Goal: Transaction & Acquisition: Purchase product/service

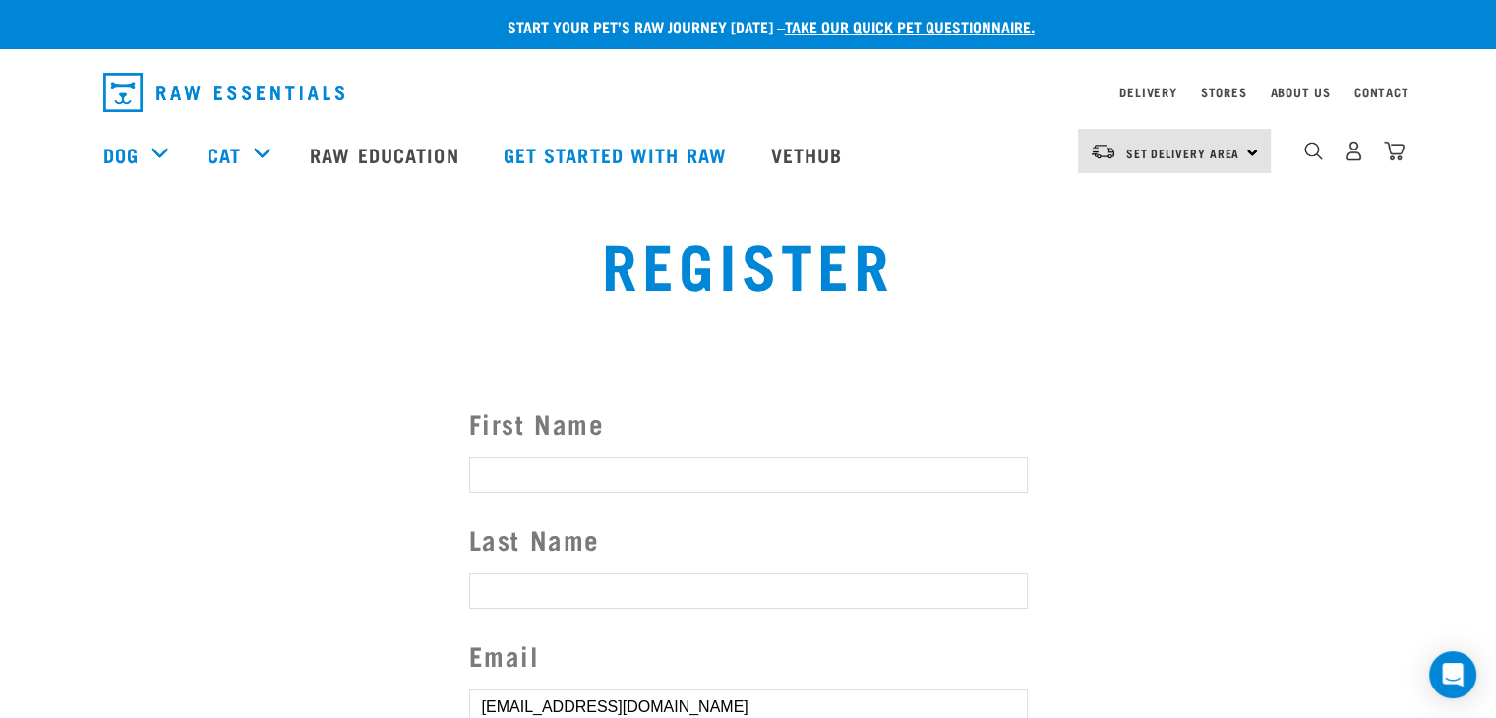
click at [1243, 148] on div "Set Delivery Area [GEOGRAPHIC_DATA]" at bounding box center [1174, 151] width 193 height 44
click at [1148, 206] on link "[GEOGRAPHIC_DATA]" at bounding box center [1172, 206] width 189 height 43
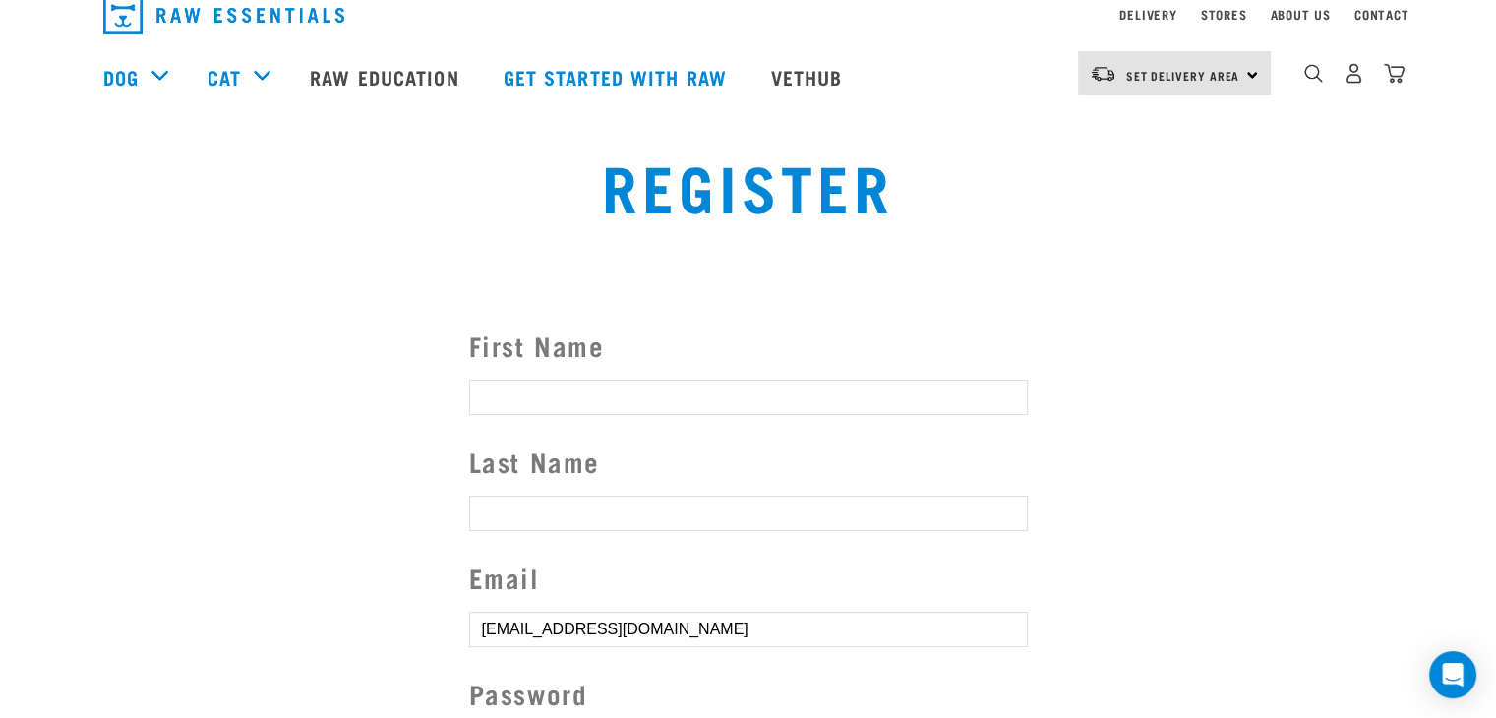
scroll to position [197, 0]
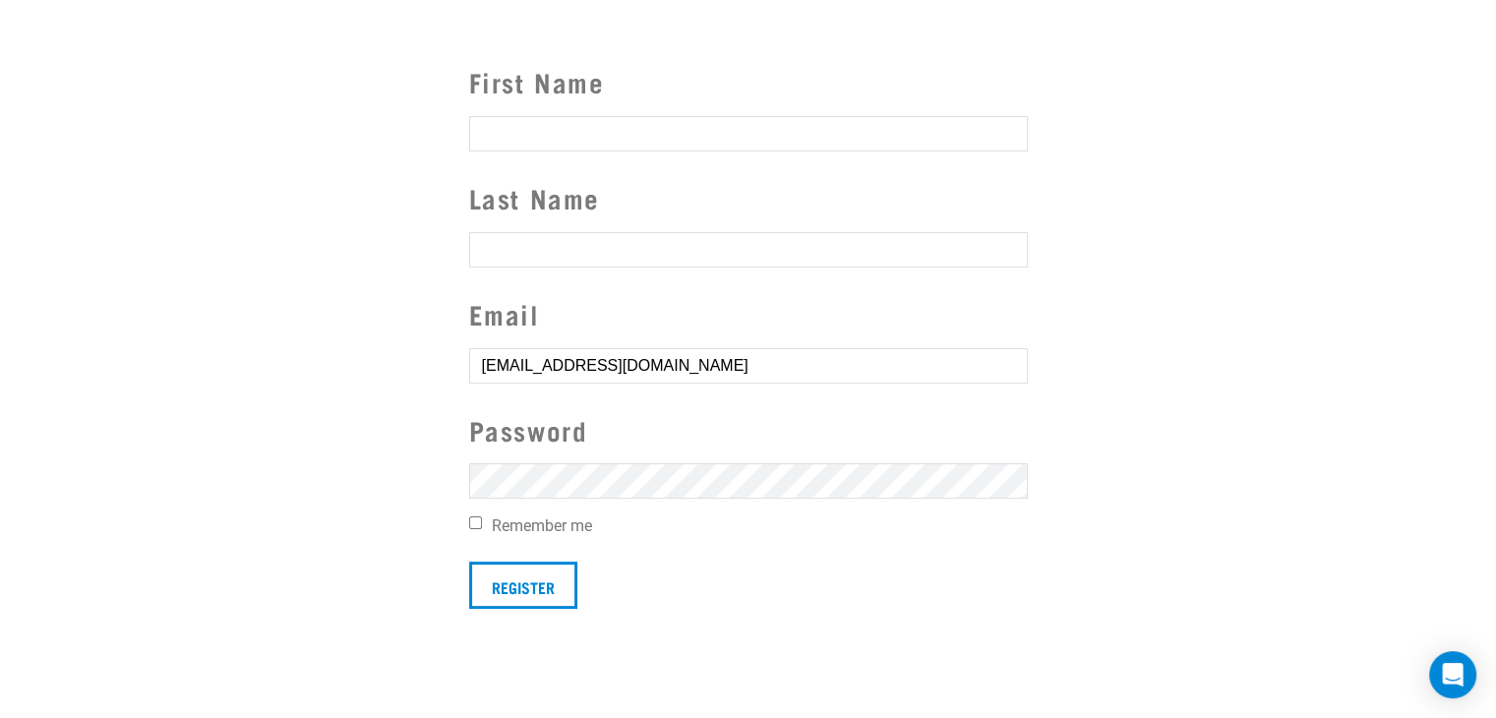
click at [688, 135] on input "First Name" at bounding box center [748, 133] width 558 height 35
type input "Sheryl"
type input "Righton"
click at [472, 522] on input "Remember me" at bounding box center [475, 522] width 13 height 13
checkbox input "true"
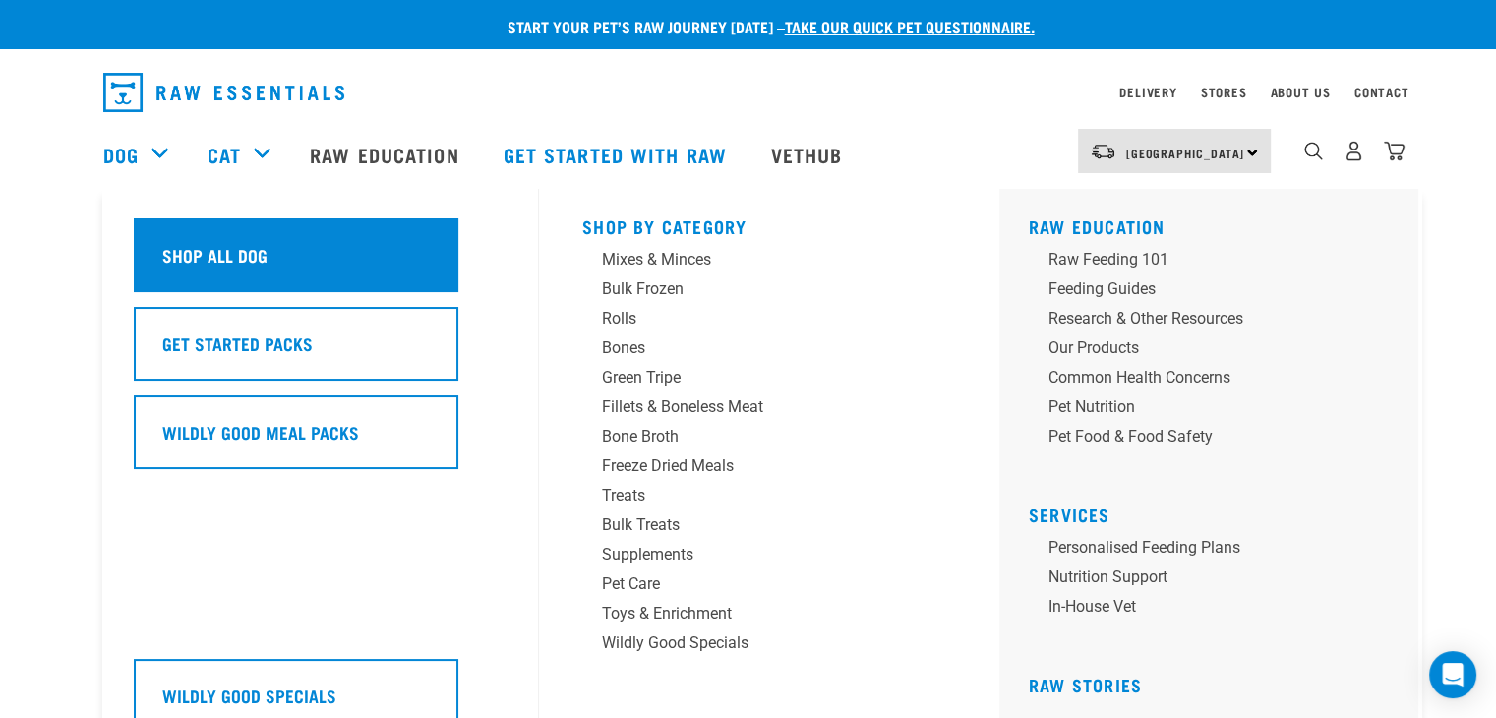
click at [249, 245] on h5 "Shop All Dog" at bounding box center [214, 255] width 105 height 26
click at [275, 274] on div "Shop All Dog" at bounding box center [296, 255] width 324 height 74
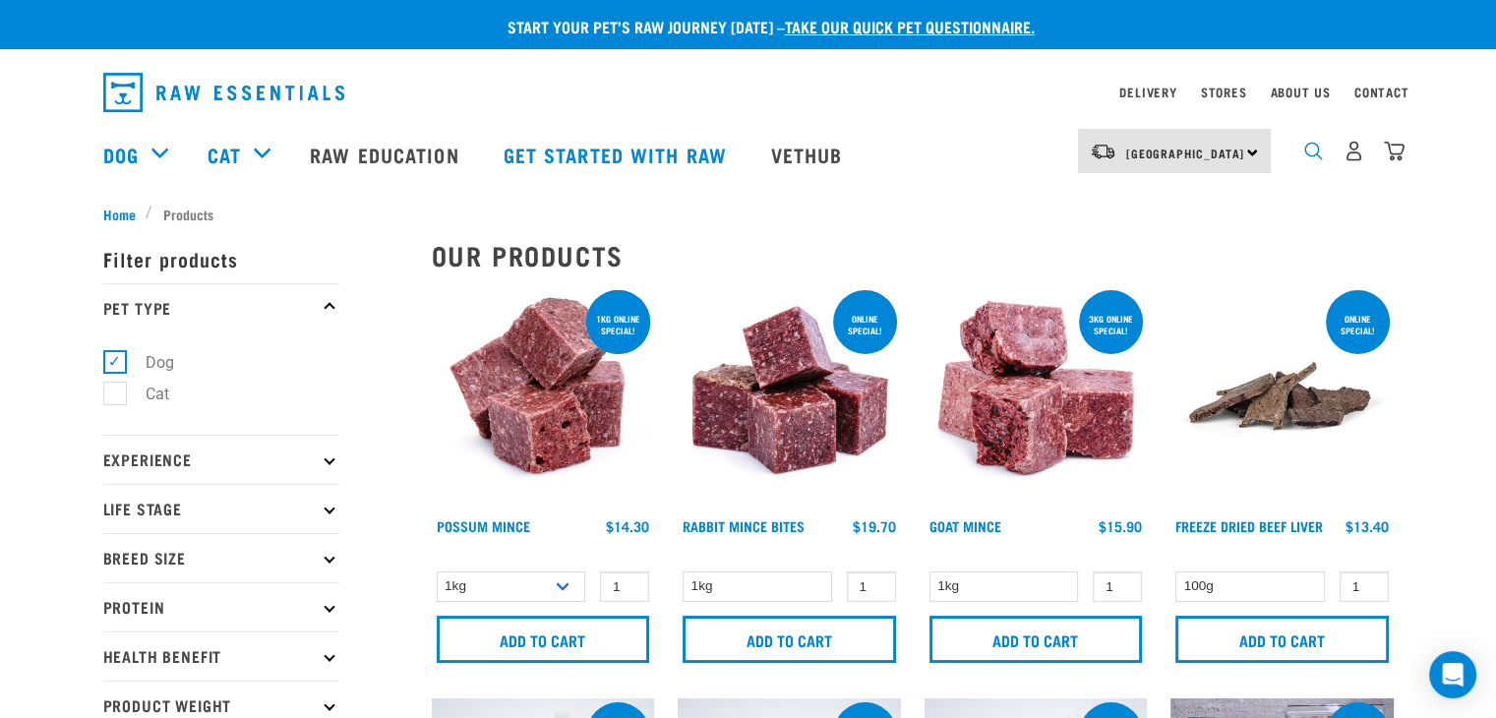
click at [1317, 159] on img "dropdown navigation" at bounding box center [1313, 151] width 19 height 19
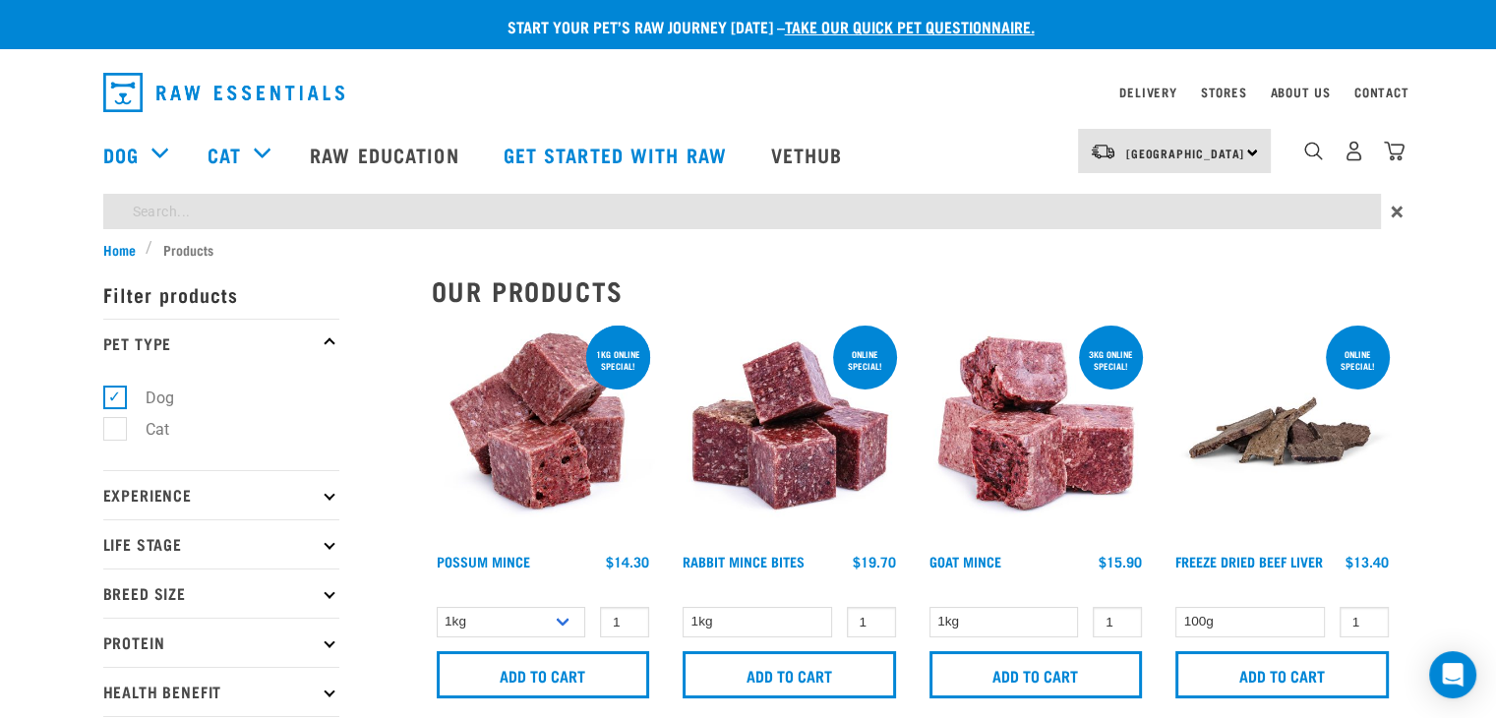
click at [1000, 213] on input "search" at bounding box center [741, 211] width 1277 height 35
type input "rabbit and heart"
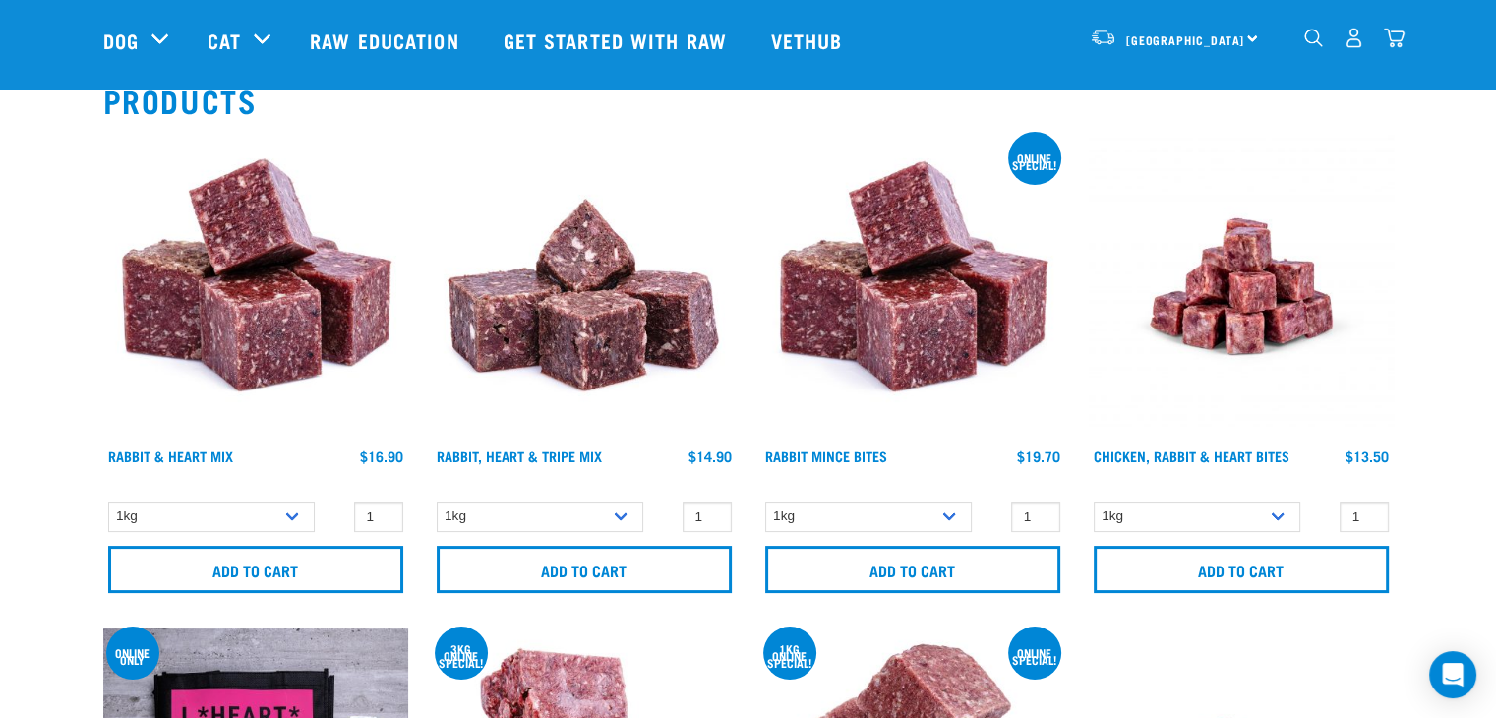
scroll to position [295, 0]
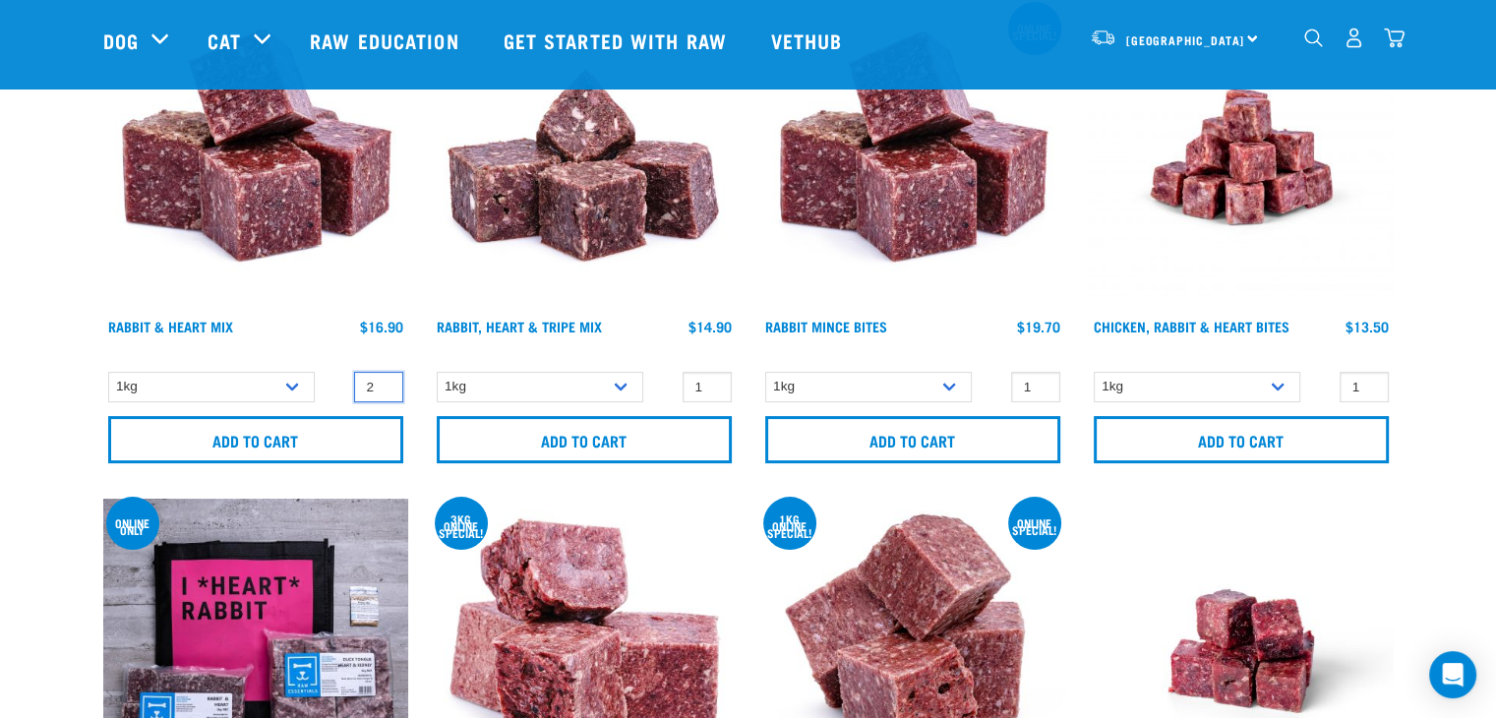
click at [381, 379] on input "2" at bounding box center [378, 387] width 49 height 30
type input "3"
click at [381, 379] on input "3" at bounding box center [378, 387] width 49 height 30
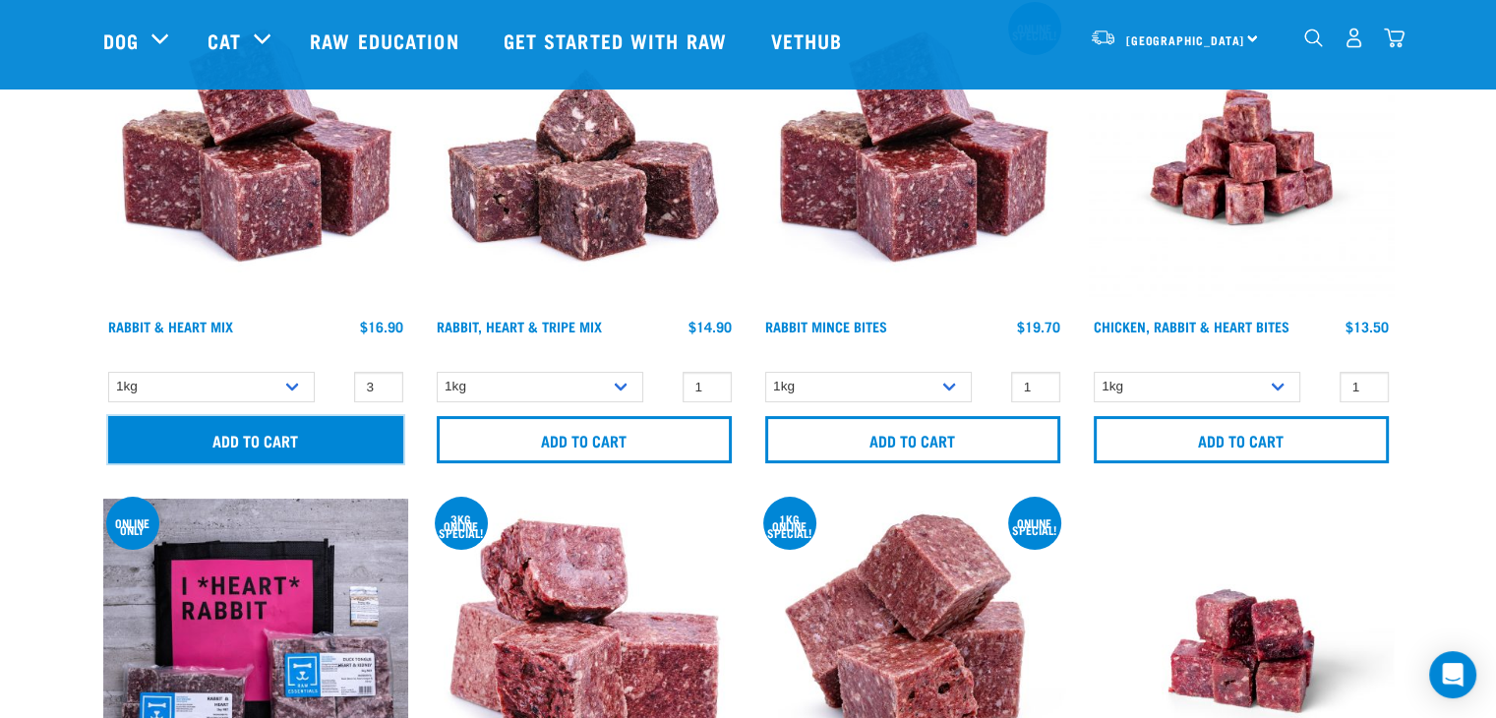
click at [354, 440] on input "Add to cart" at bounding box center [255, 439] width 295 height 47
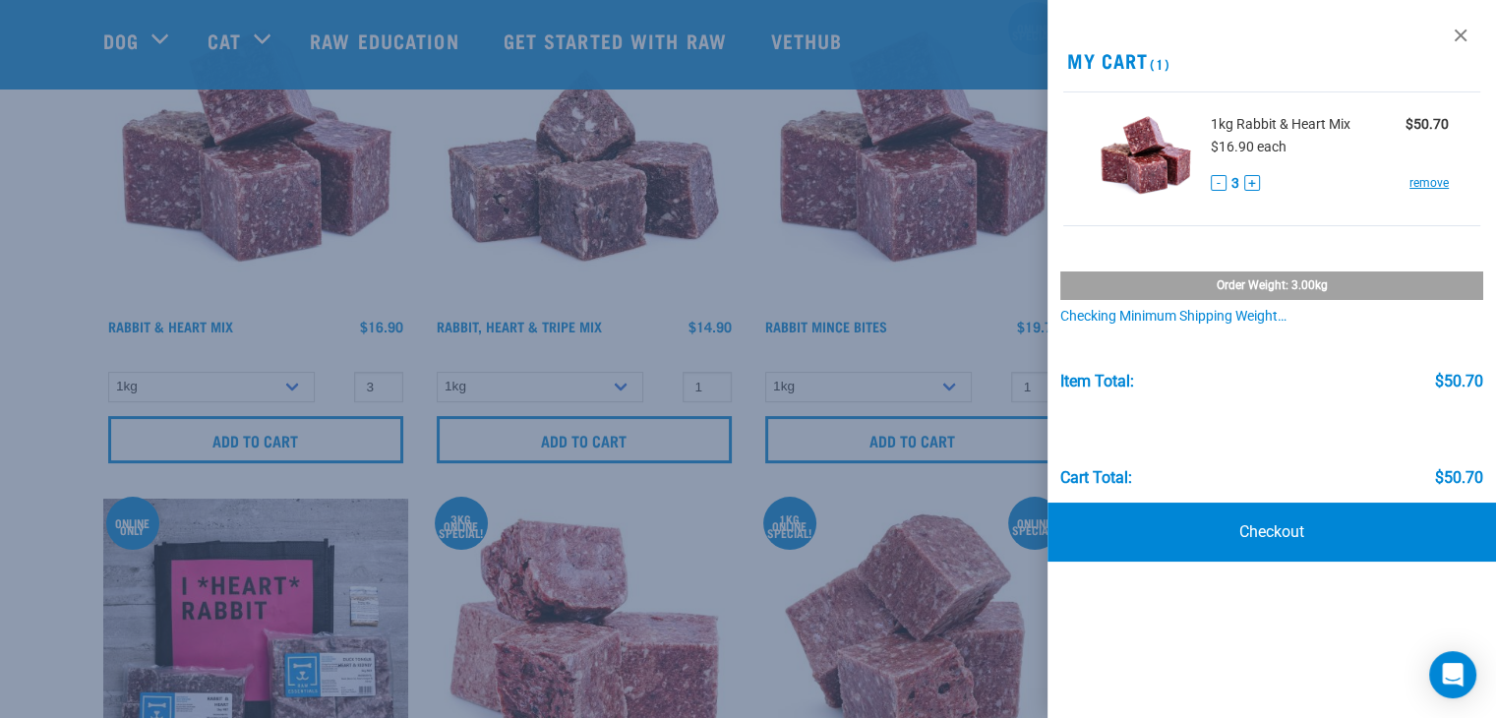
click at [1462, 32] on link at bounding box center [1459, 35] width 31 height 31
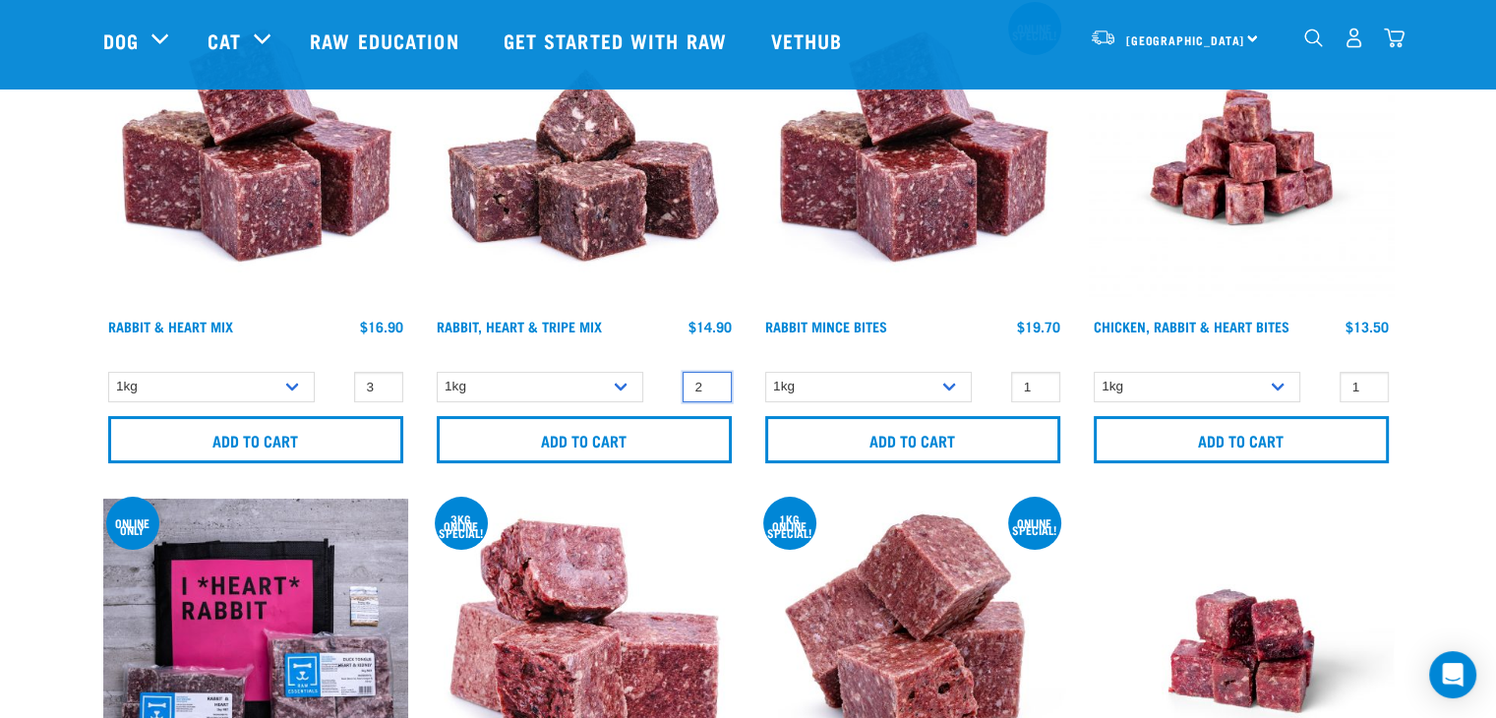
click at [711, 382] on input "2" at bounding box center [706, 387] width 49 height 30
type input "3"
click at [711, 382] on input "3" at bounding box center [706, 387] width 49 height 30
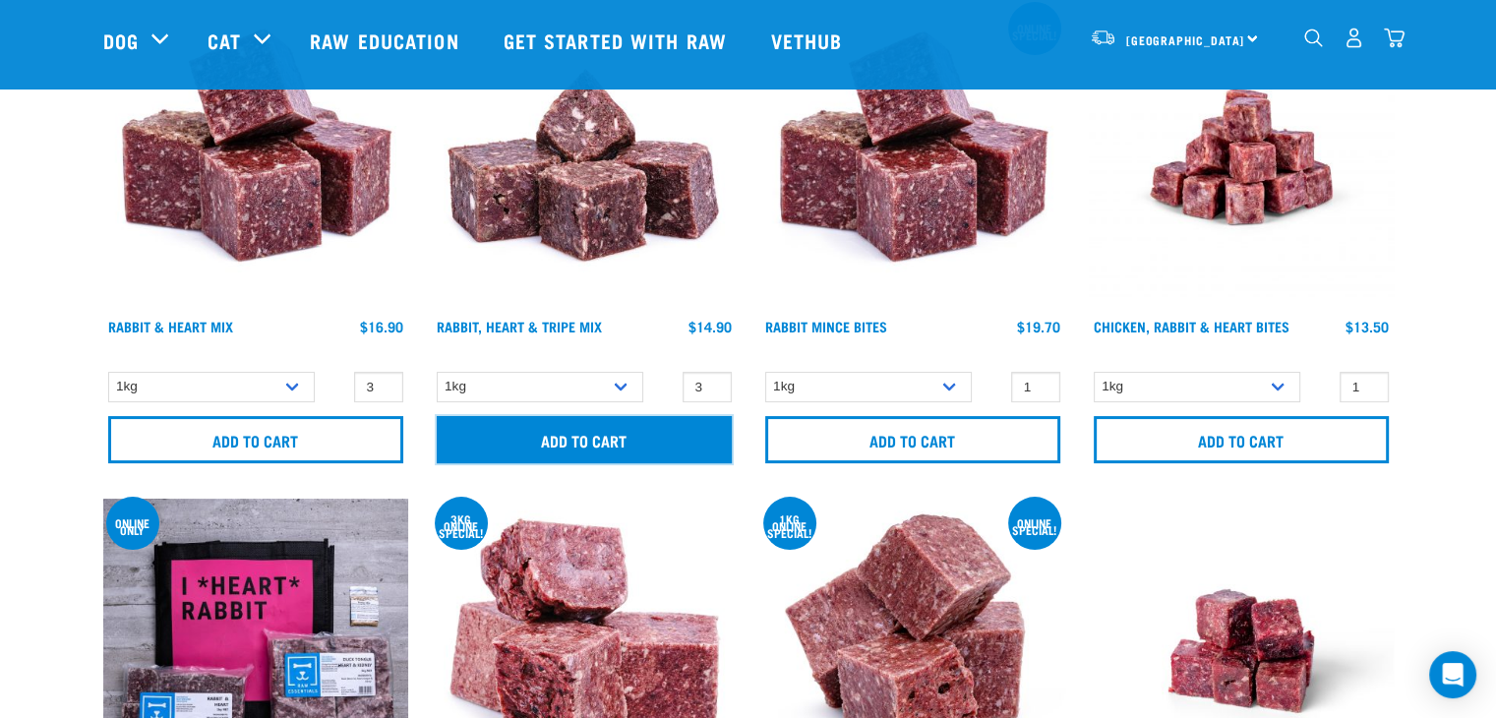
click at [664, 438] on input "Add to cart" at bounding box center [584, 439] width 295 height 47
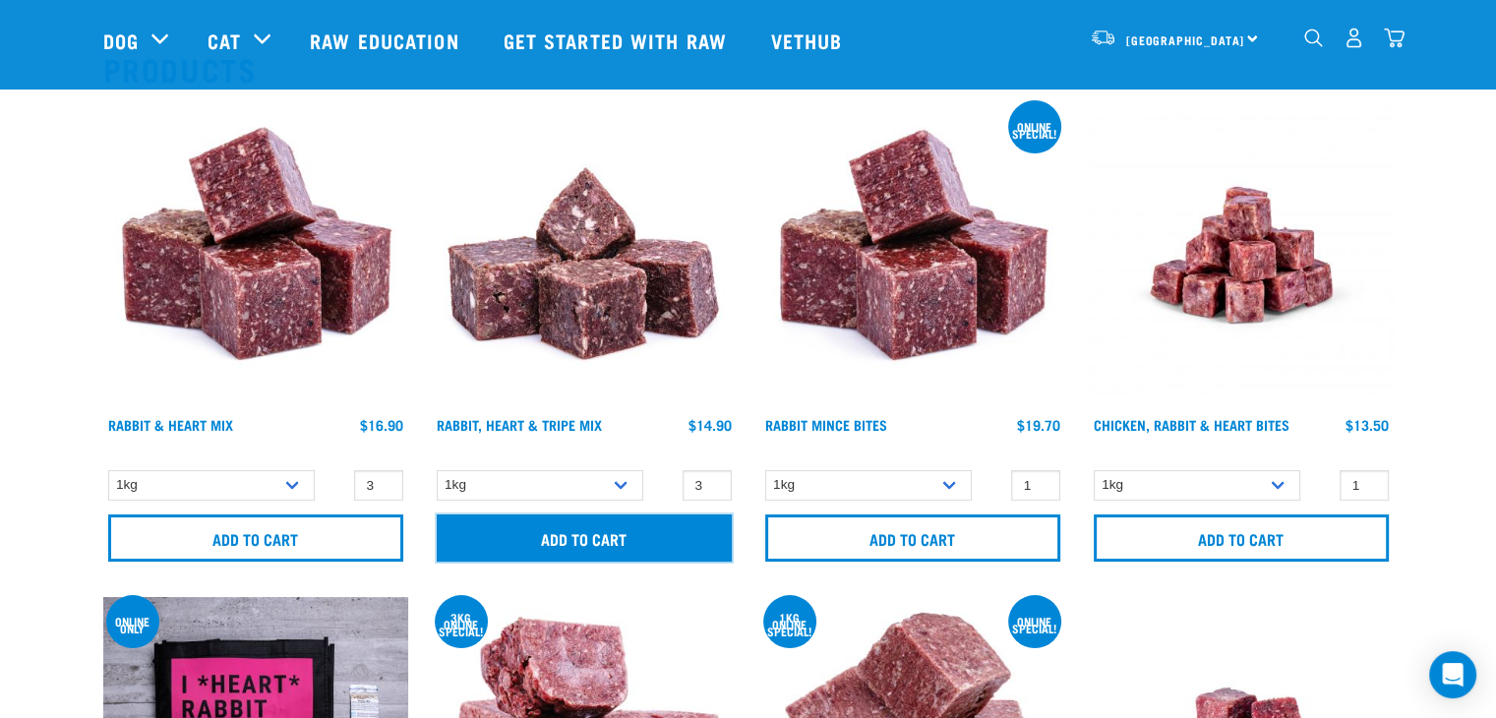
scroll to position [0, 0]
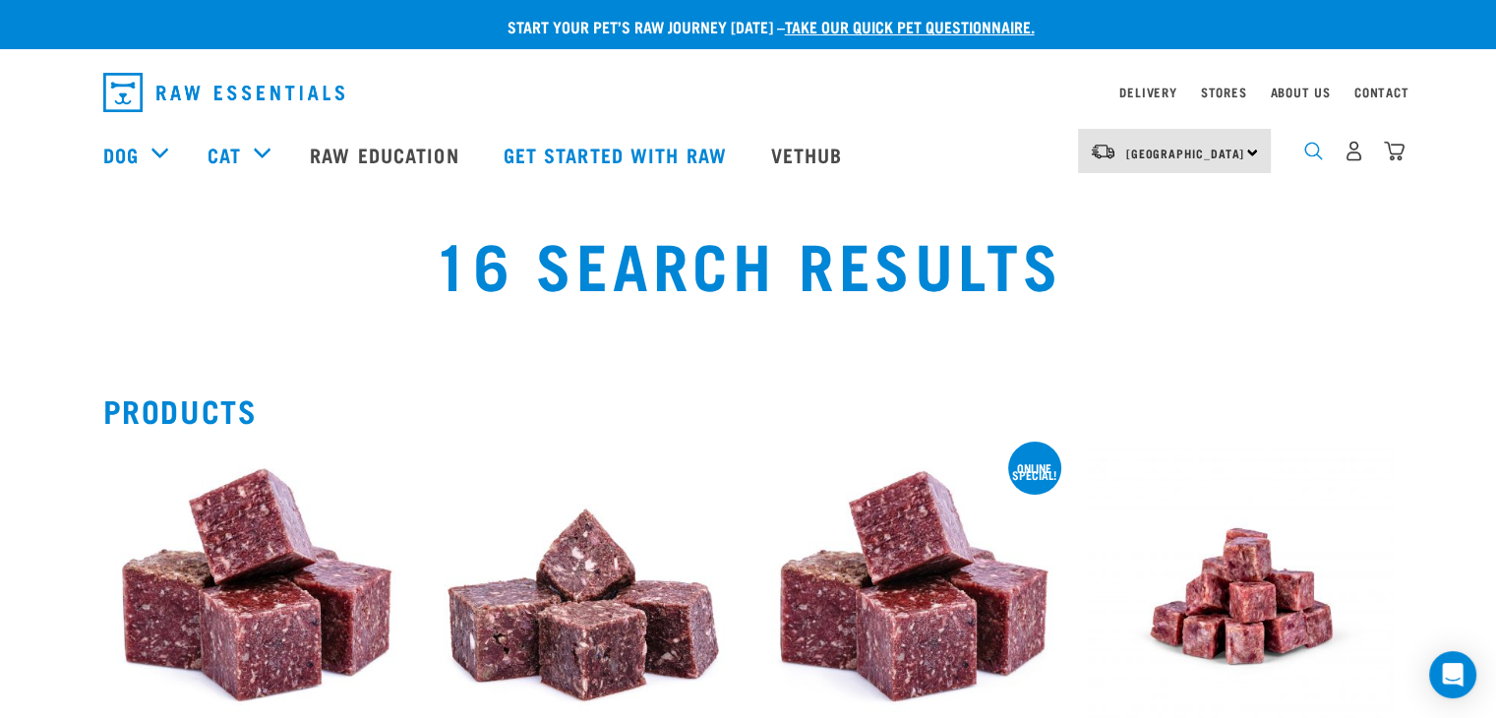
click at [1317, 158] on img "dropdown navigation" at bounding box center [1313, 151] width 19 height 19
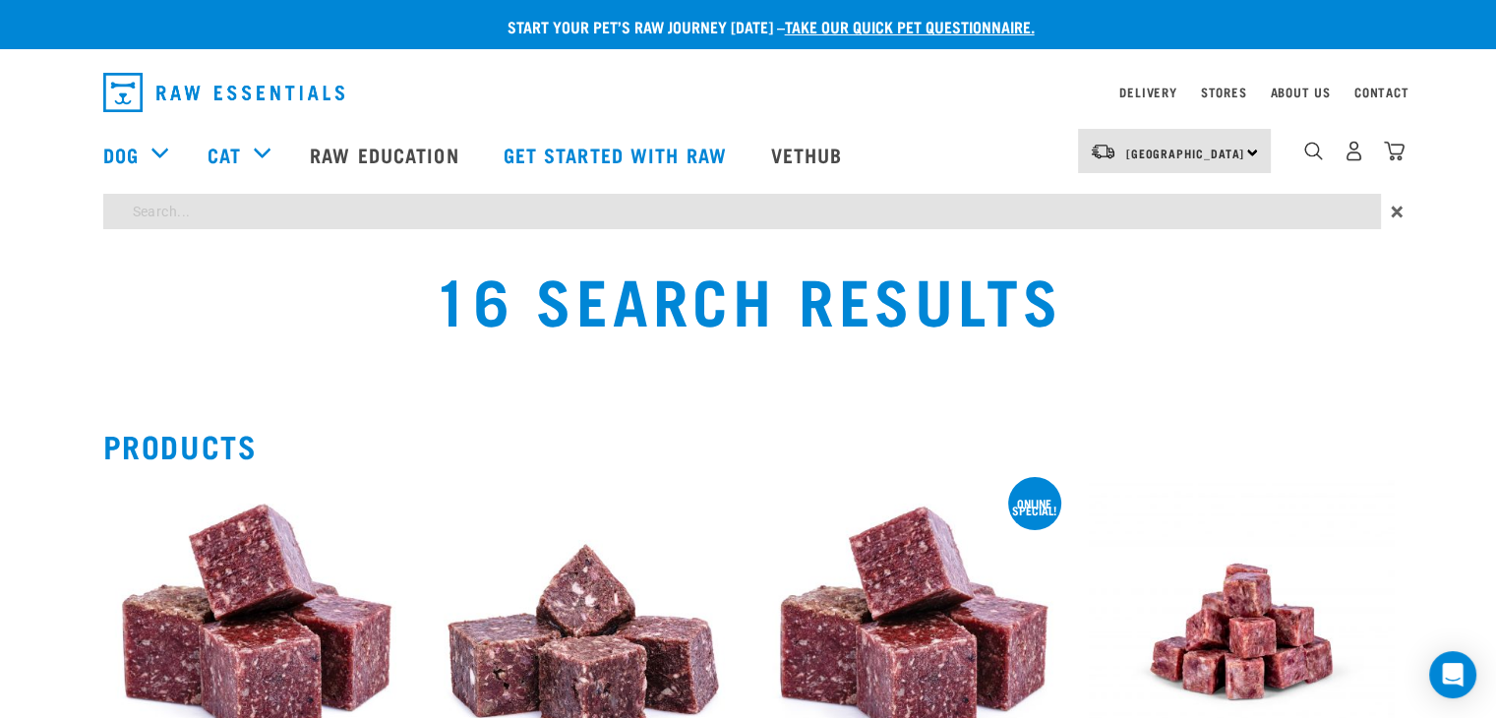
click at [520, 218] on input "search" at bounding box center [741, 211] width 1277 height 35
type input "hare"
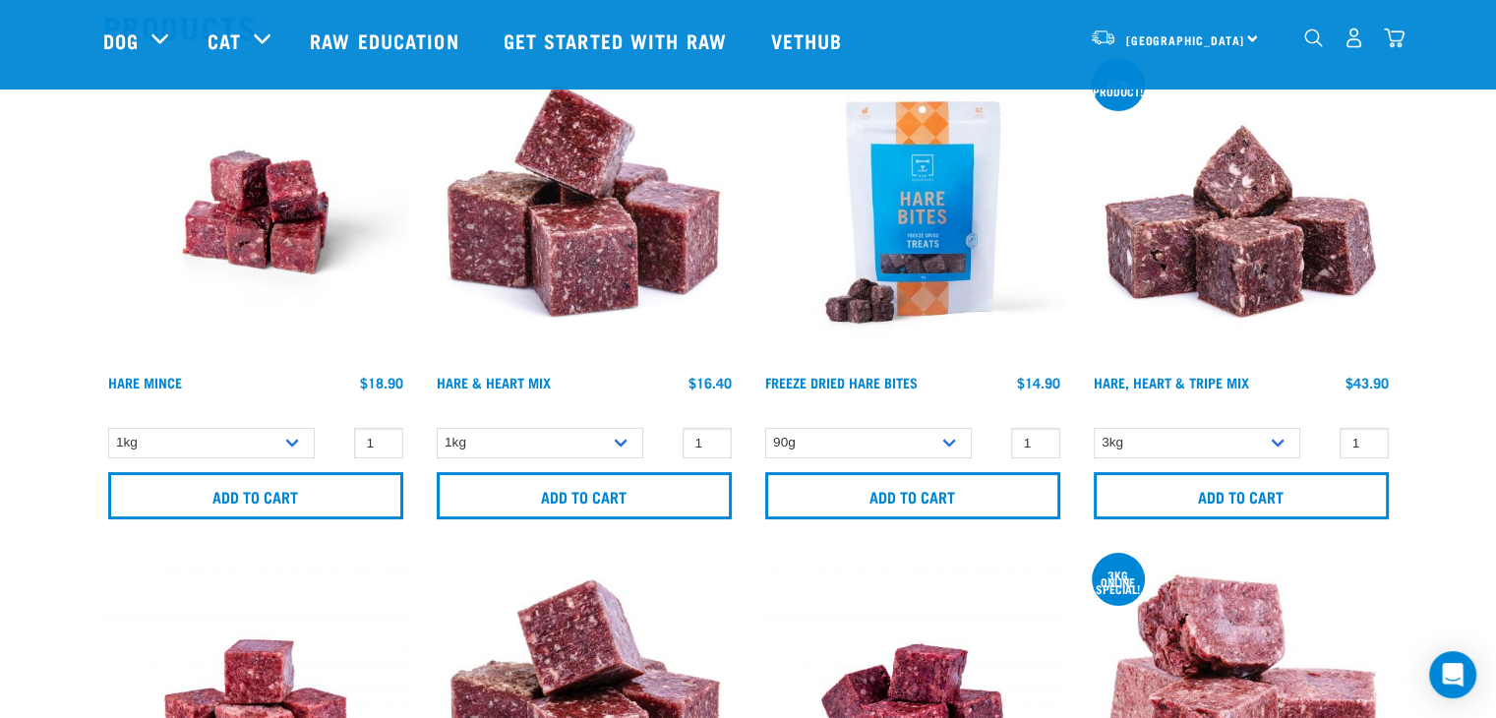
scroll to position [295, 0]
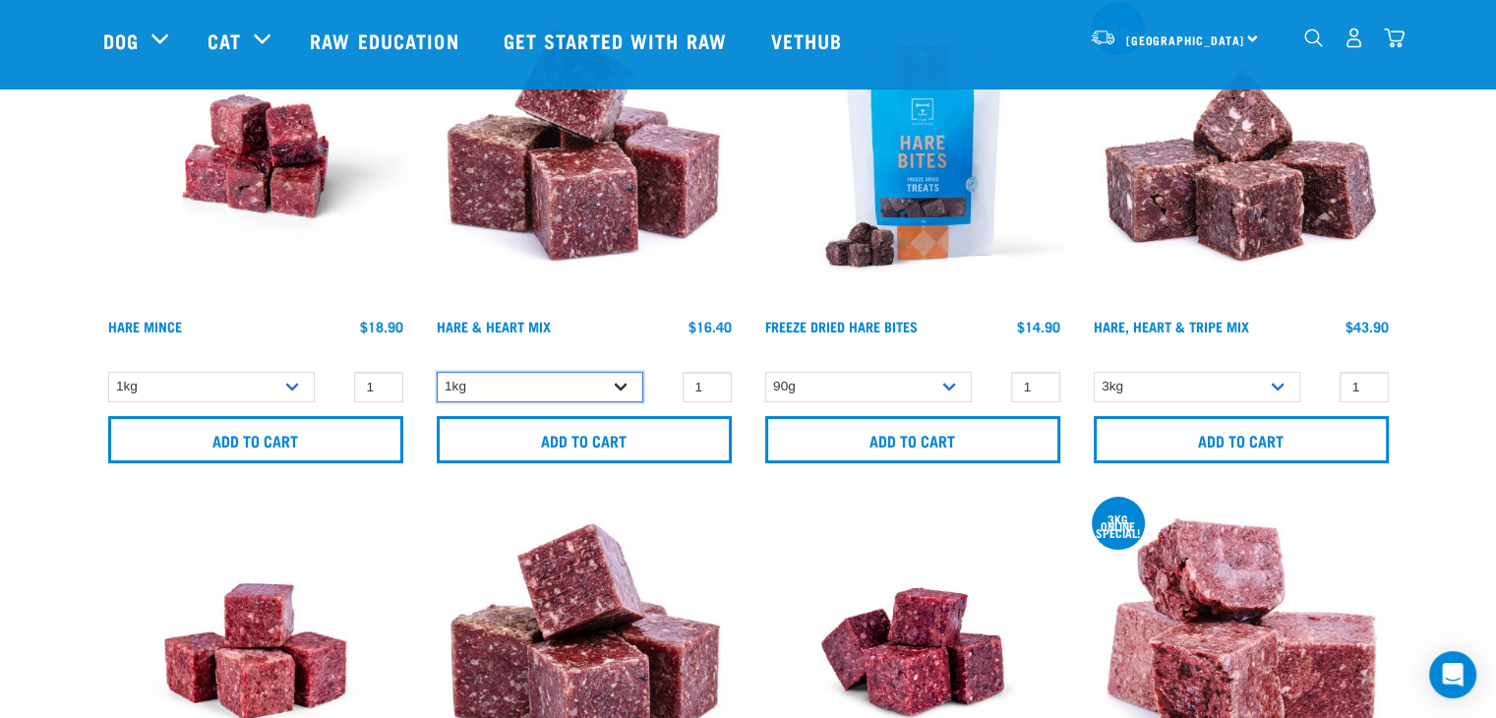
click at [622, 383] on select "1kg" at bounding box center [540, 387] width 206 height 30
click at [700, 385] on input "1" at bounding box center [706, 387] width 49 height 30
click at [708, 382] on input "2" at bounding box center [706, 387] width 49 height 30
type input "3"
click at [708, 382] on input "3" at bounding box center [706, 387] width 49 height 30
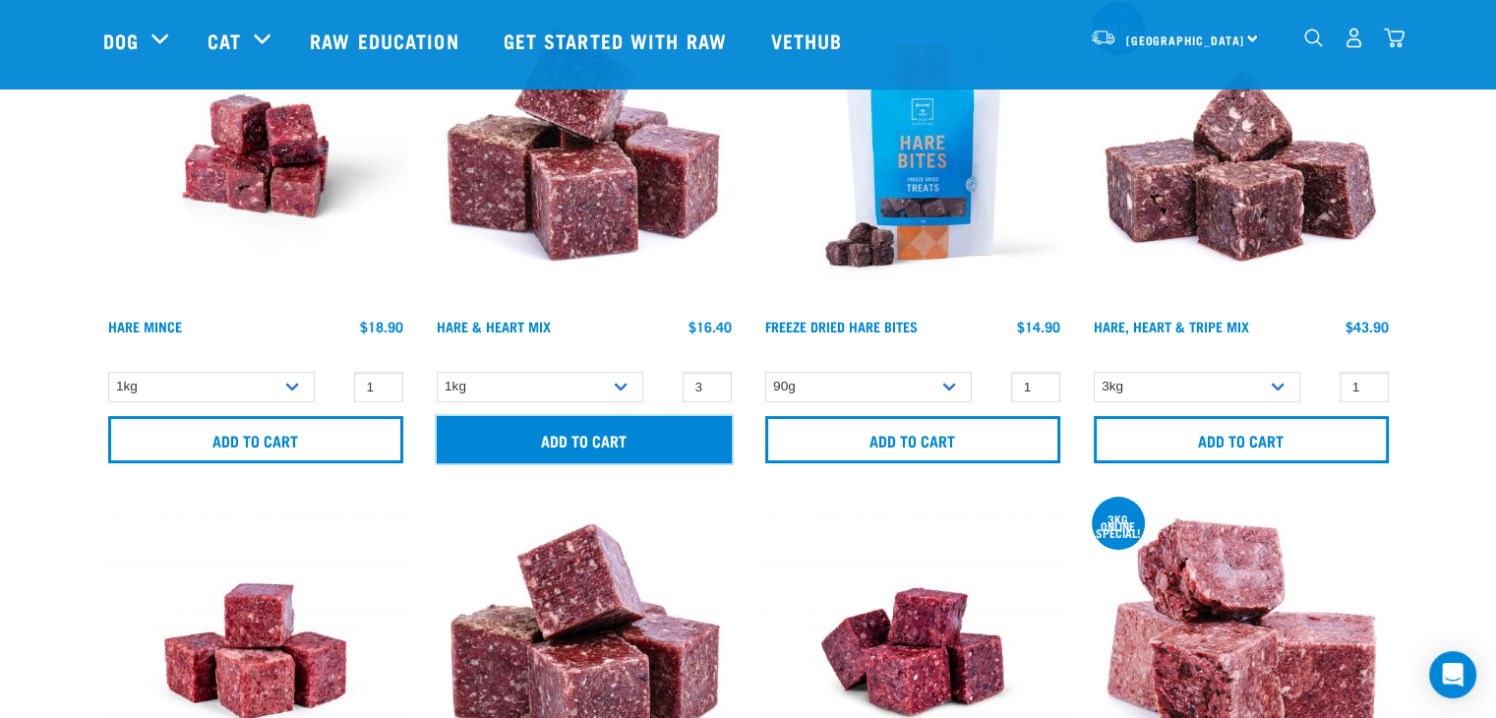
click at [636, 441] on input "Add to cart" at bounding box center [584, 439] width 295 height 47
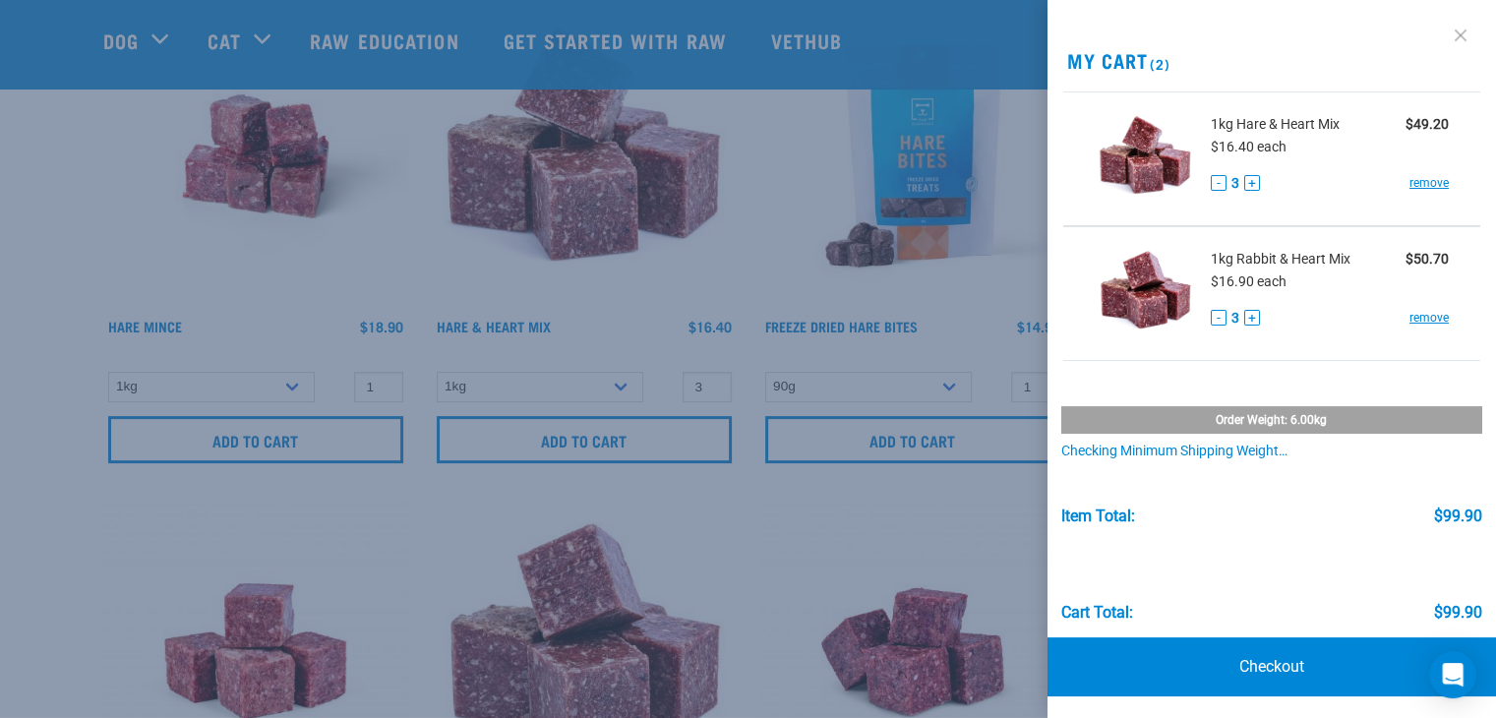
click at [1444, 35] on link at bounding box center [1459, 35] width 31 height 31
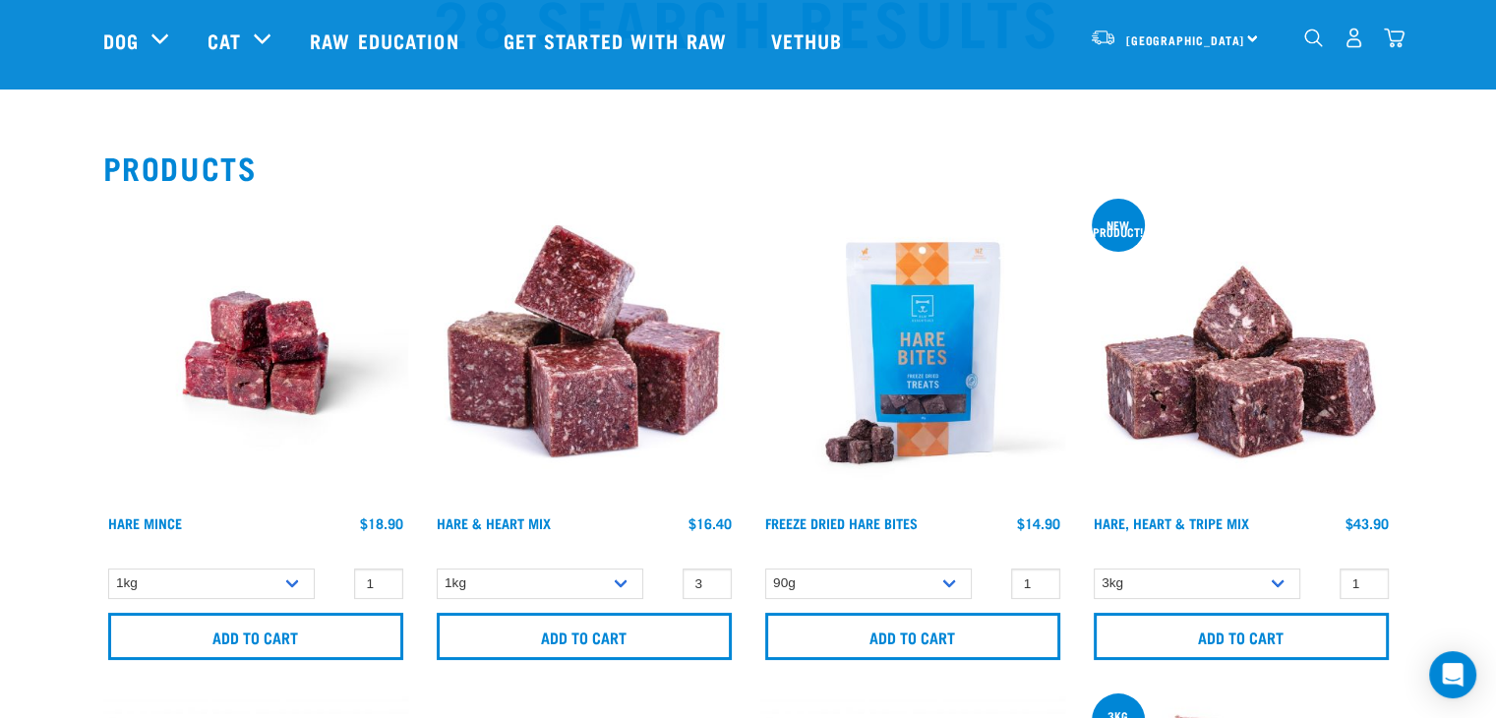
scroll to position [0, 0]
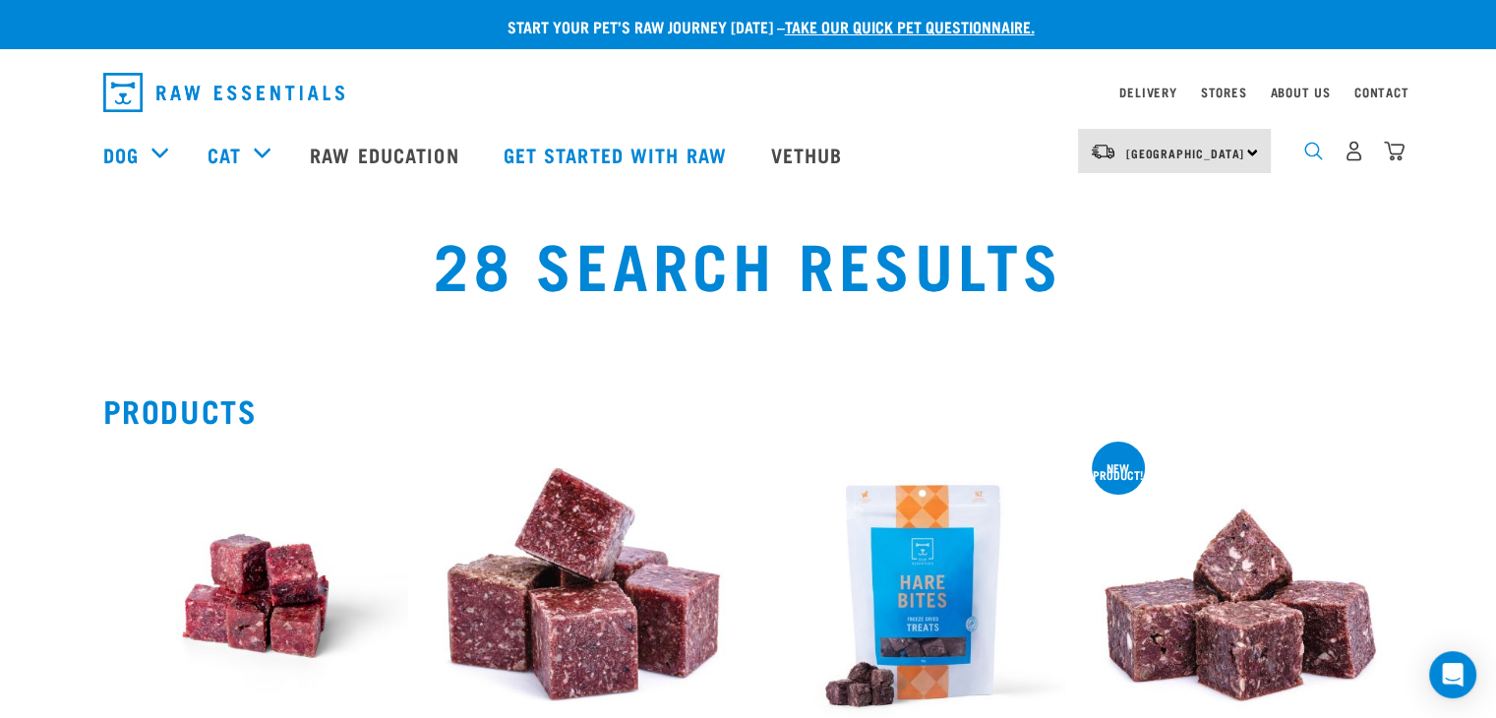
click at [1306, 154] on img "dropdown navigation" at bounding box center [1313, 151] width 19 height 19
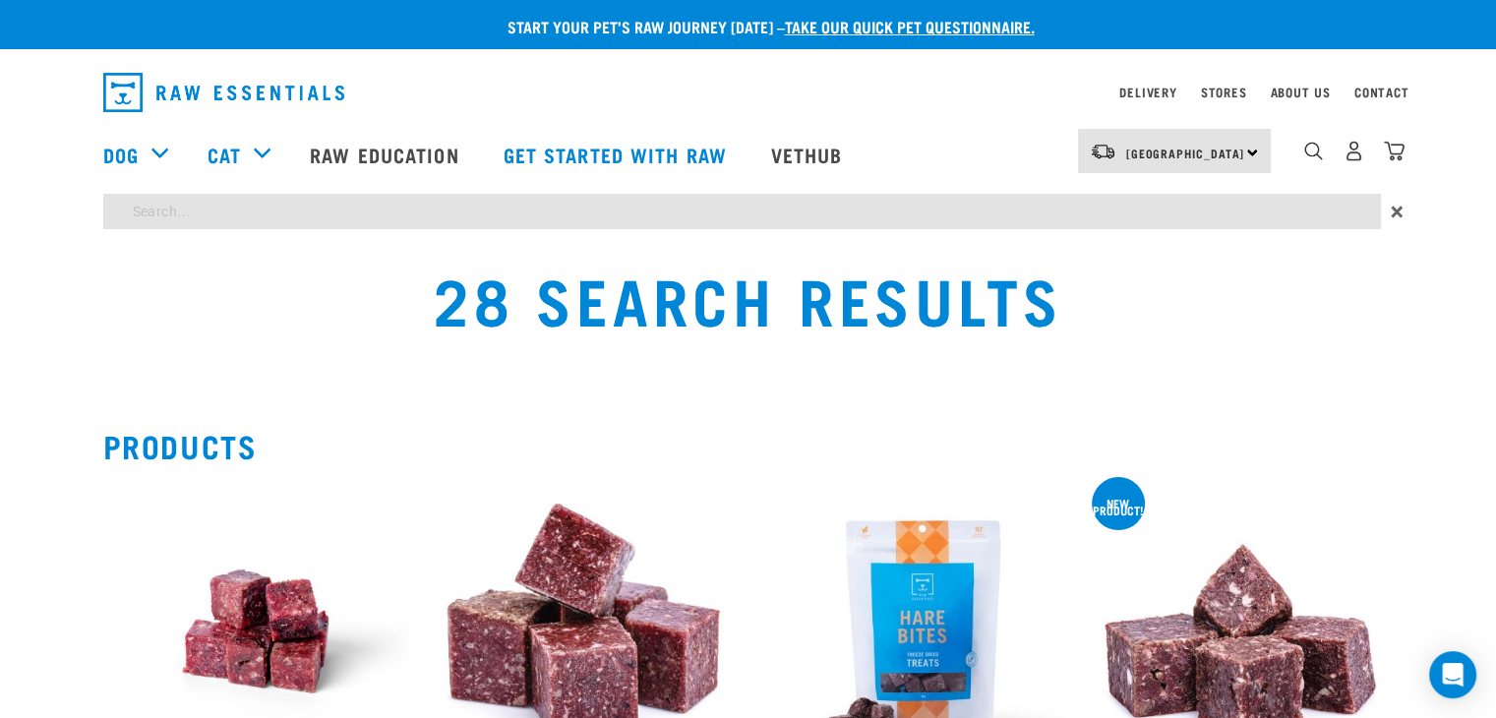
click at [627, 210] on input "search" at bounding box center [741, 211] width 1277 height 35
type input "possum"
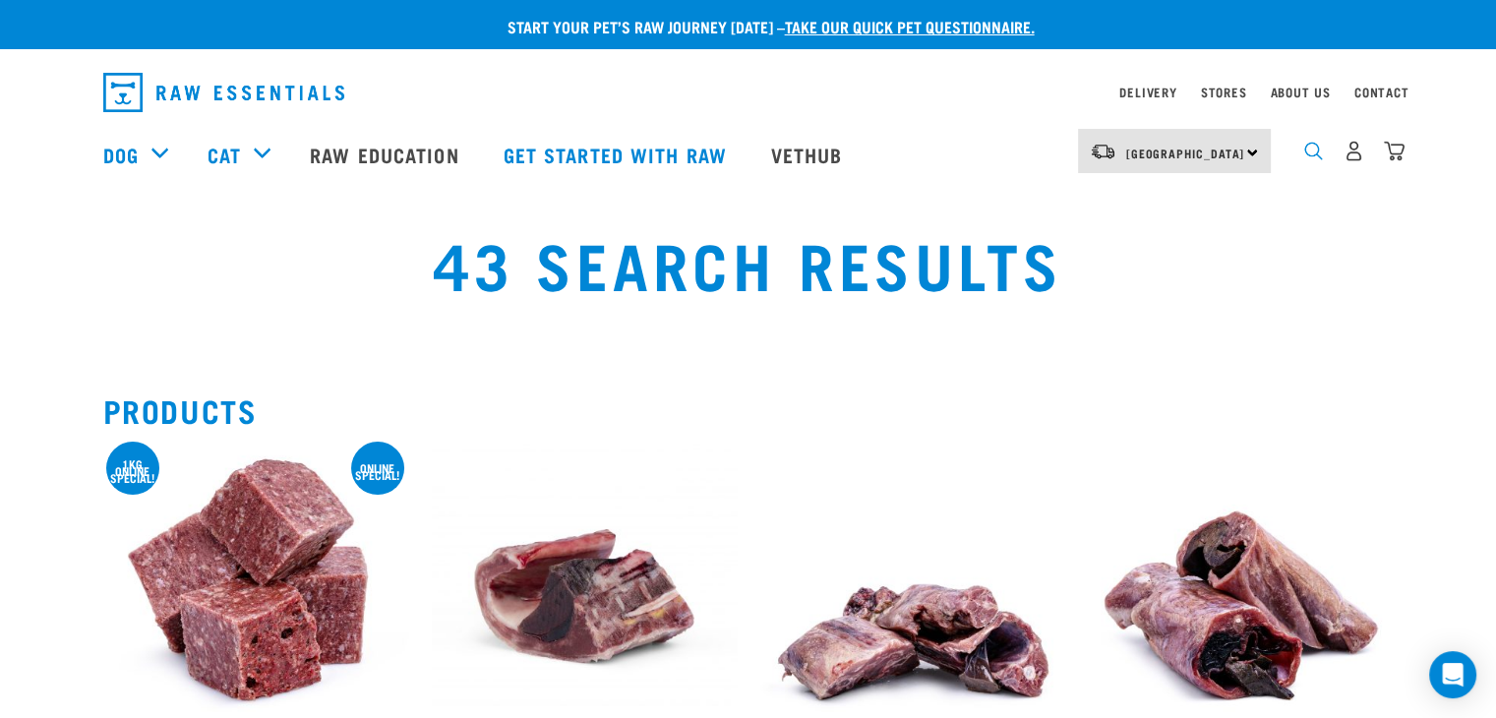
click at [1311, 149] on img "dropdown navigation" at bounding box center [1313, 151] width 19 height 19
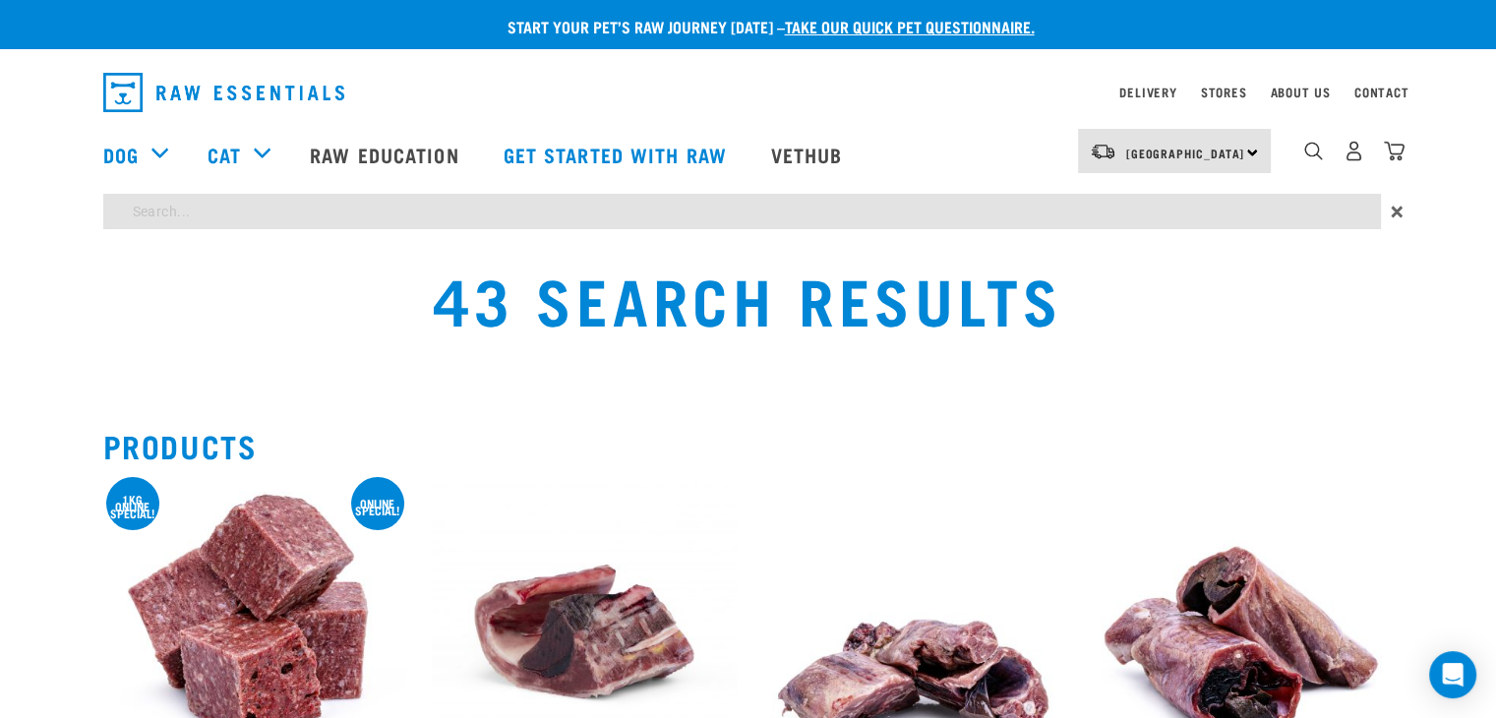
click at [813, 217] on input "search" at bounding box center [741, 211] width 1277 height 35
type input "freeze dried salmon"
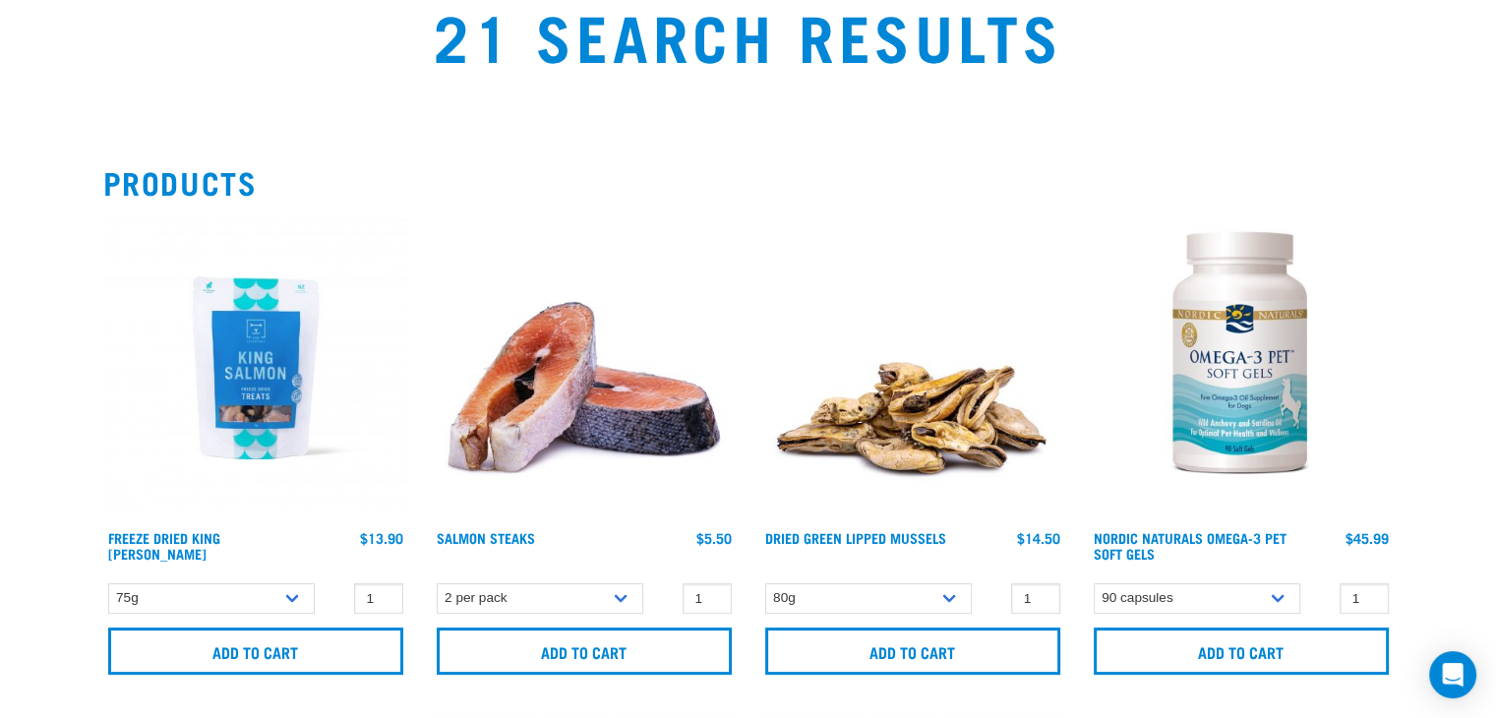
scroll to position [295, 0]
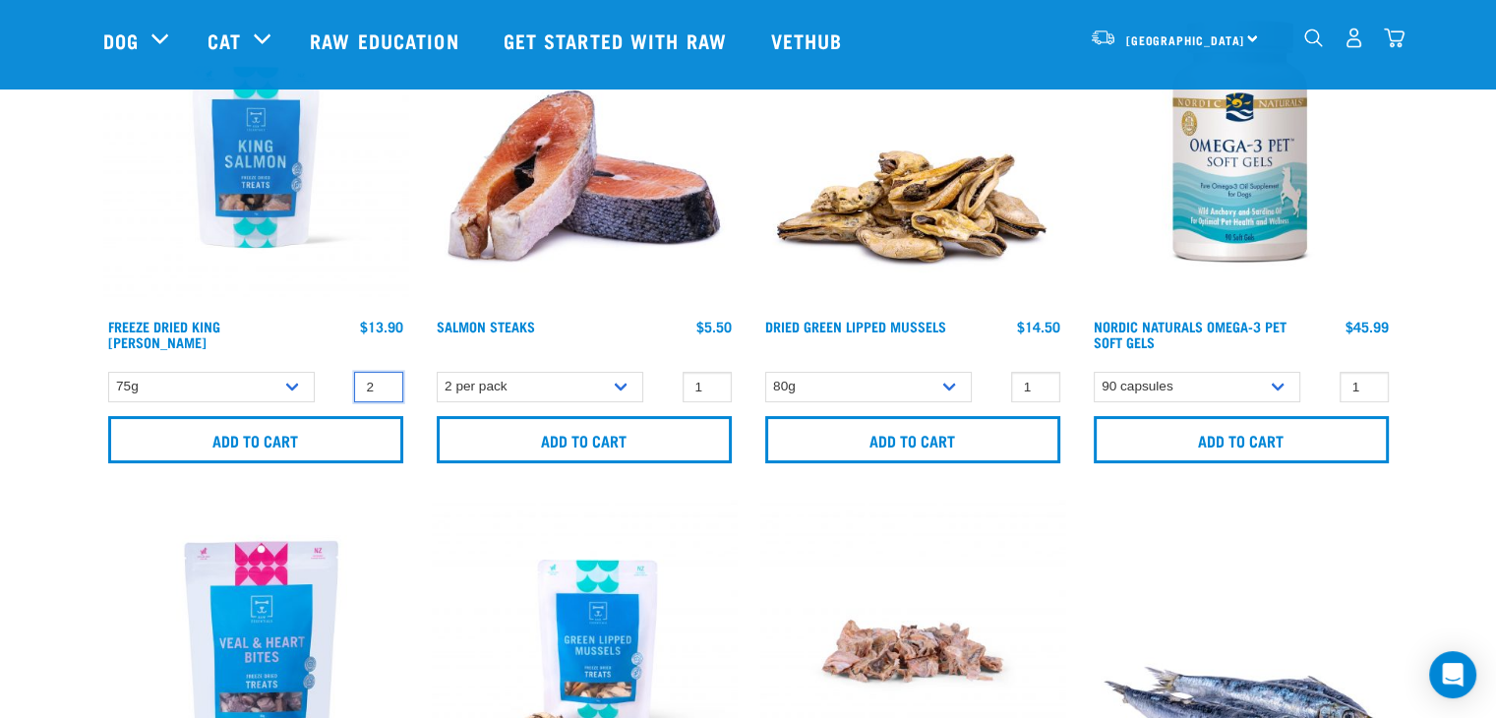
click at [382, 382] on input "2" at bounding box center [378, 387] width 49 height 30
click at [382, 382] on input "3" at bounding box center [378, 387] width 49 height 30
type input "4"
click at [382, 382] on input "4" at bounding box center [378, 387] width 49 height 30
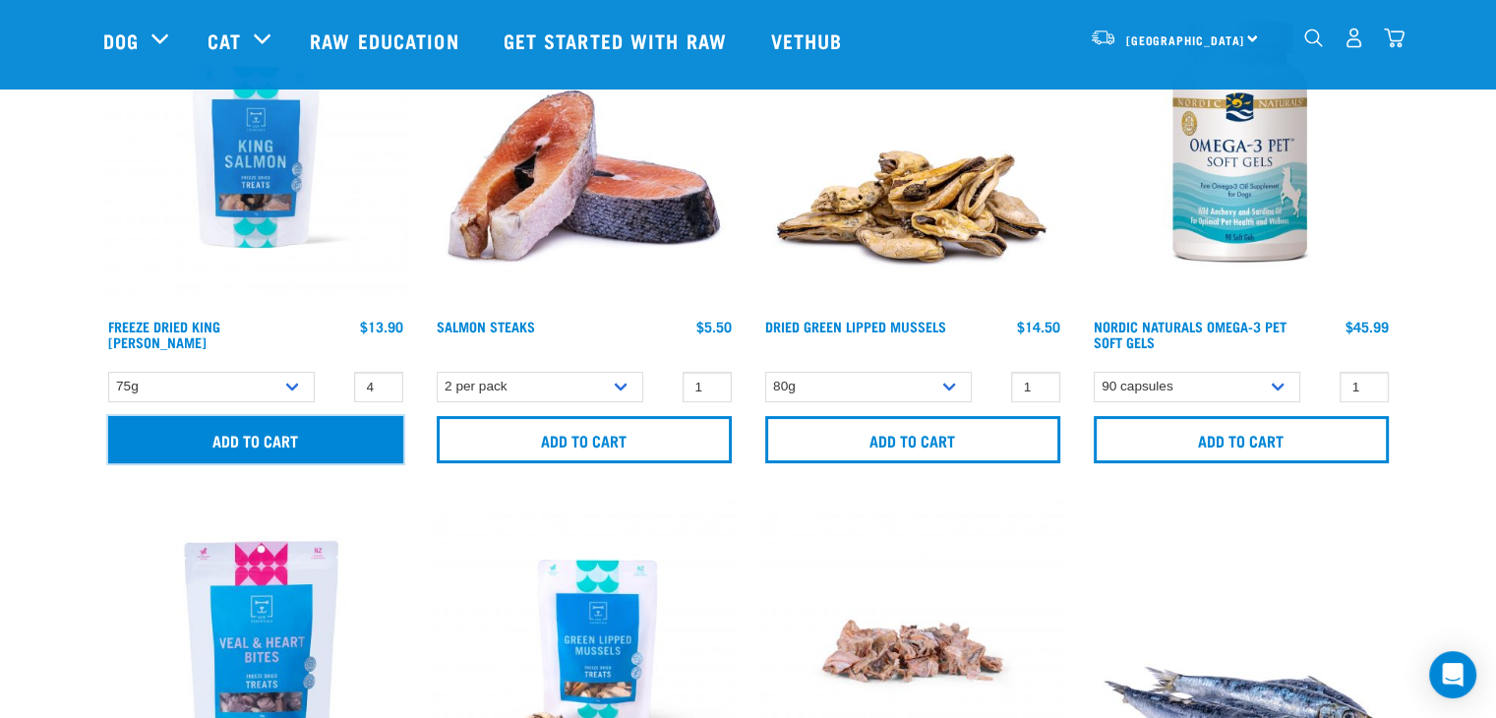
click at [300, 440] on input "Add to cart" at bounding box center [255, 439] width 295 height 47
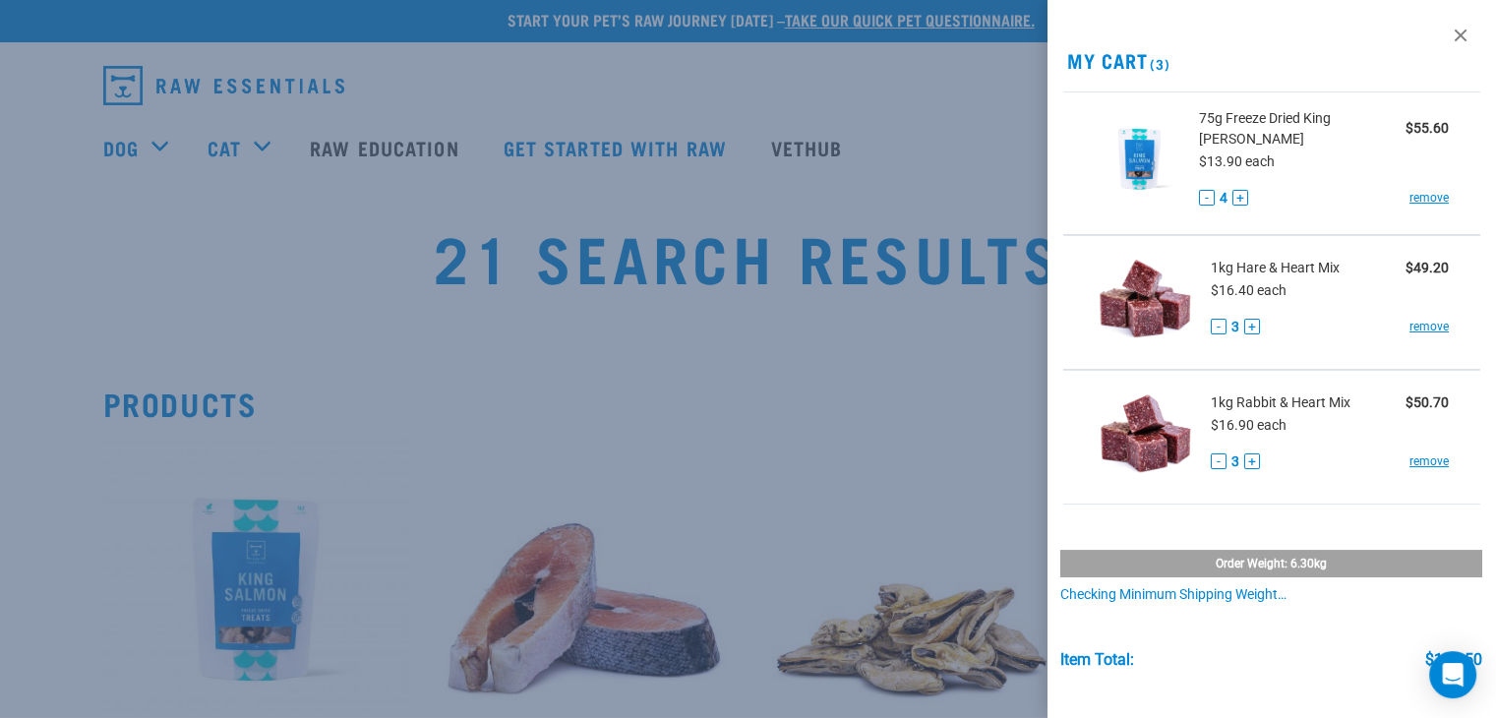
scroll to position [0, 0]
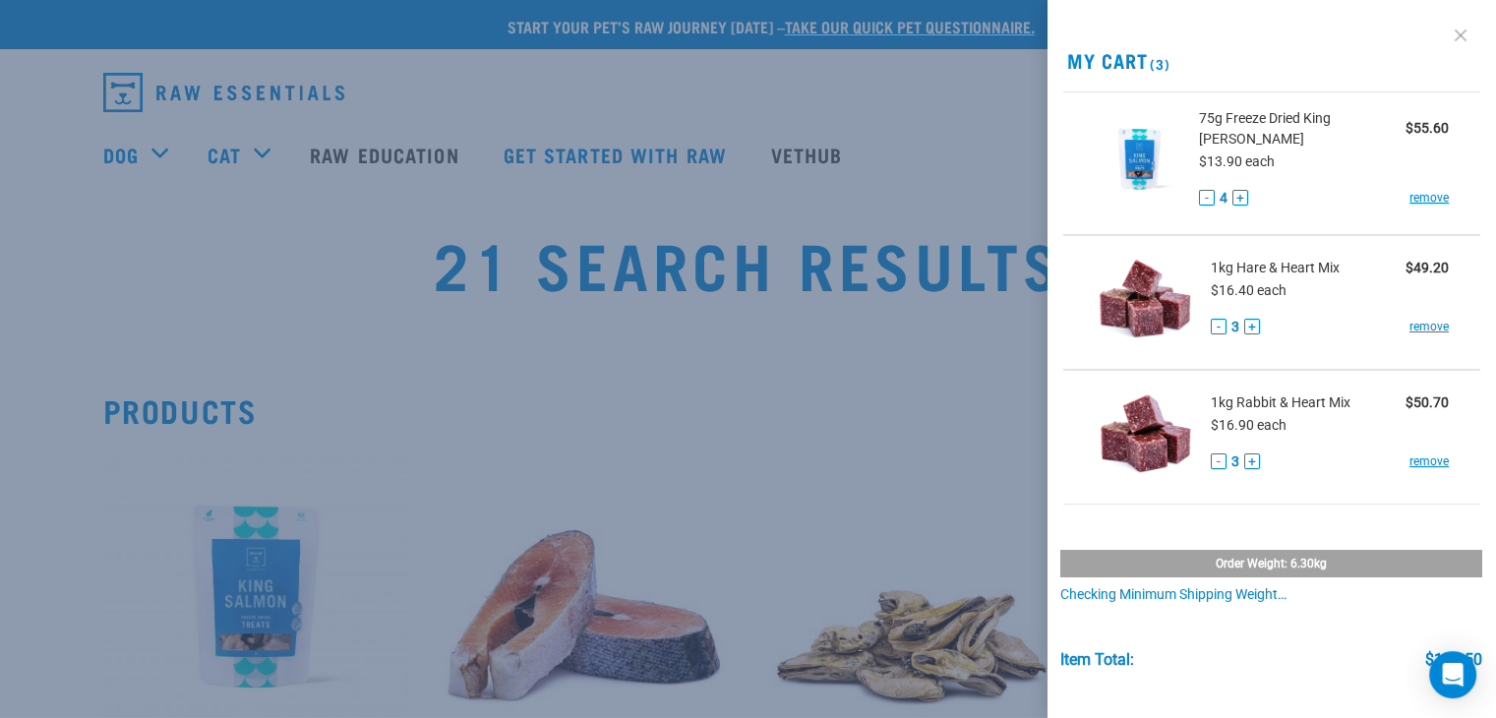
click at [1448, 36] on link at bounding box center [1459, 35] width 31 height 31
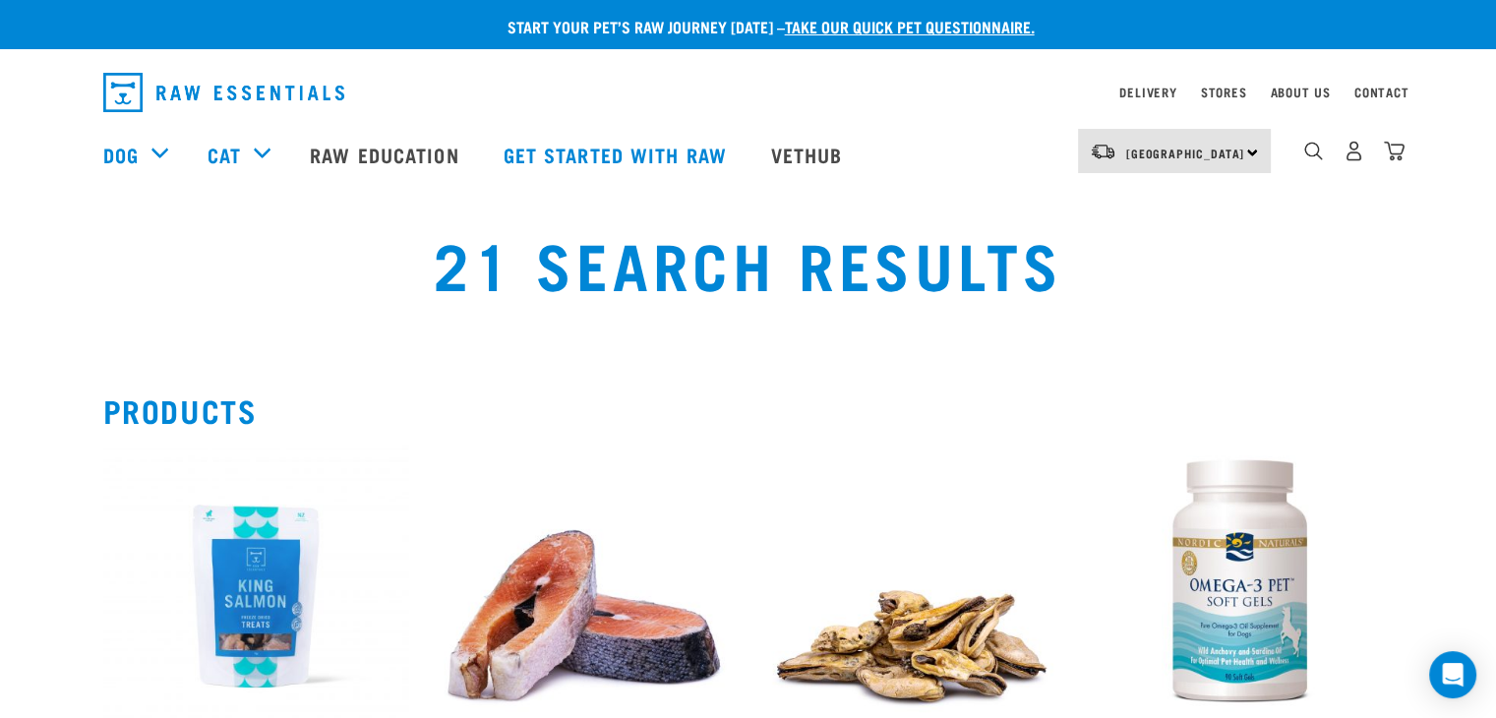
drag, startPoint x: 1309, startPoint y: 158, endPoint x: 1292, endPoint y: 171, distance: 21.0
click at [1309, 158] on img "dropdown navigation" at bounding box center [1313, 151] width 19 height 19
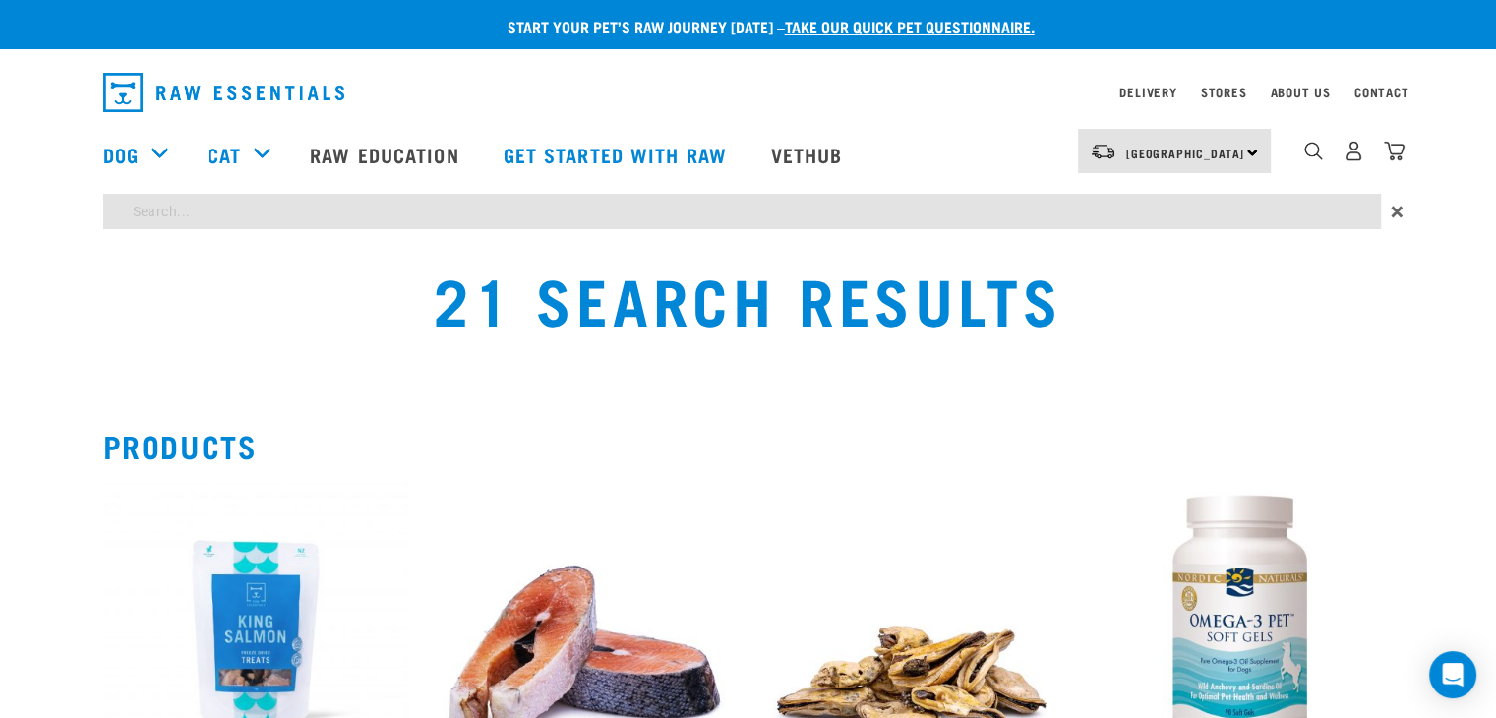
click at [142, 226] on input "search" at bounding box center [741, 211] width 1277 height 35
type input "goat"
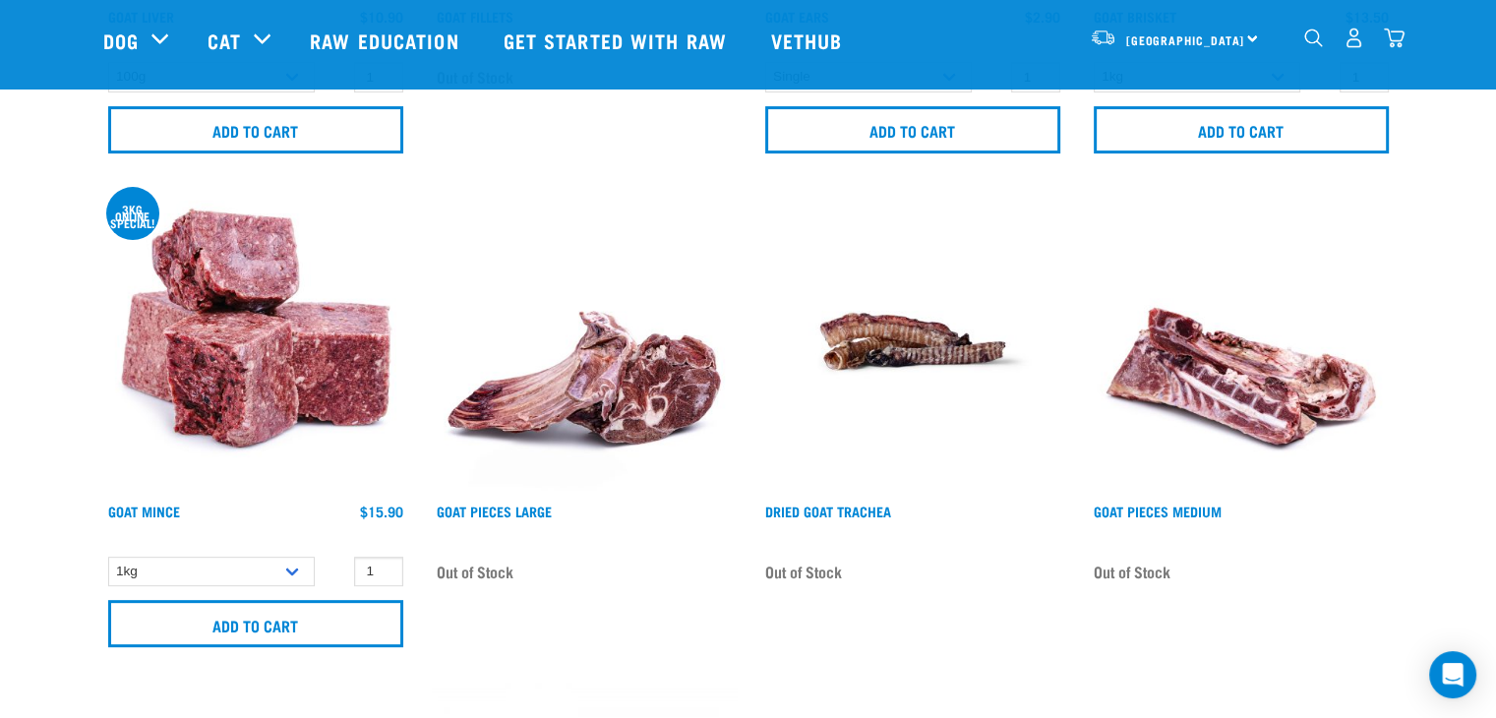
scroll to position [688, 0]
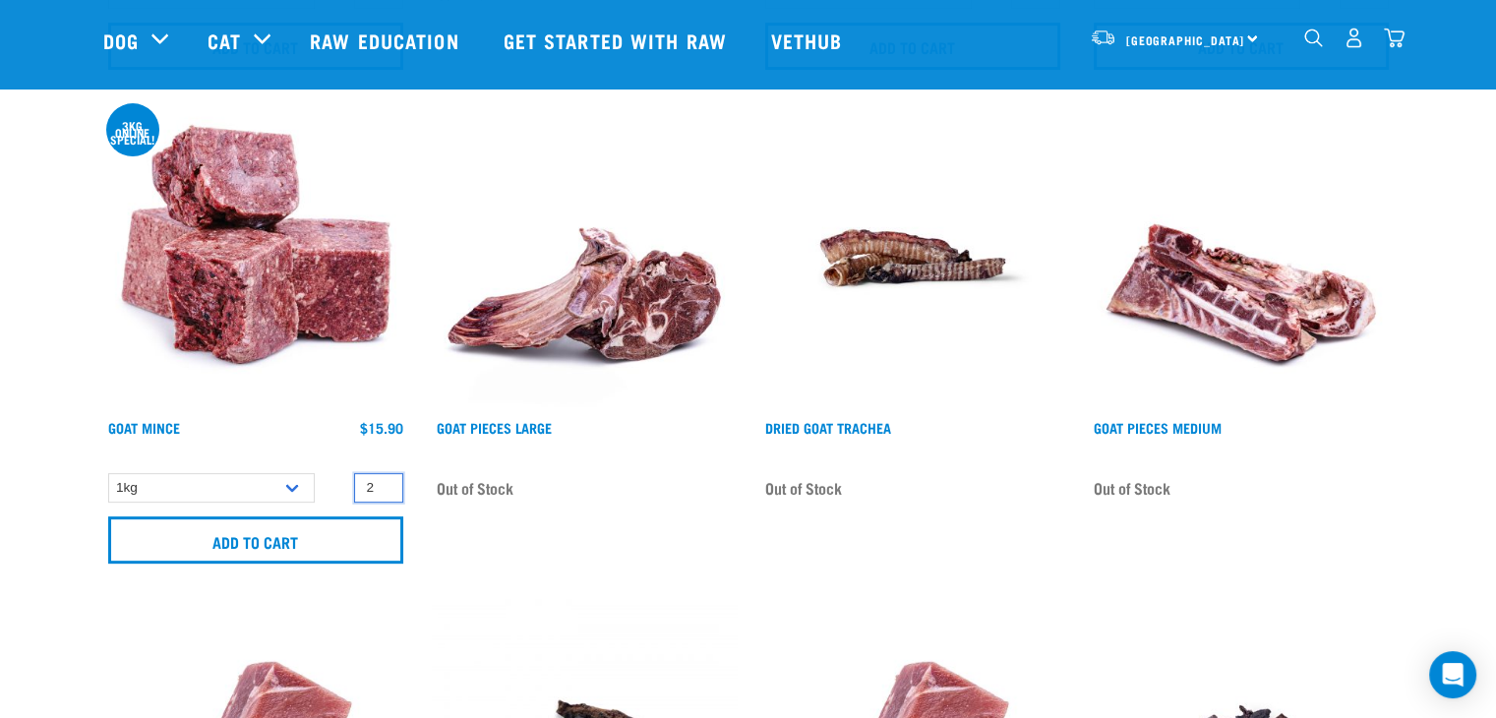
click at [382, 483] on input "2" at bounding box center [378, 488] width 49 height 30
type input "3"
click at [382, 483] on input "3" at bounding box center [378, 488] width 49 height 30
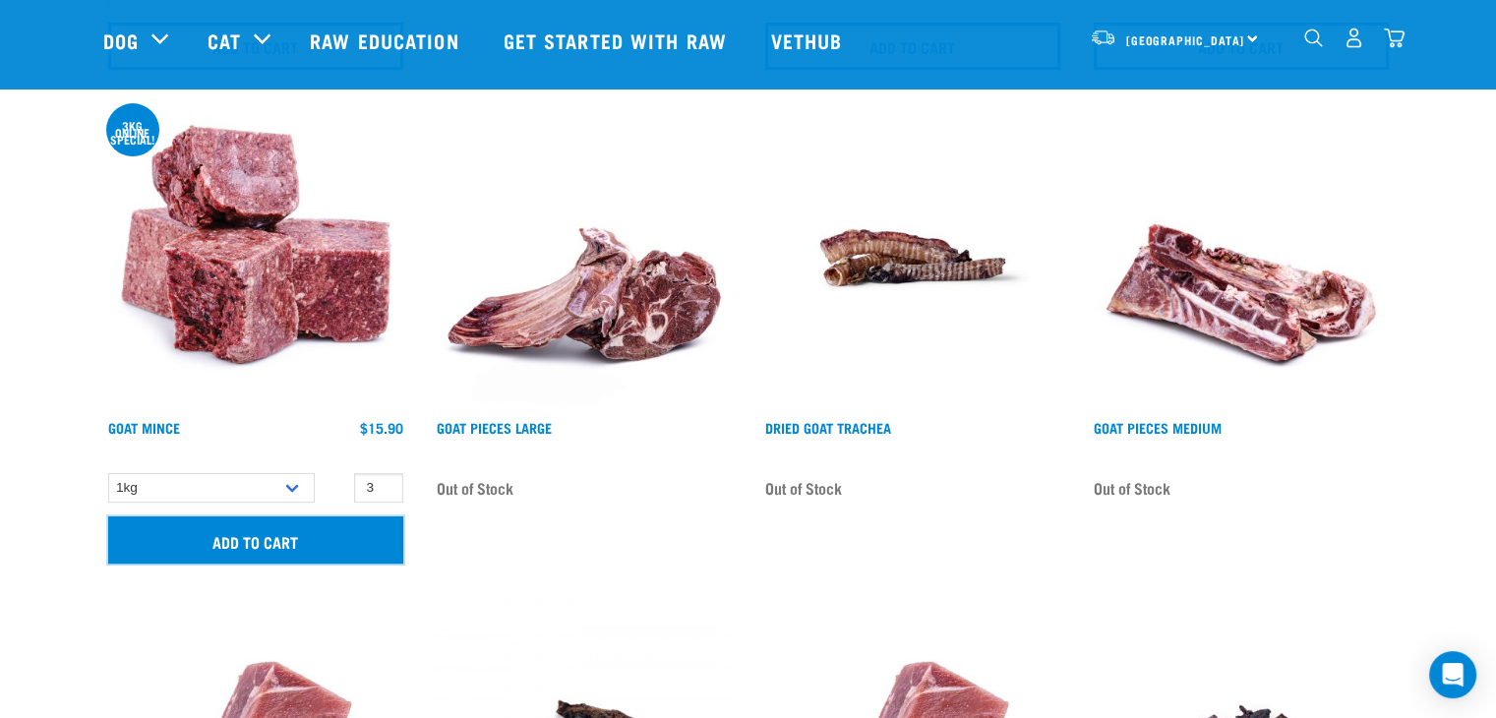
click at [323, 532] on input "Add to cart" at bounding box center [255, 539] width 295 height 47
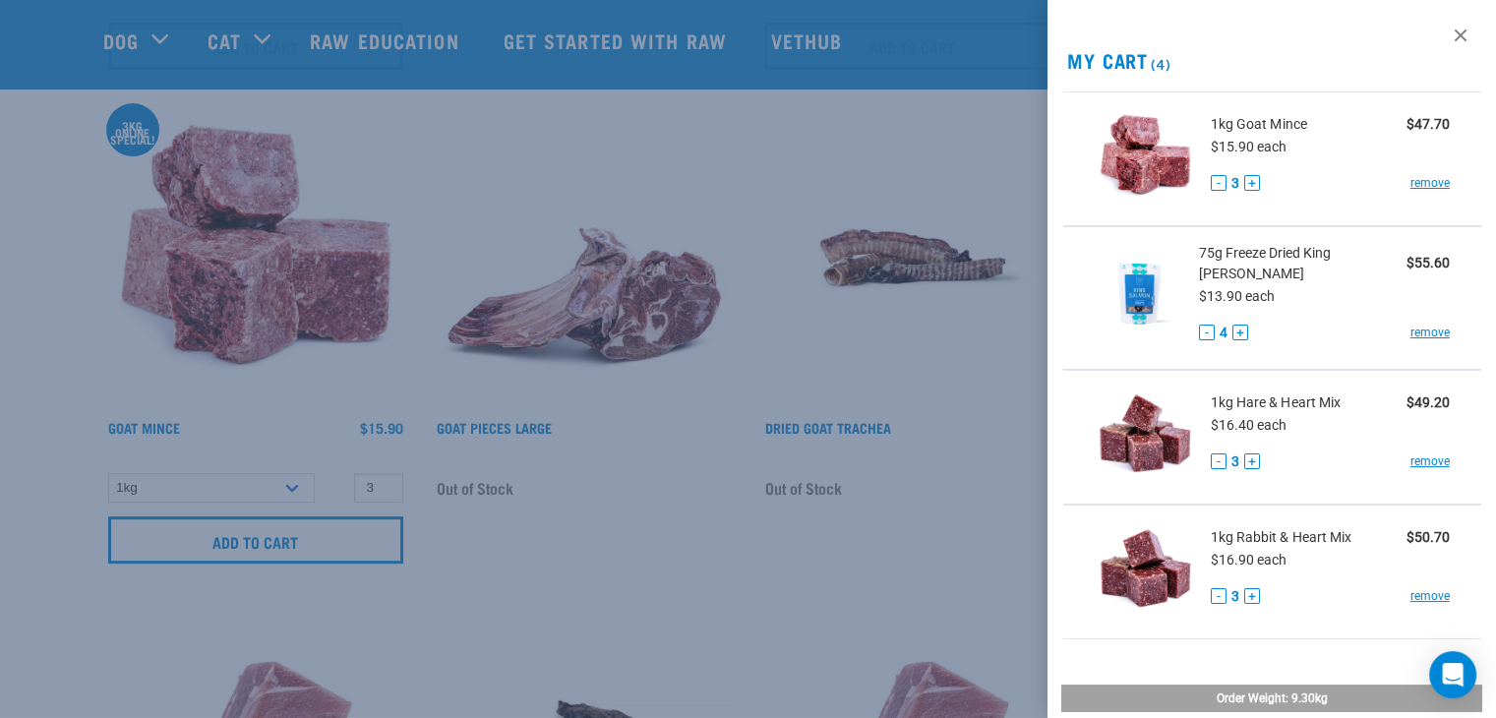
click at [886, 162] on div at bounding box center [748, 359] width 1496 height 718
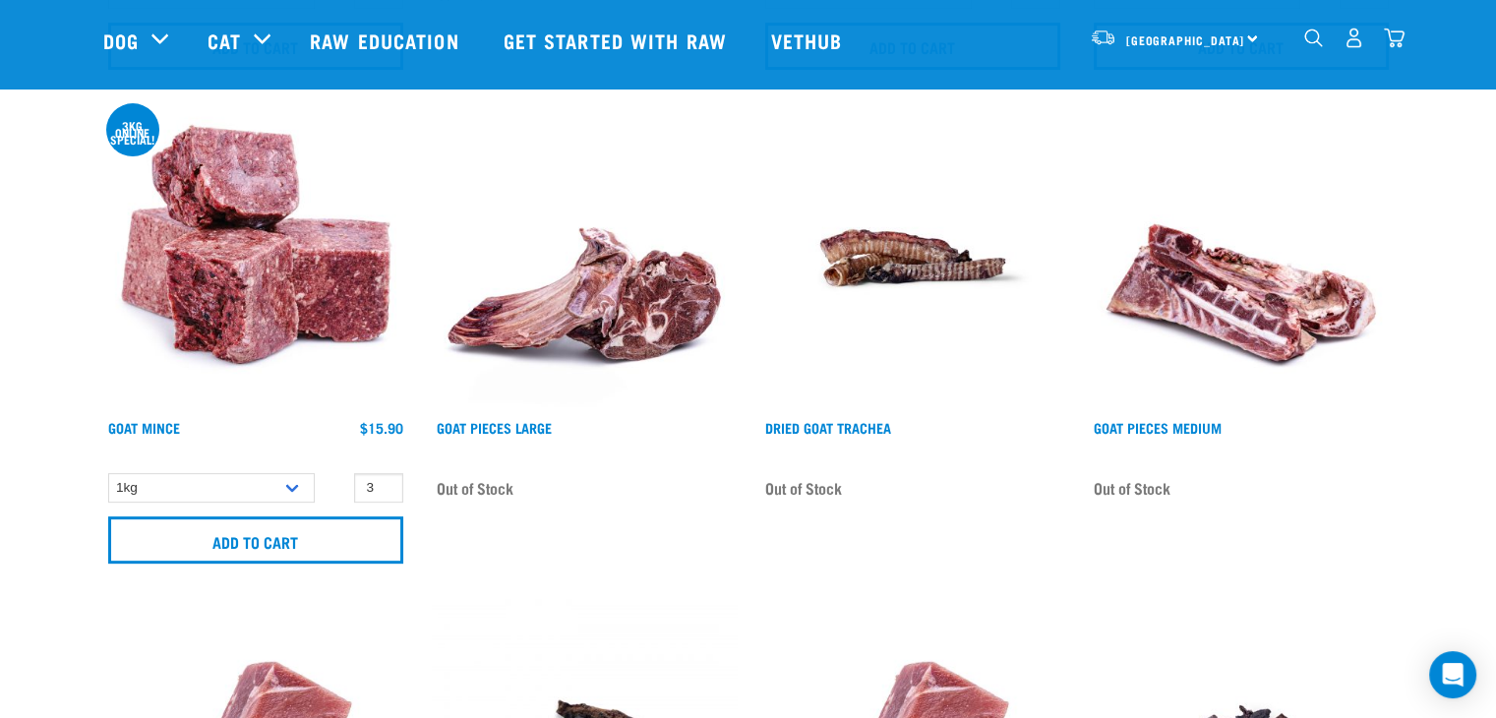
click at [1314, 40] on img "dropdown navigation" at bounding box center [1313, 38] width 19 height 19
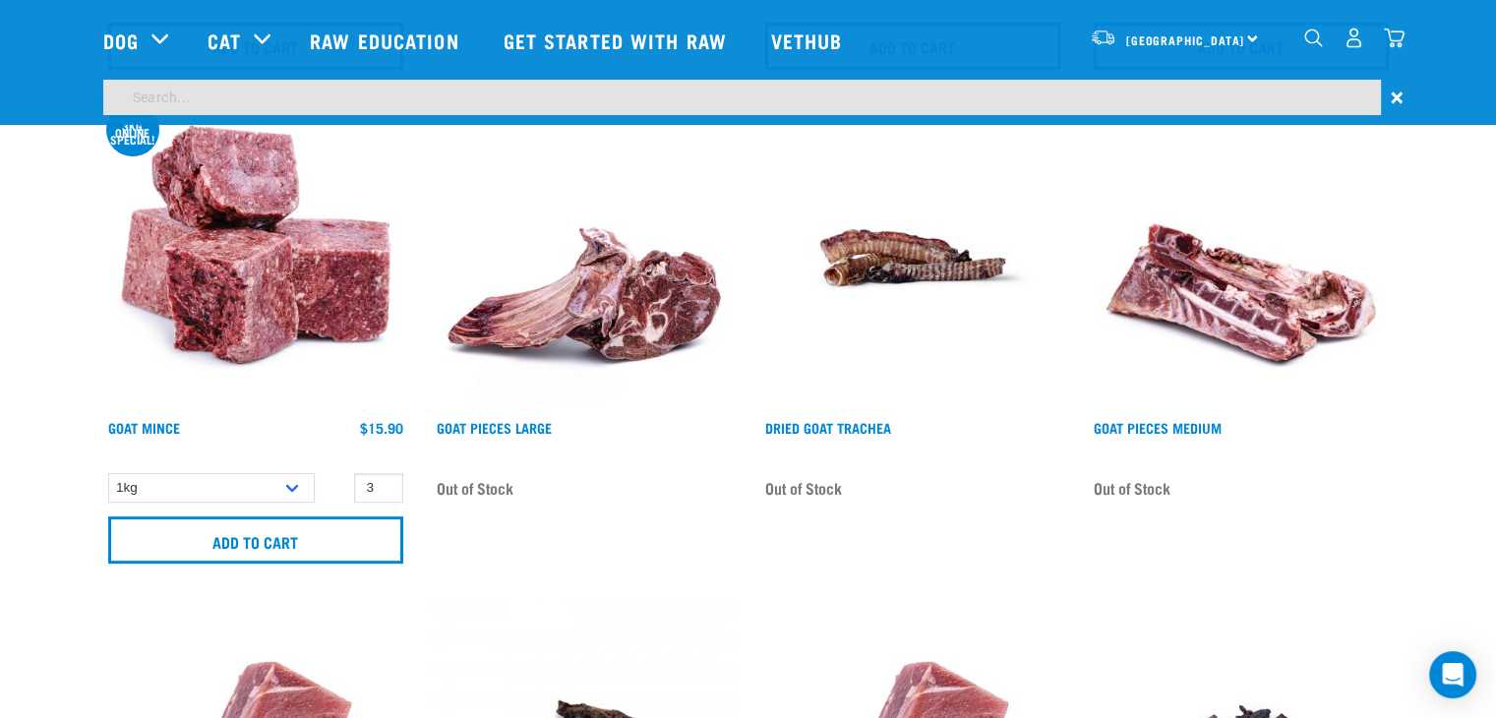
click at [374, 107] on input "search" at bounding box center [741, 97] width 1277 height 35
type input "veal briskett"
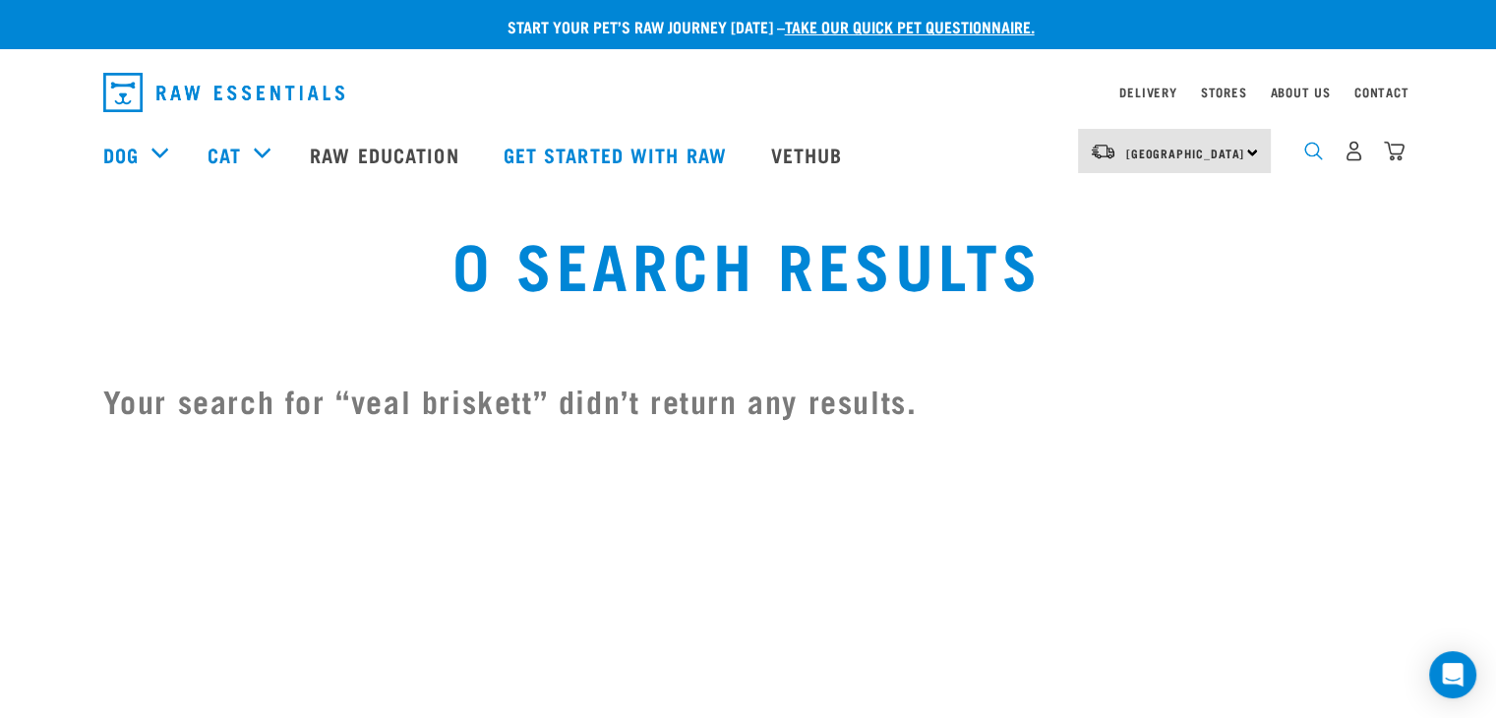
click at [1311, 158] on img "dropdown navigation" at bounding box center [1313, 151] width 19 height 19
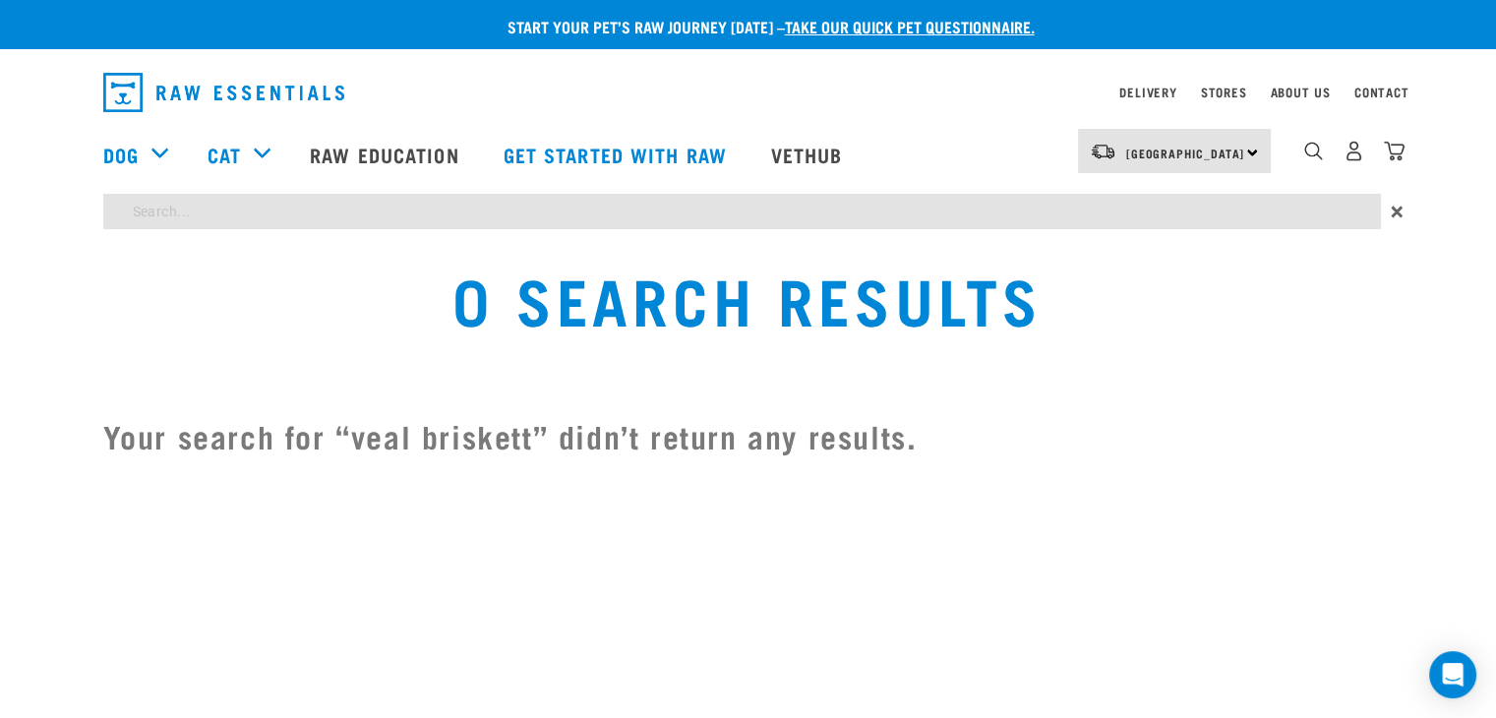
click at [186, 211] on input "search" at bounding box center [741, 211] width 1277 height 35
type input "briskett"
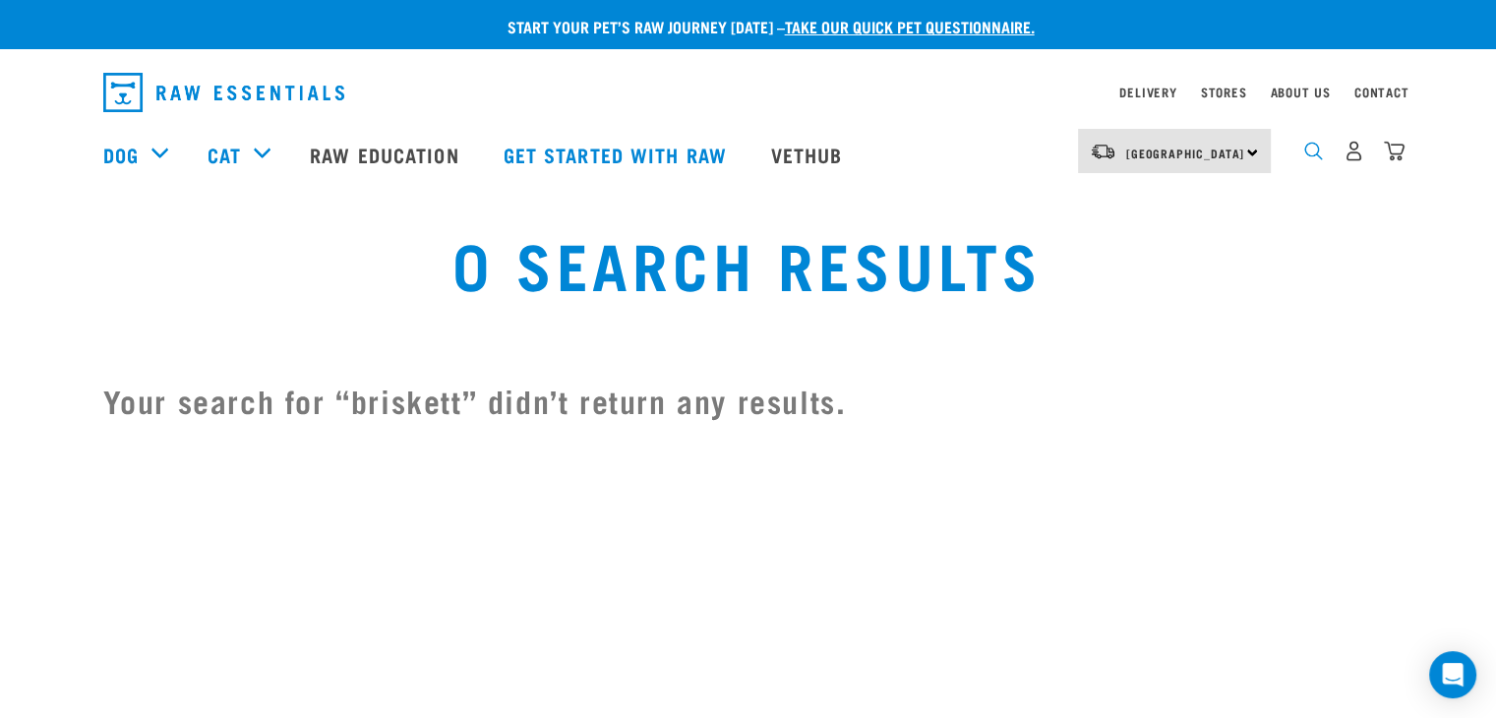
click at [1310, 156] on img "dropdown navigation" at bounding box center [1313, 151] width 19 height 19
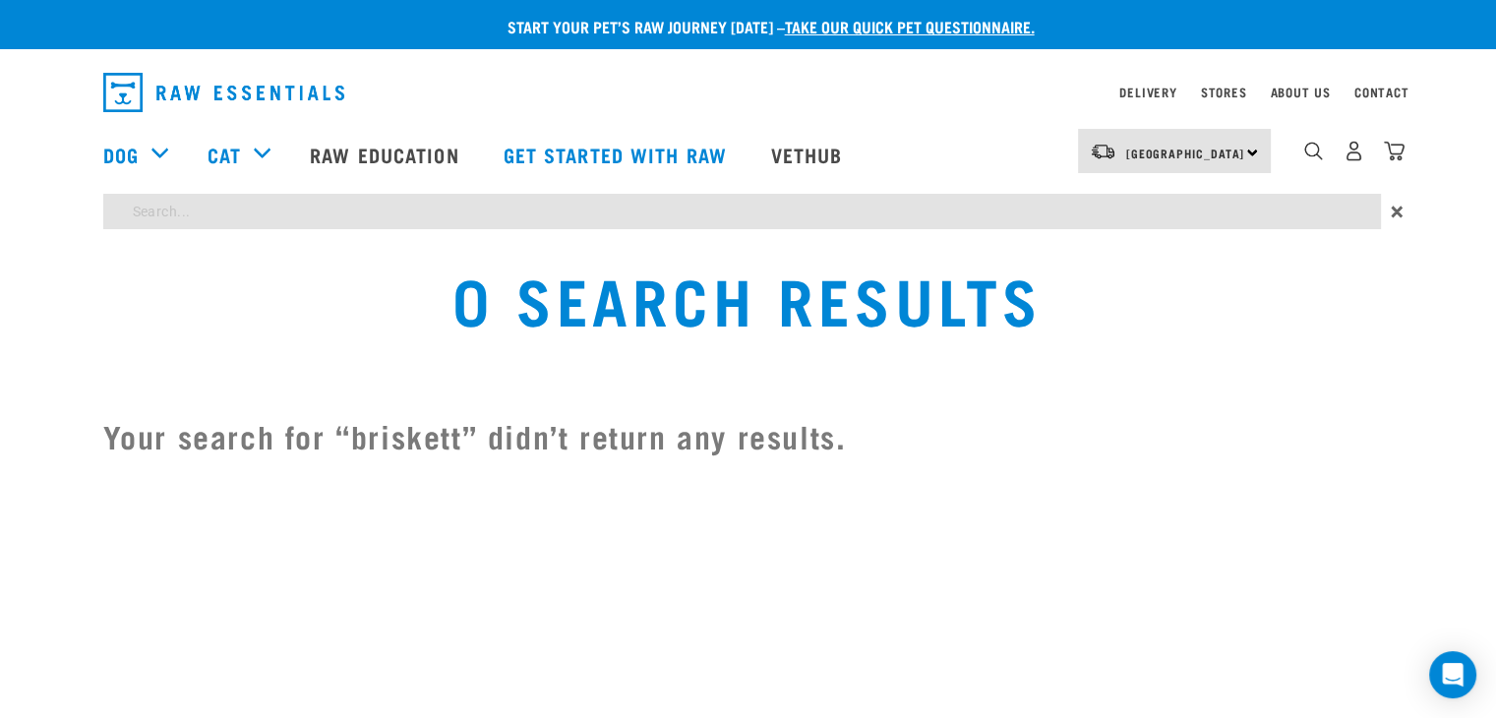
click at [201, 221] on input "search" at bounding box center [741, 211] width 1277 height 35
type input "bones"
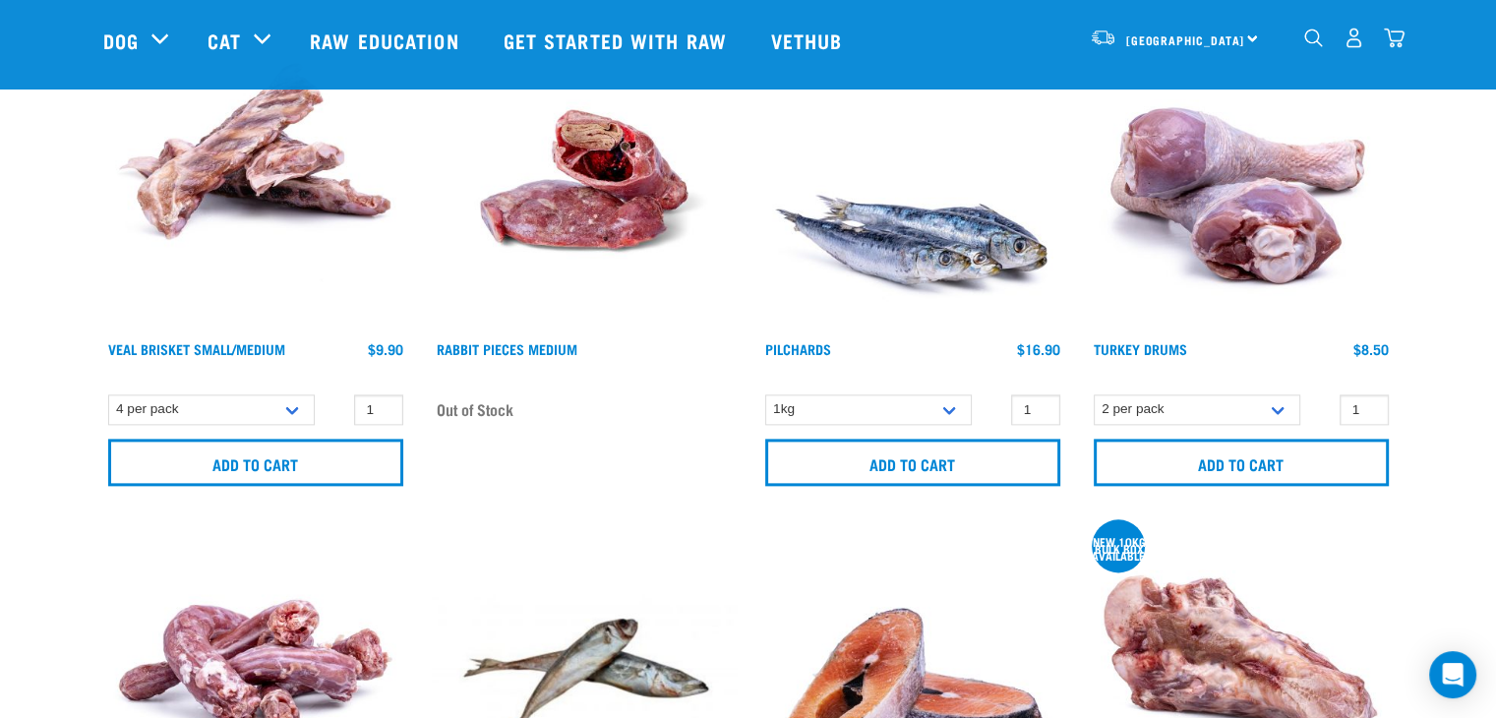
scroll to position [2261, 0]
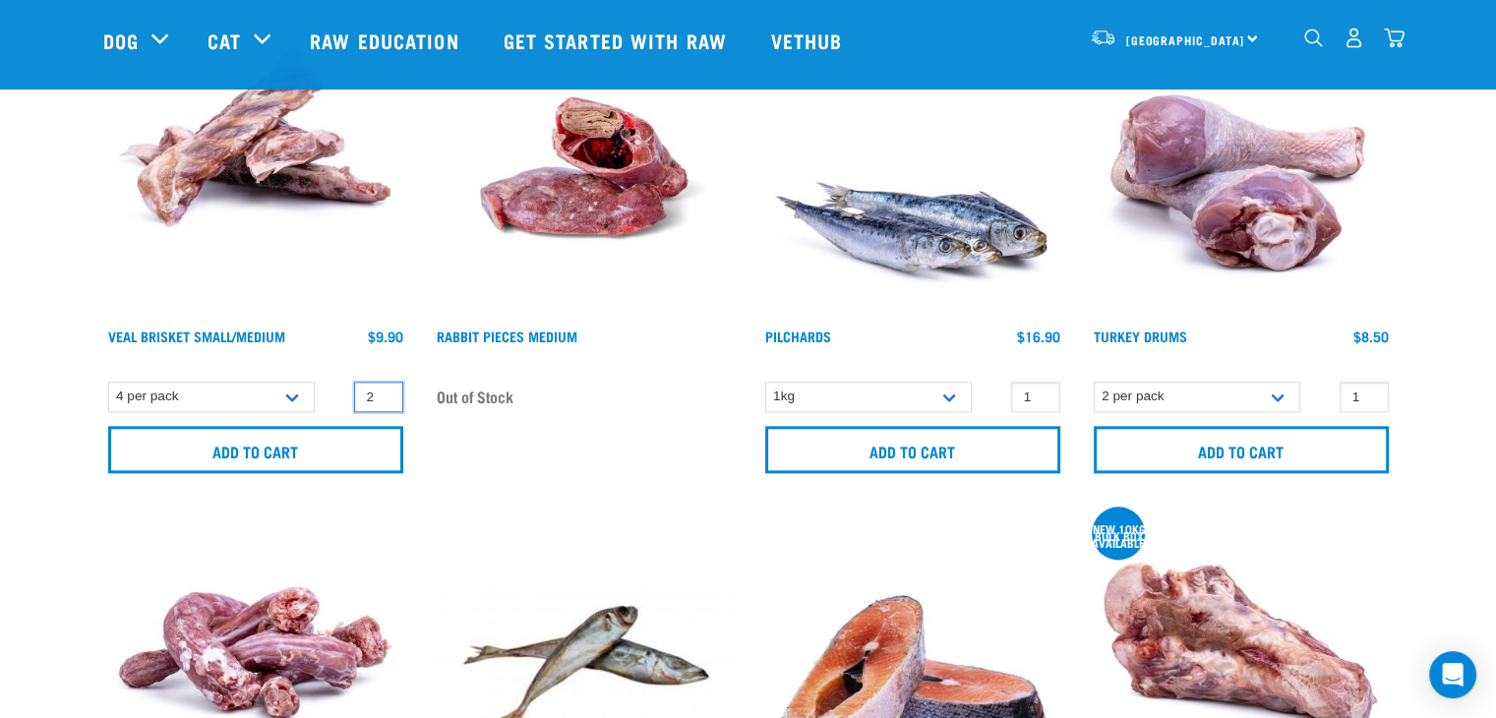
click at [382, 387] on input "2" at bounding box center [378, 397] width 49 height 30
type input "1"
click at [382, 398] on input "1" at bounding box center [378, 397] width 49 height 30
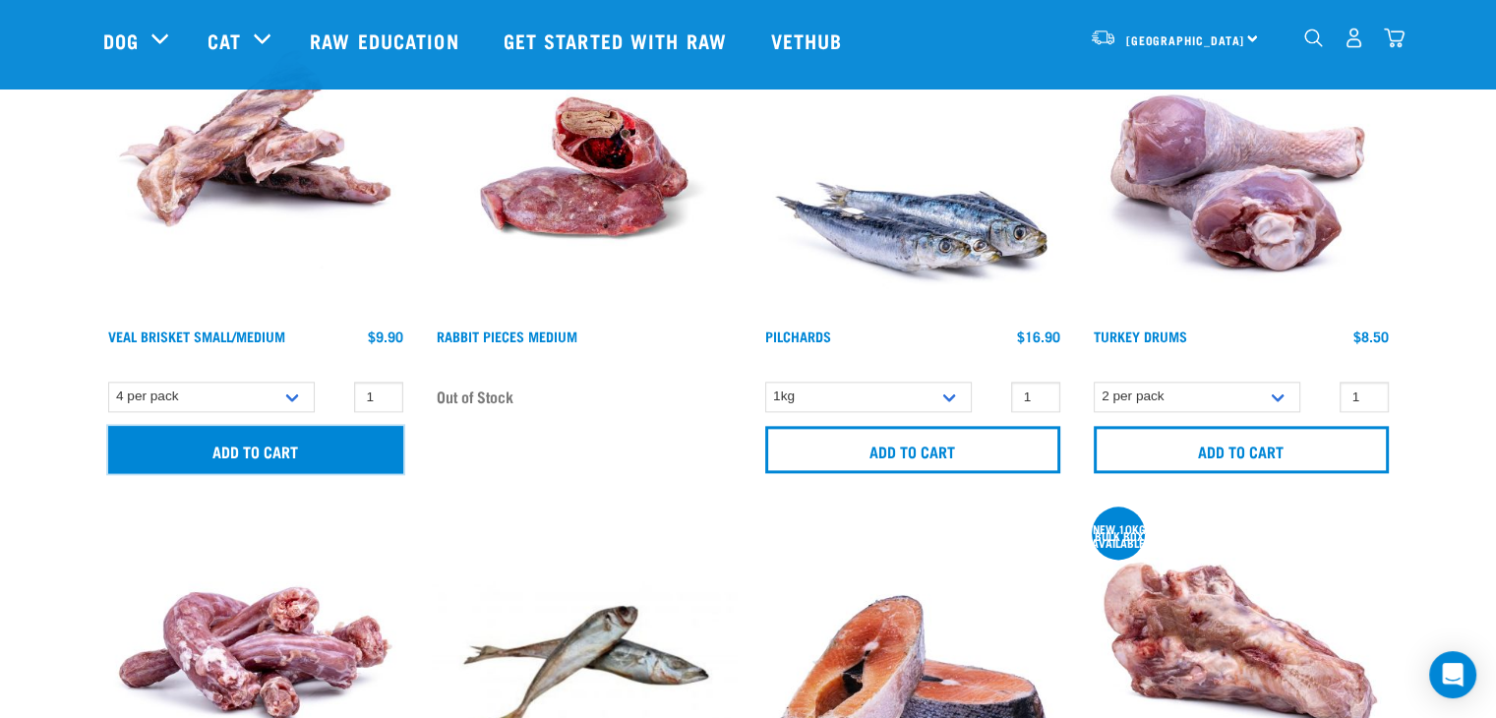
click at [317, 443] on input "Add to cart" at bounding box center [255, 449] width 295 height 47
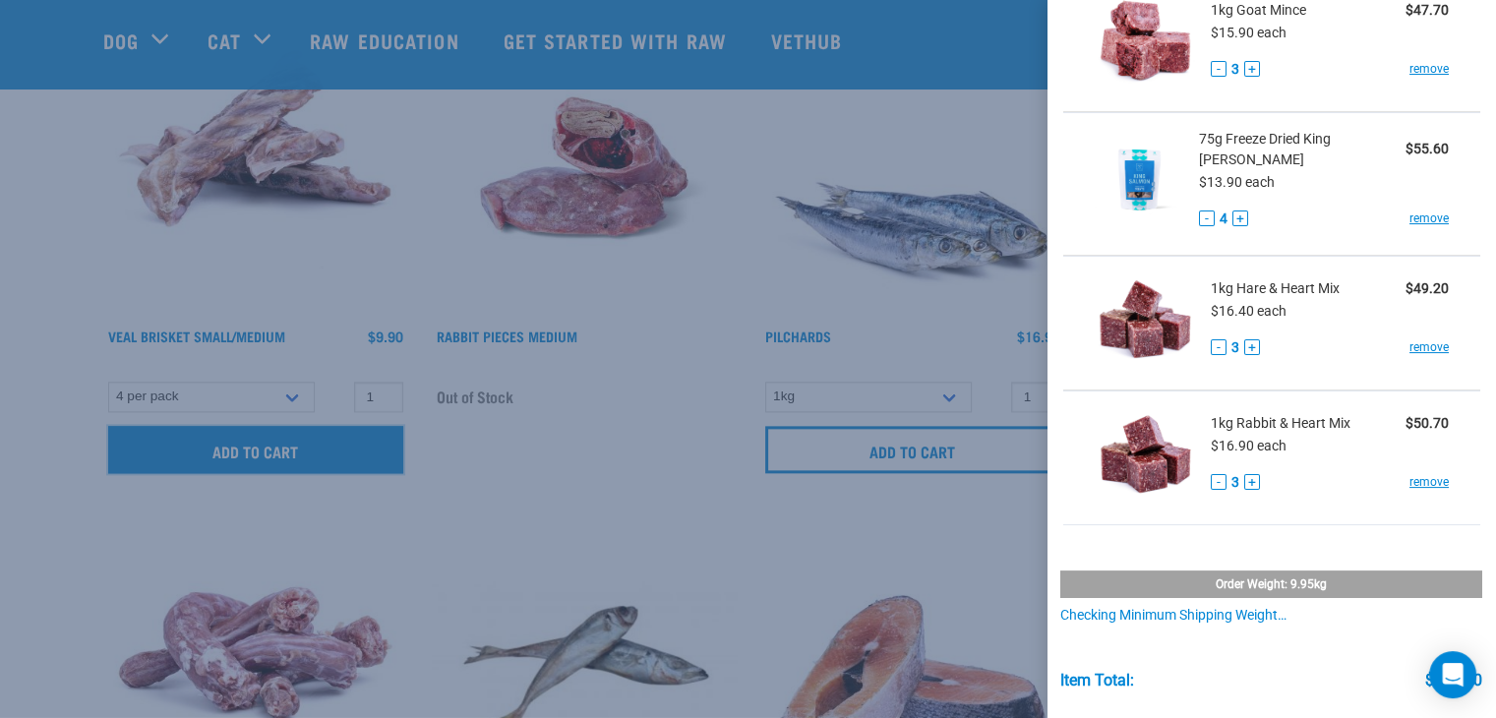
scroll to position [225, 0]
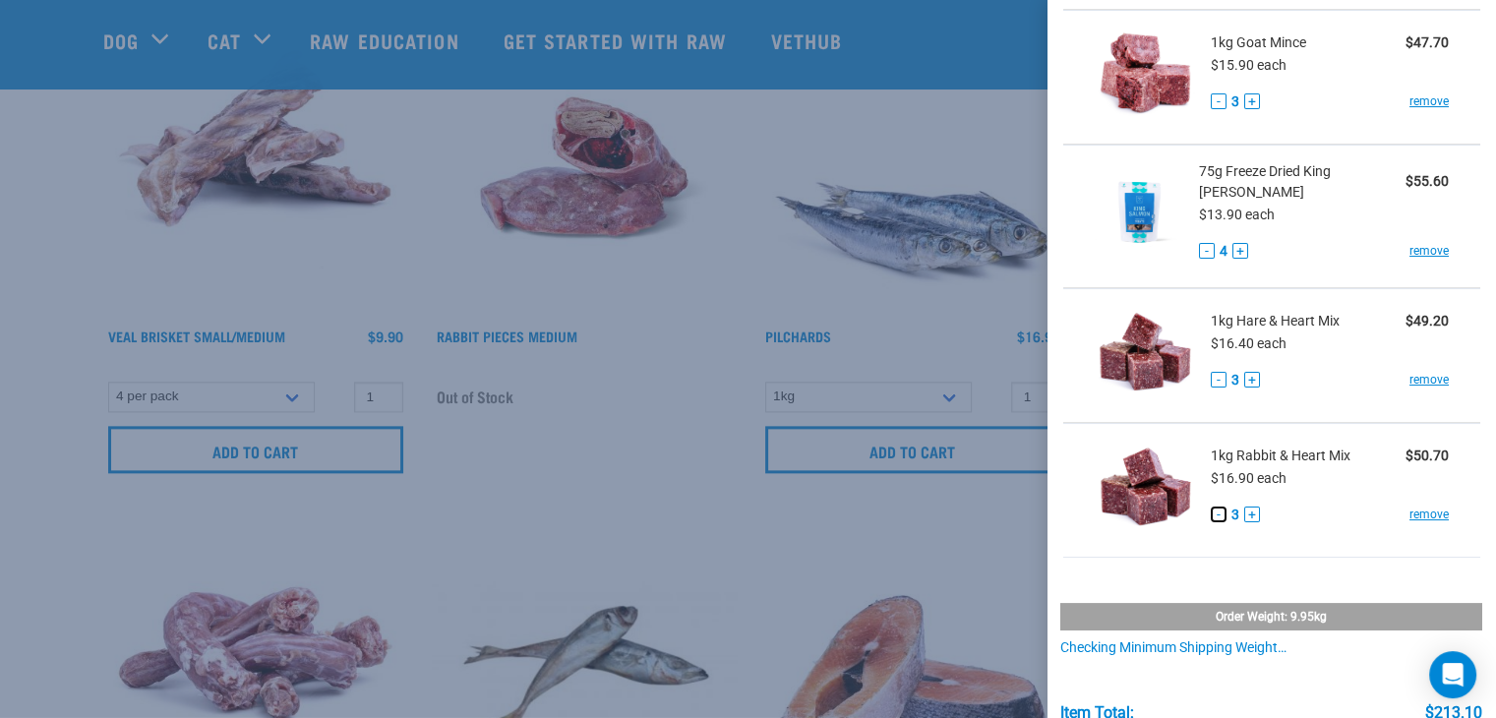
click at [1215, 511] on button "-" at bounding box center [1218, 514] width 16 height 16
click at [1213, 380] on button "-" at bounding box center [1218, 380] width 16 height 16
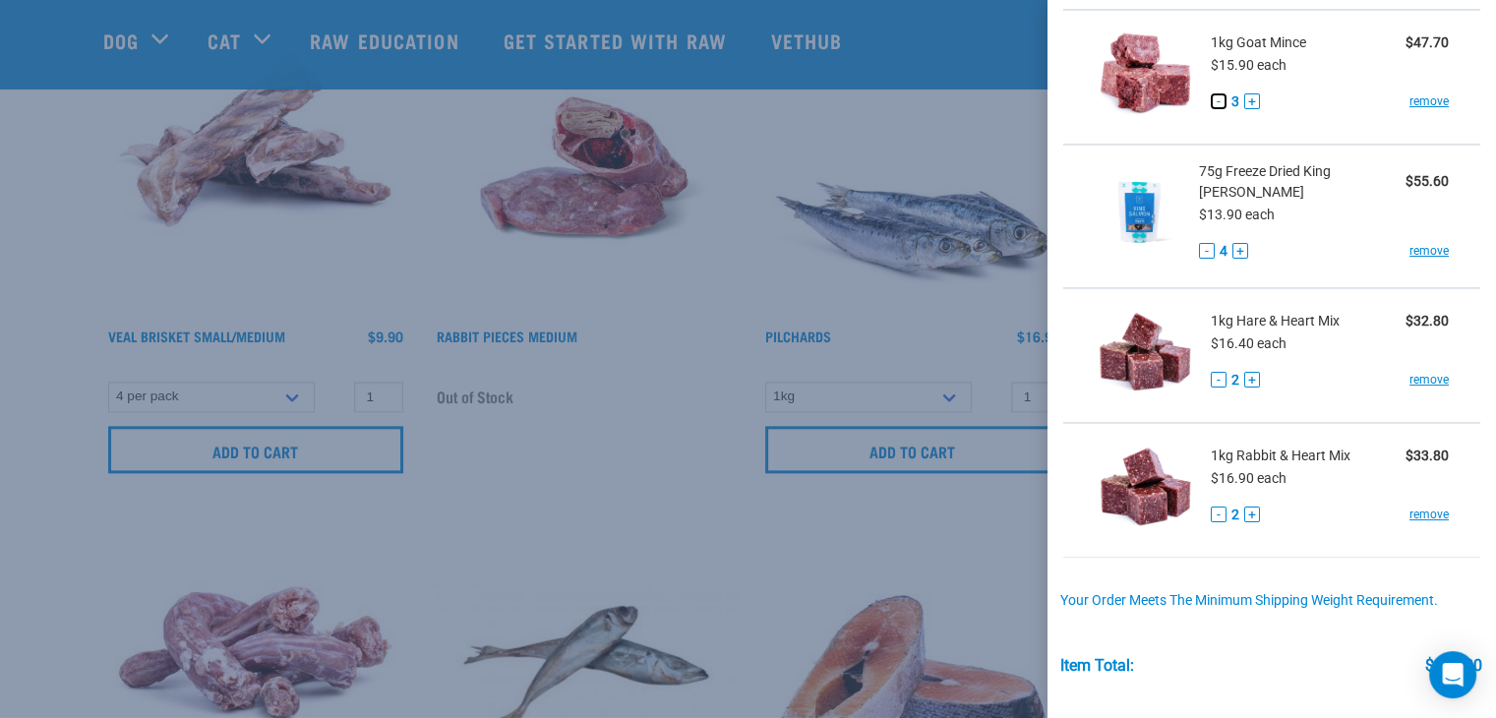
click at [1218, 100] on button "-" at bounding box center [1218, 101] width 16 height 16
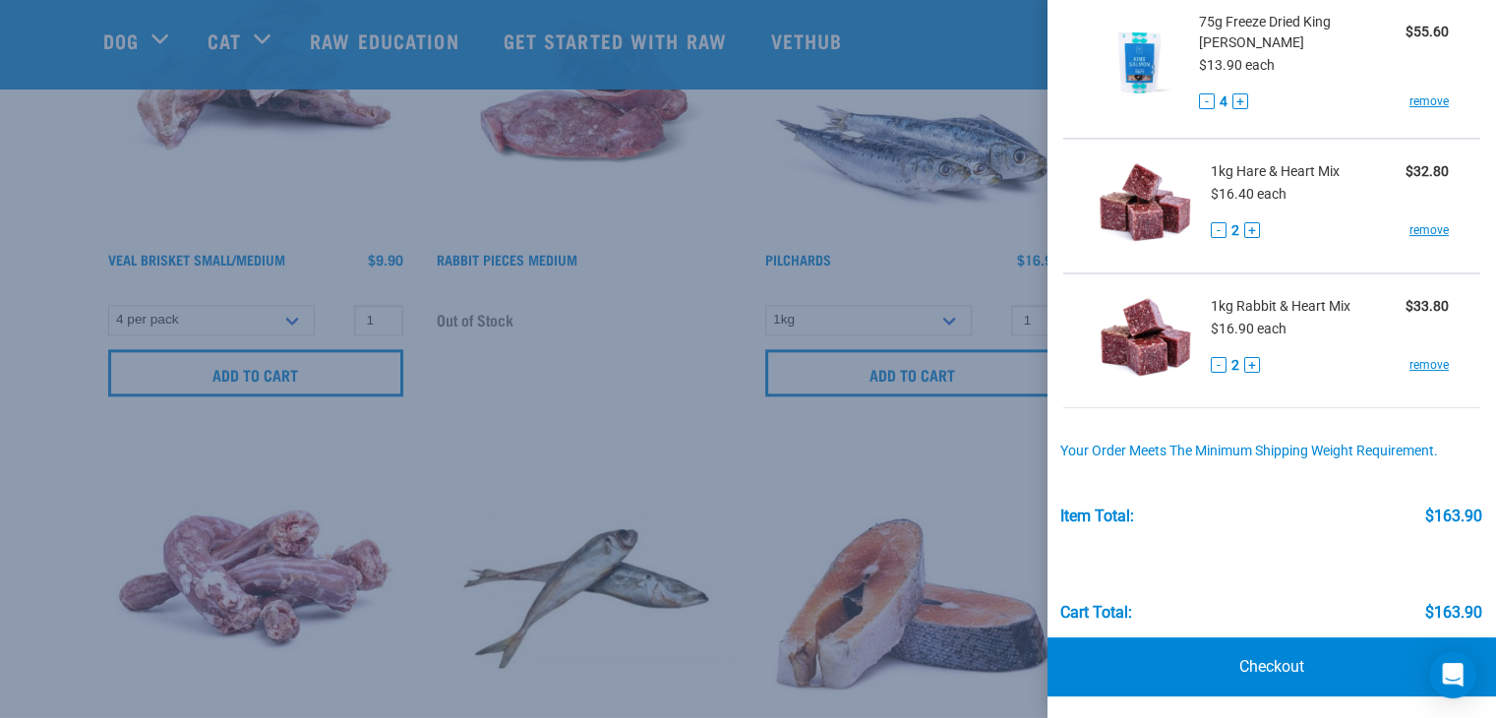
scroll to position [2458, 0]
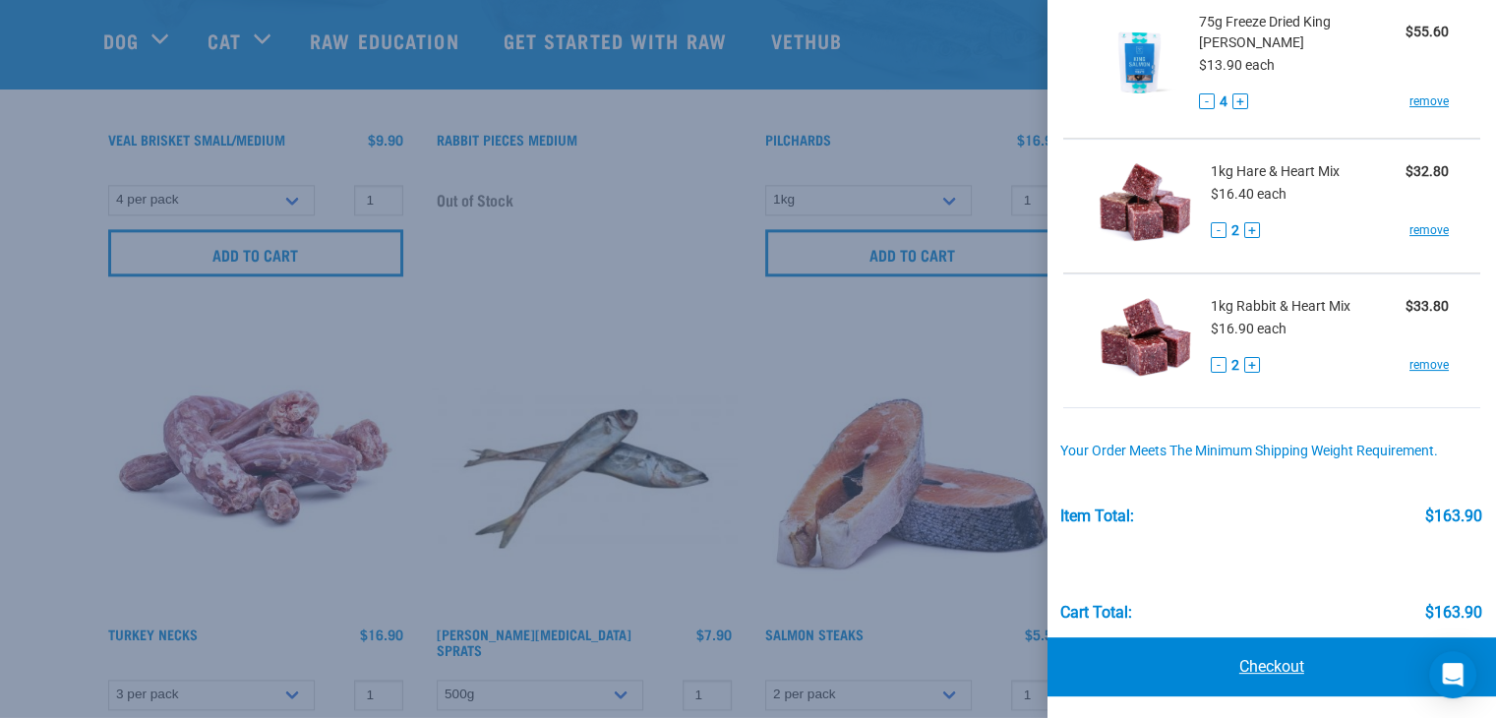
click at [1302, 666] on link "Checkout" at bounding box center [1271, 666] width 448 height 59
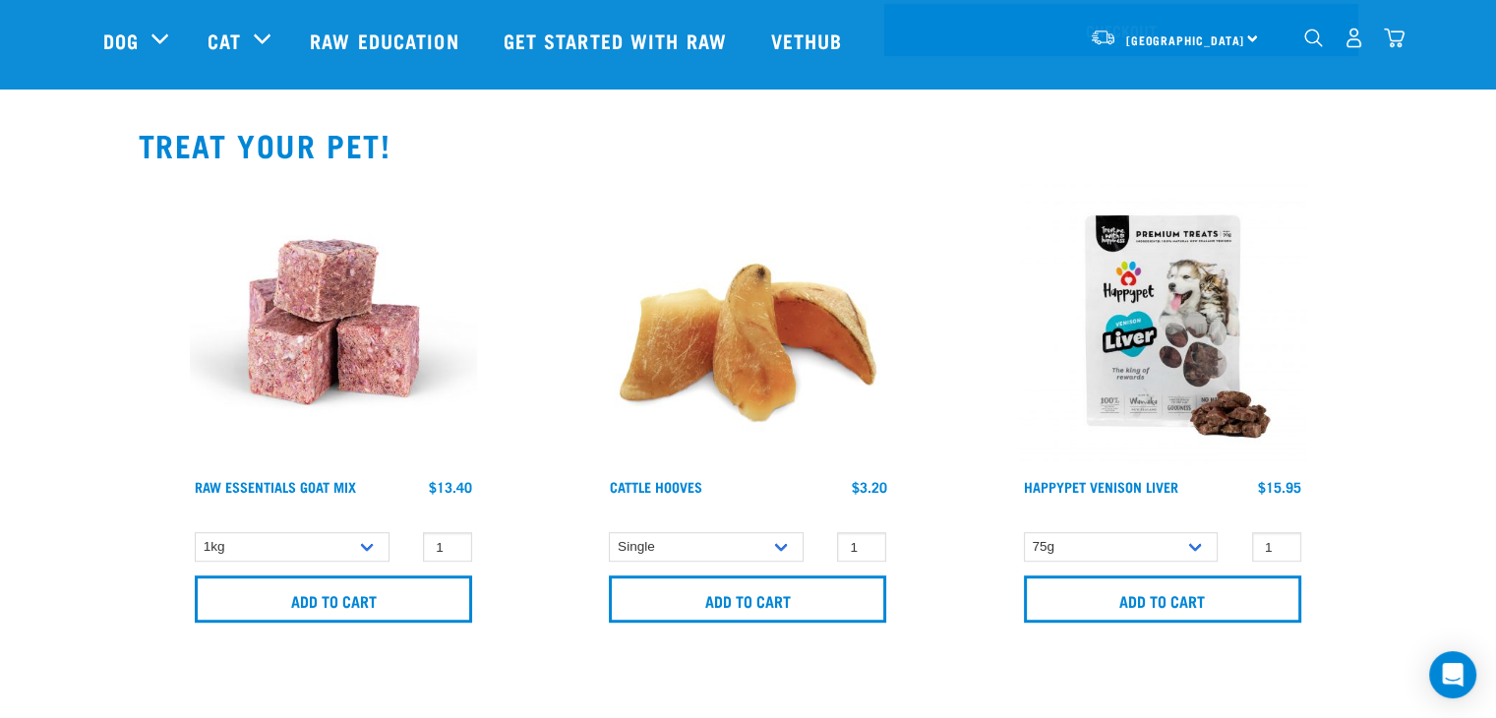
scroll to position [1082, 0]
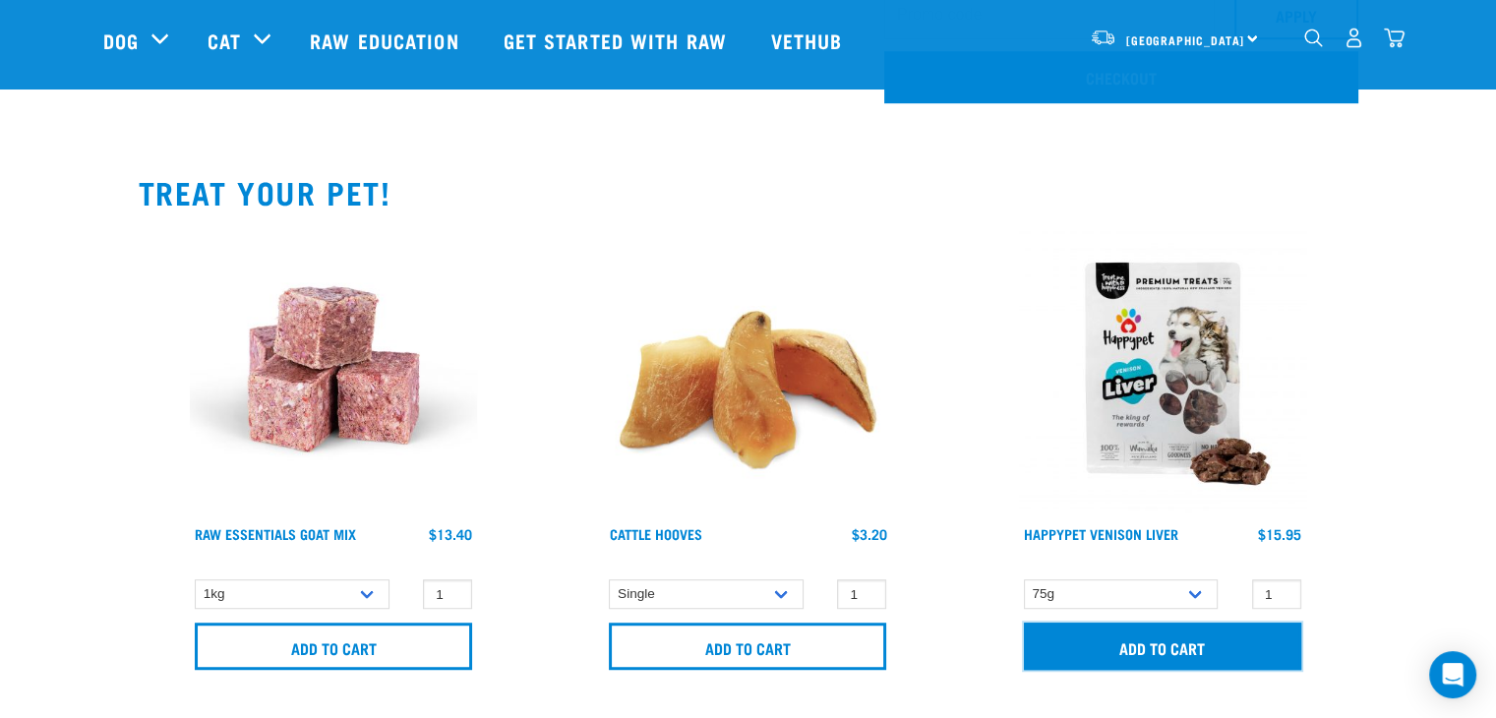
click at [1155, 646] on input "Add to cart" at bounding box center [1162, 645] width 277 height 47
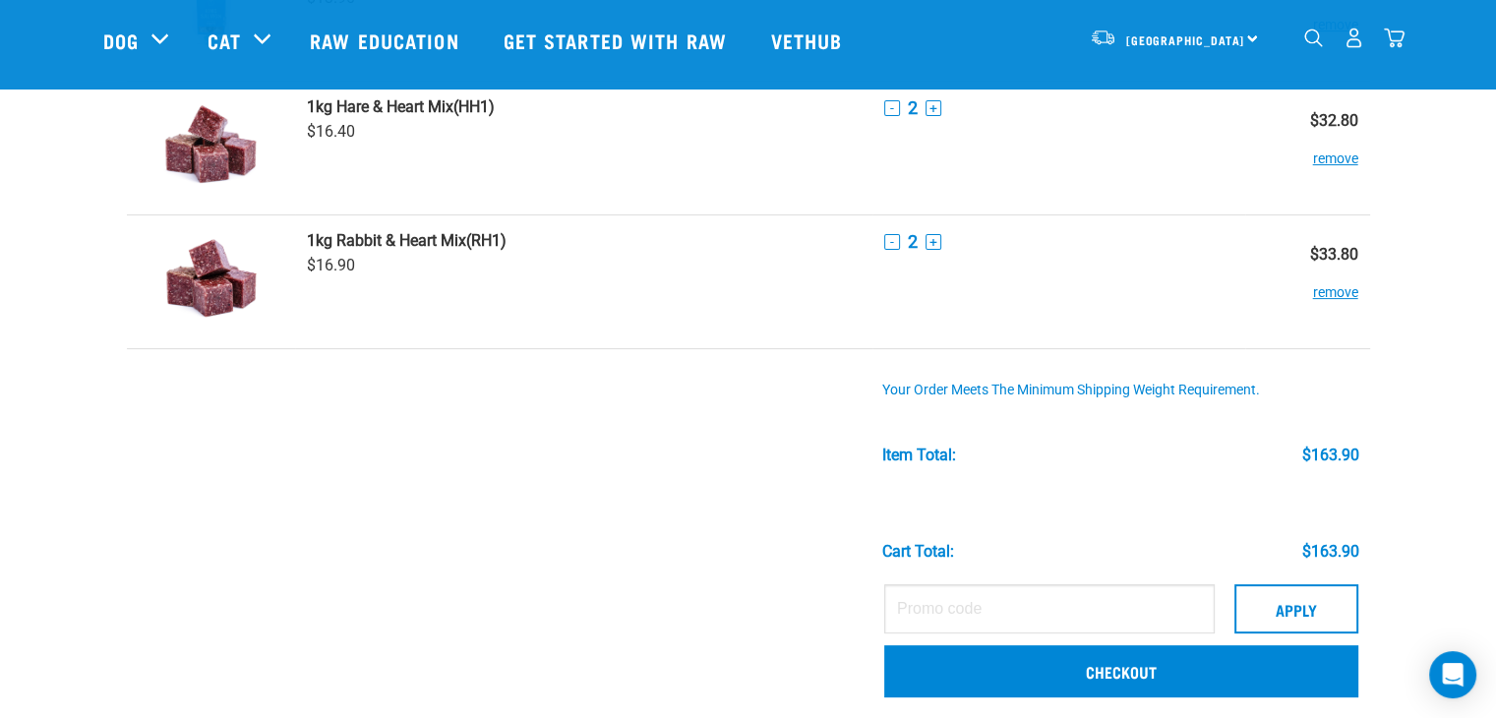
scroll to position [492, 0]
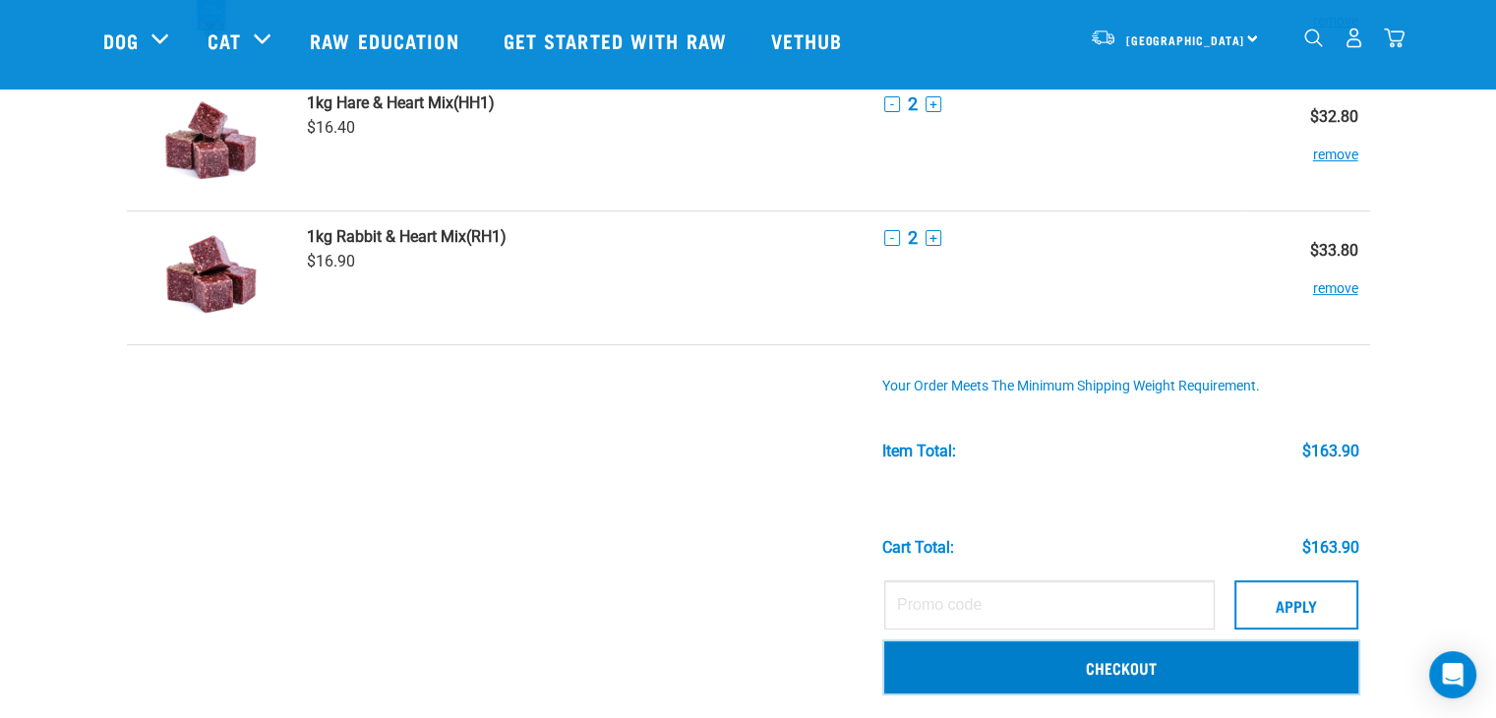
click at [1113, 667] on link "Checkout" at bounding box center [1121, 666] width 474 height 51
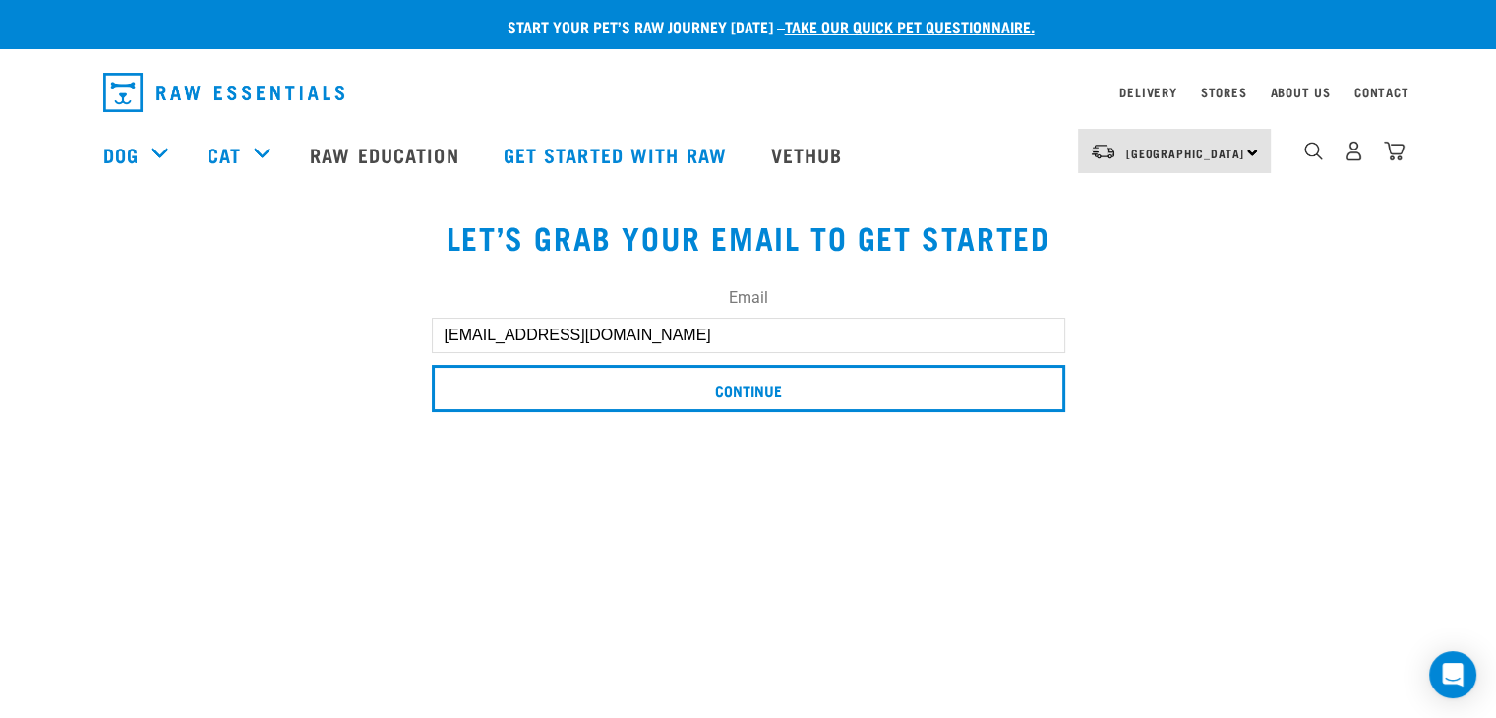
click at [847, 306] on label "Email" at bounding box center [748, 298] width 633 height 24
click at [847, 318] on input "[EMAIL_ADDRESS][DOMAIN_NAME]" at bounding box center [748, 335] width 633 height 35
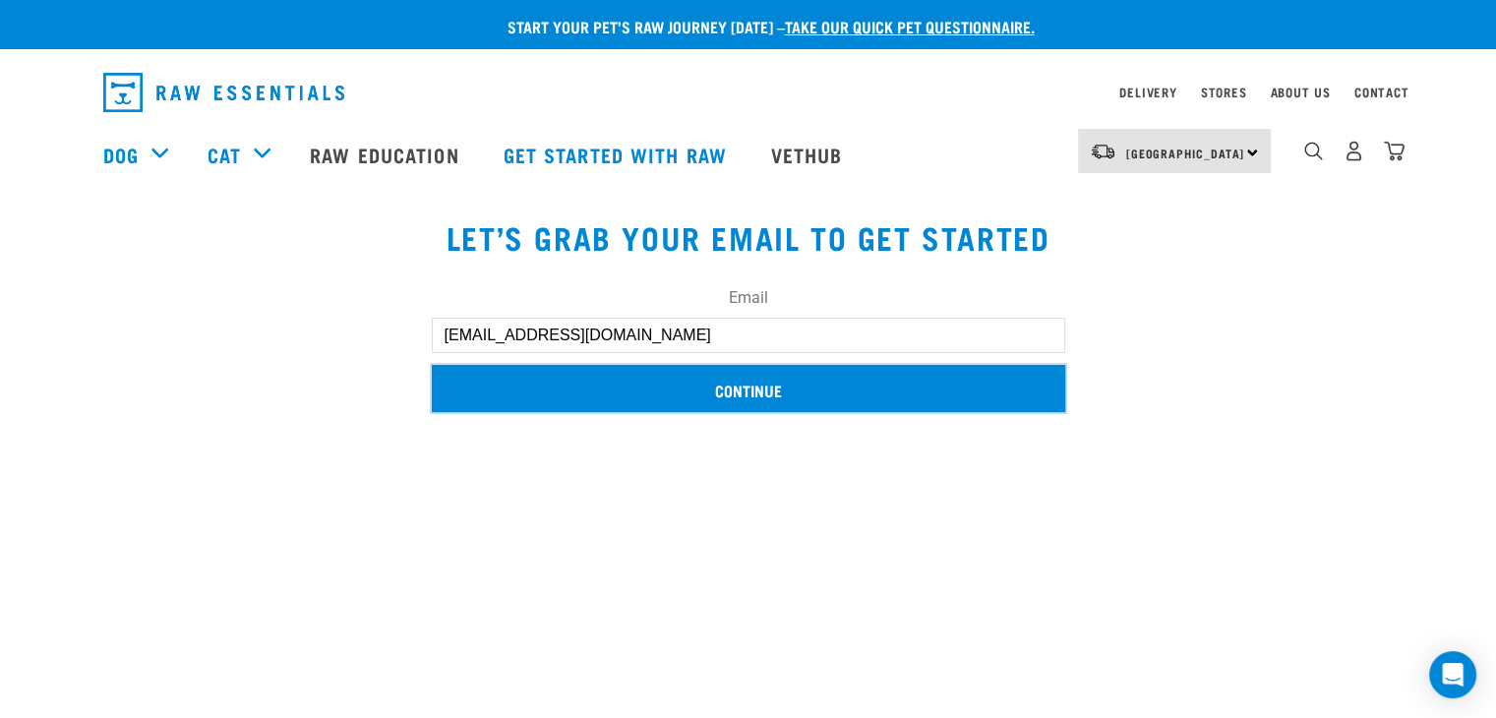
click at [729, 385] on input "Continue" at bounding box center [748, 388] width 633 height 47
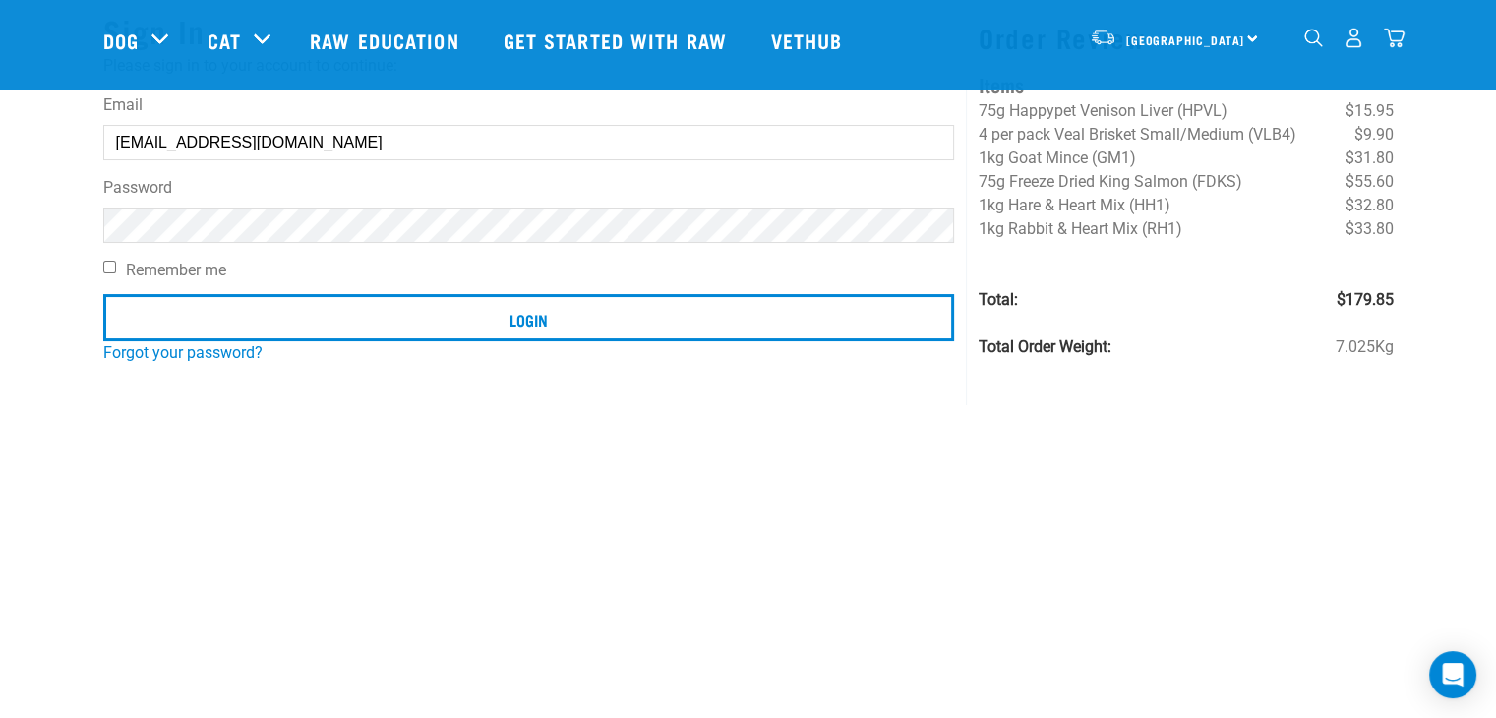
scroll to position [197, 0]
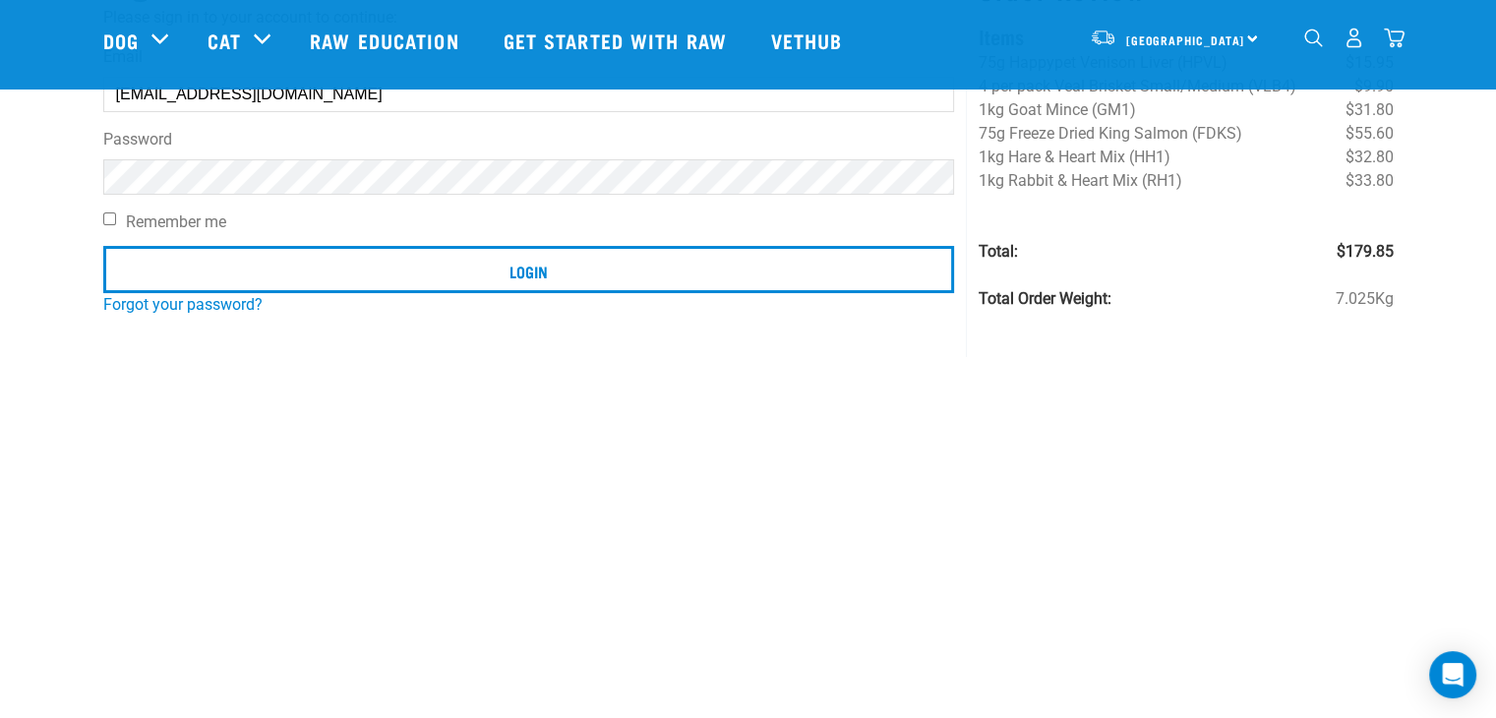
click at [109, 217] on input "Remember me" at bounding box center [109, 218] width 13 height 13
checkbox input "true"
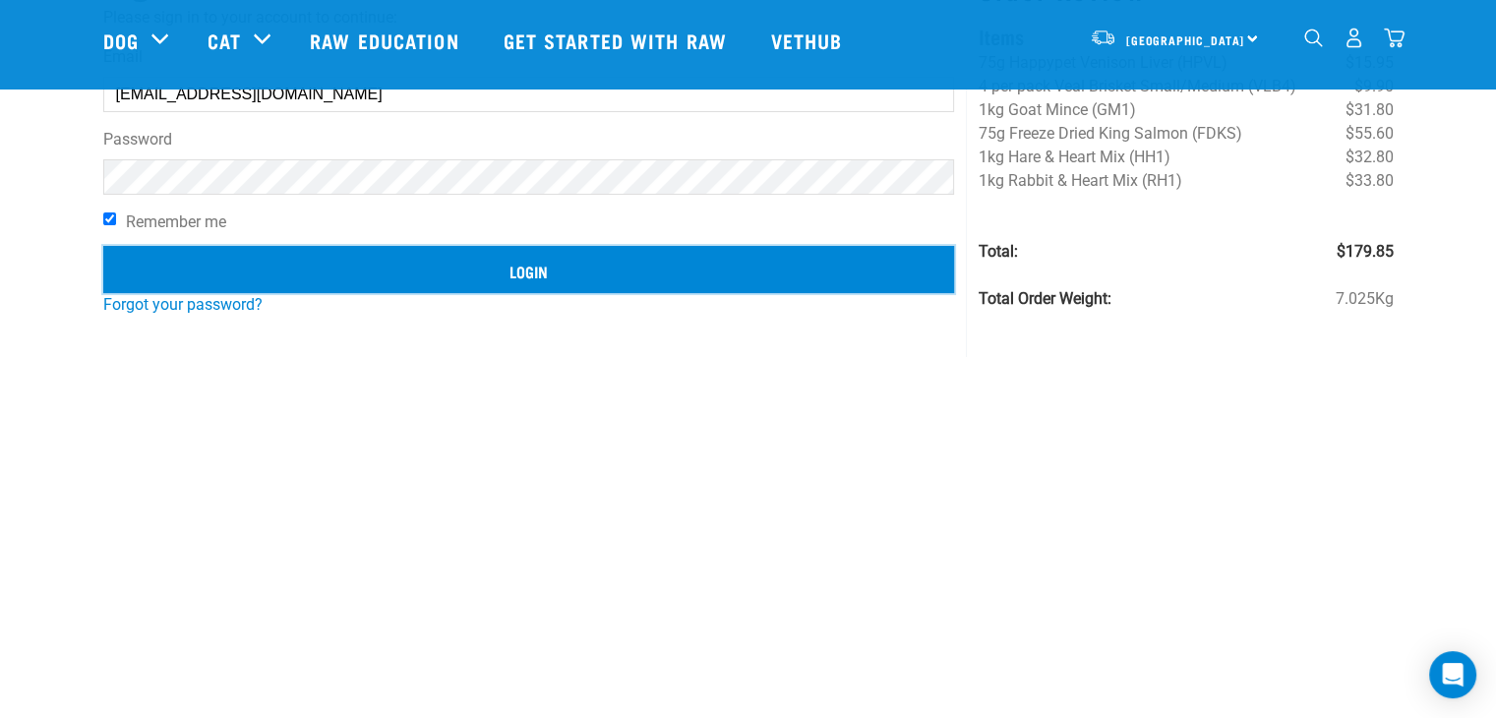
click at [538, 273] on input "Login" at bounding box center [528, 269] width 851 height 47
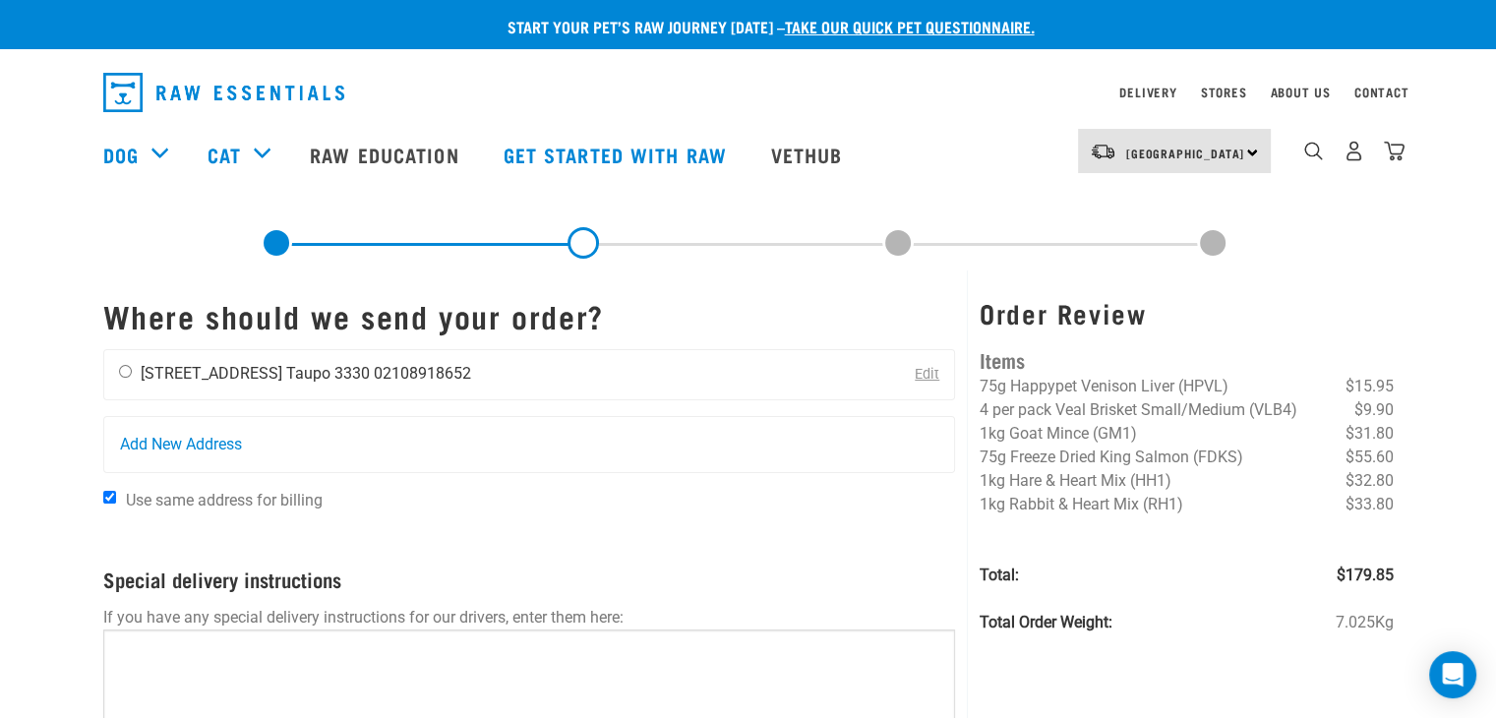
click at [122, 369] on input "radio" at bounding box center [125, 371] width 13 height 13
radio input "true"
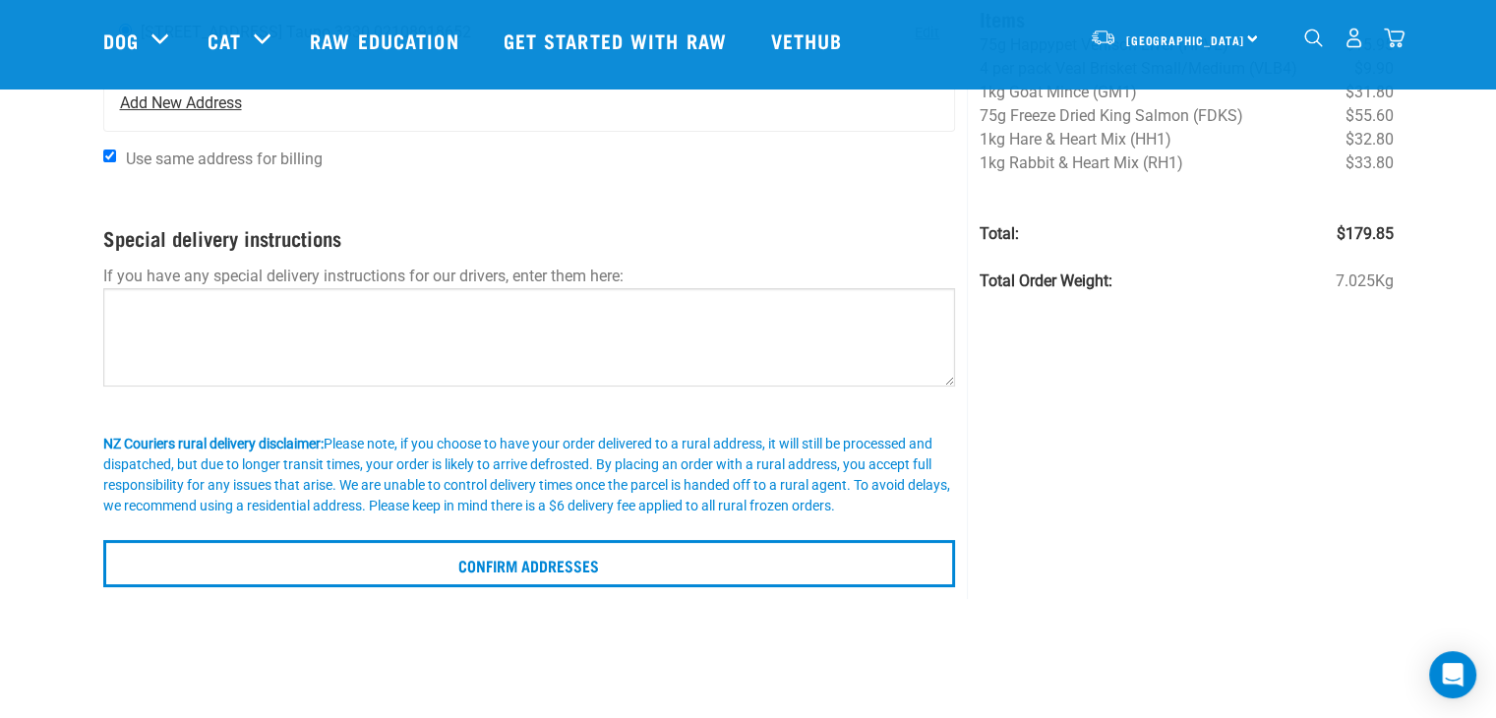
scroll to position [295, 0]
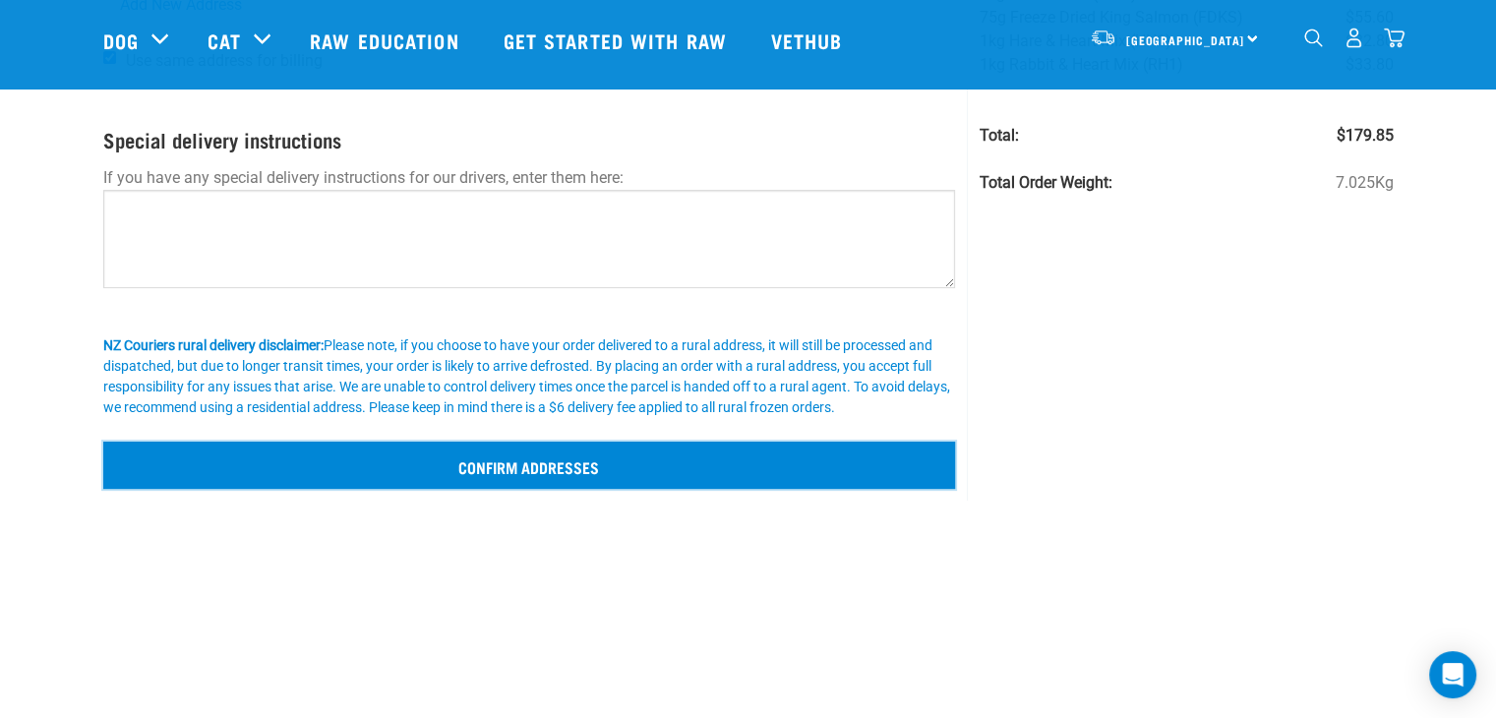
click at [578, 459] on input "Confirm addresses" at bounding box center [529, 464] width 852 height 47
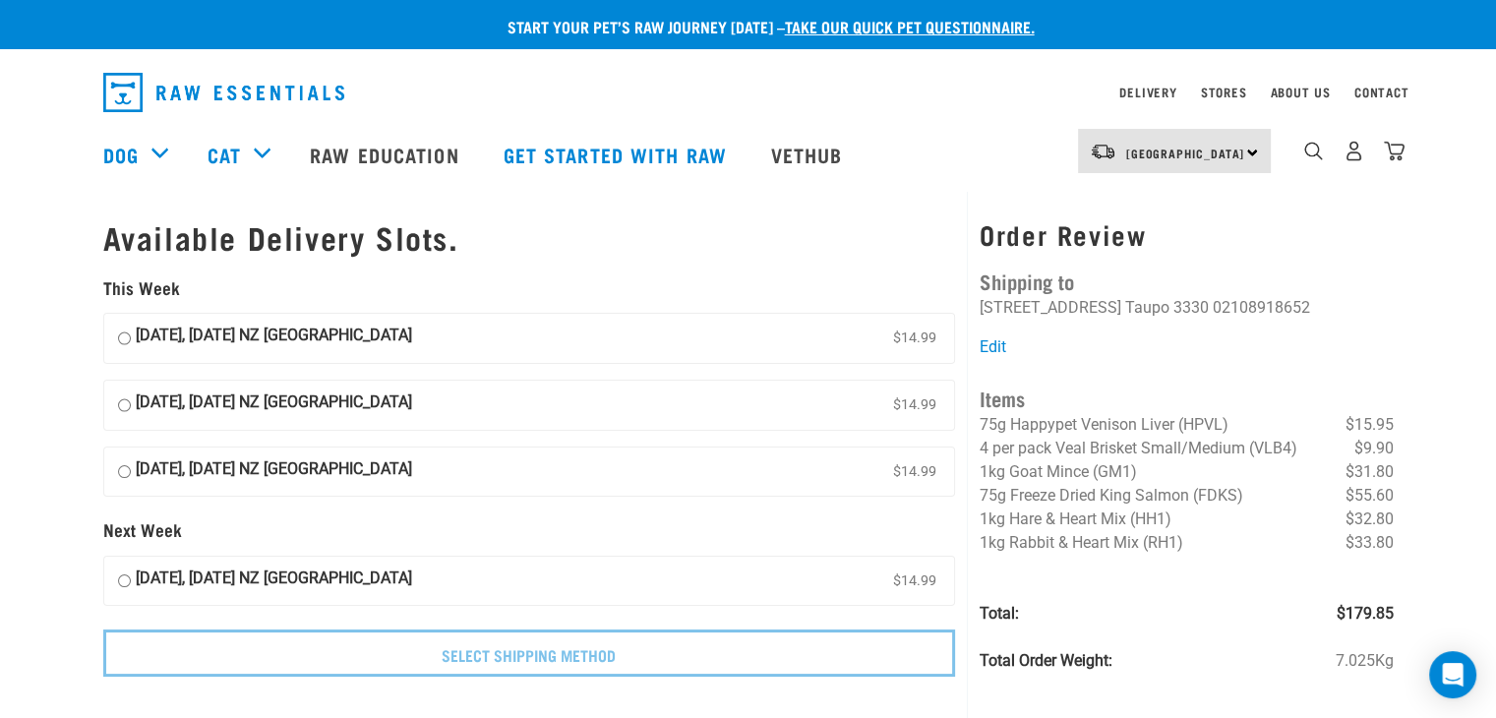
click at [124, 335] on input "08 October, Wednesday NZ Couriers North Island $14.99" at bounding box center [124, 337] width 13 height 29
radio input "true"
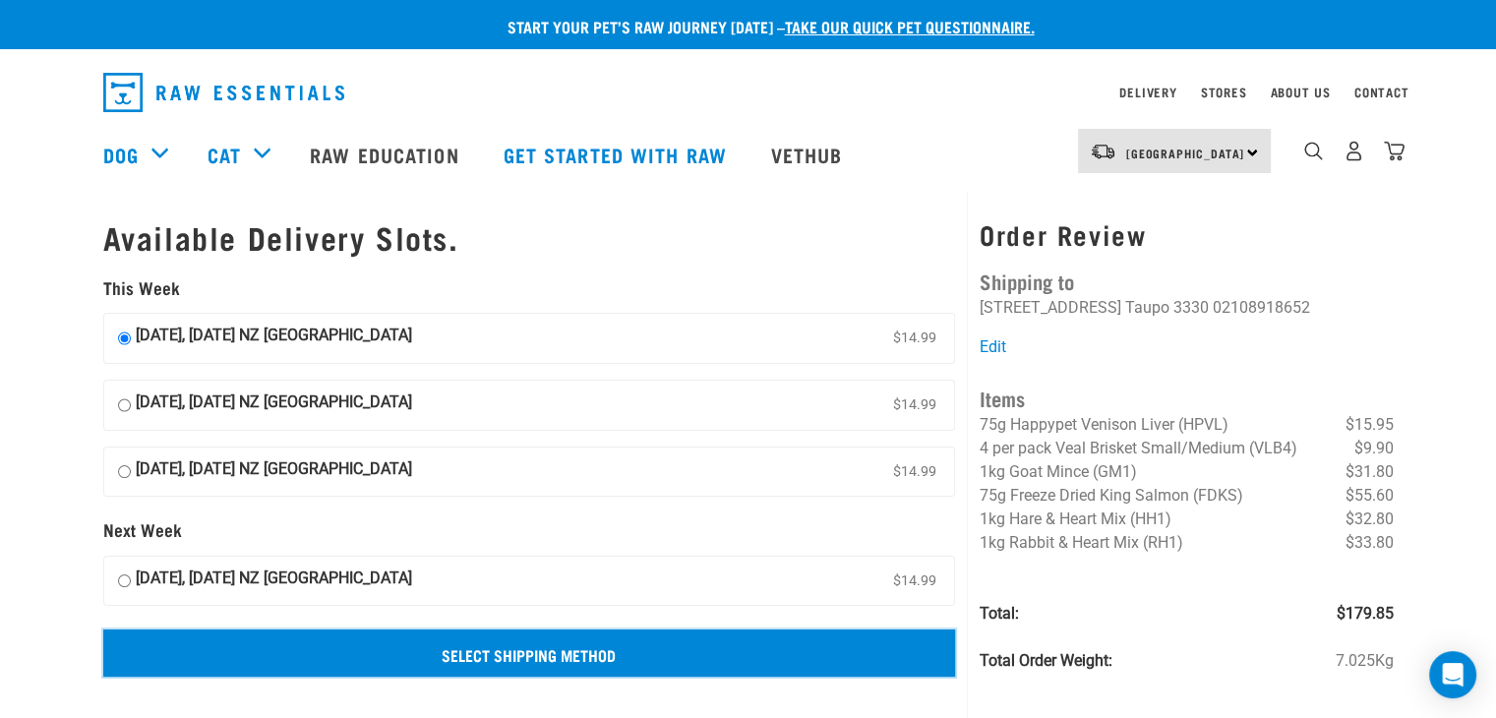
click at [586, 649] on input "Select Shipping Method" at bounding box center [529, 652] width 852 height 47
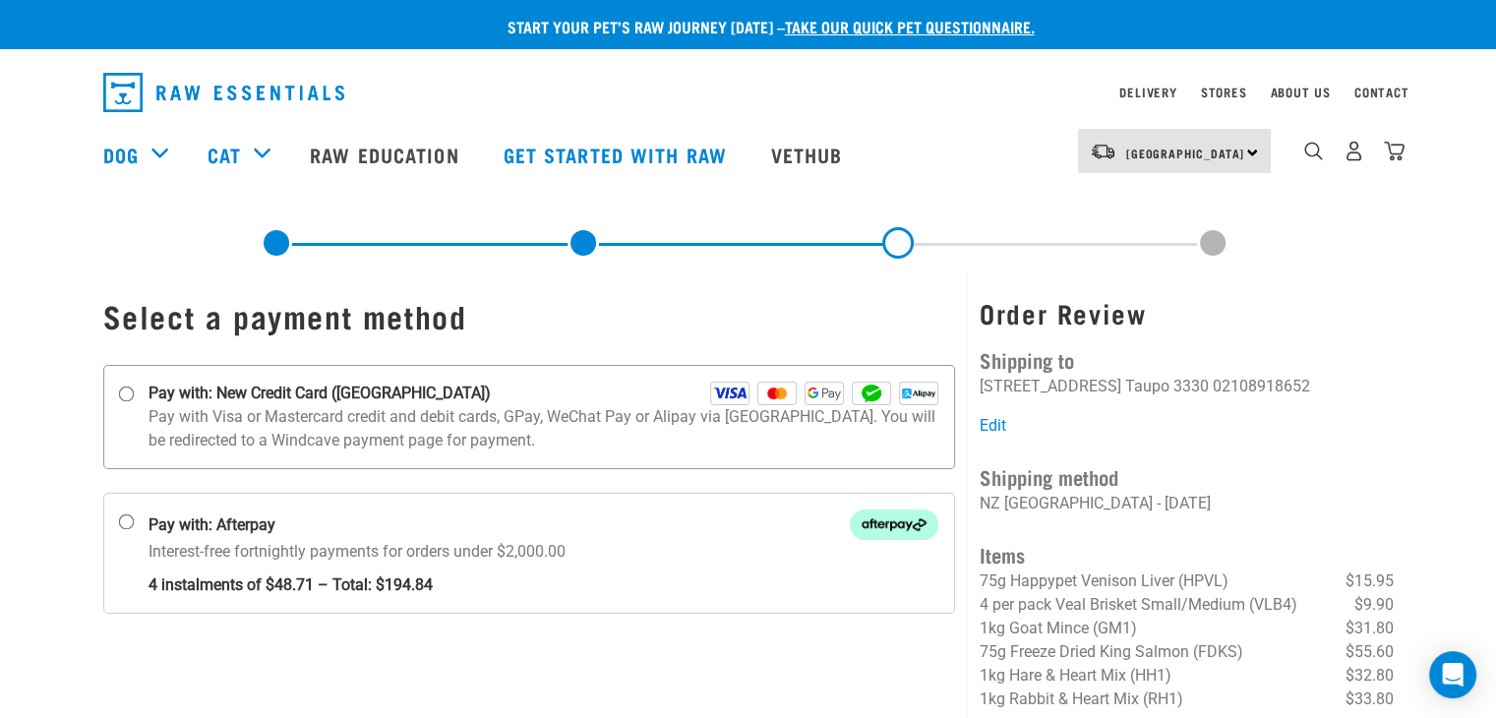
click at [126, 395] on input "Pay with: New Credit Card ([GEOGRAPHIC_DATA])" at bounding box center [126, 394] width 16 height 16
radio input "true"
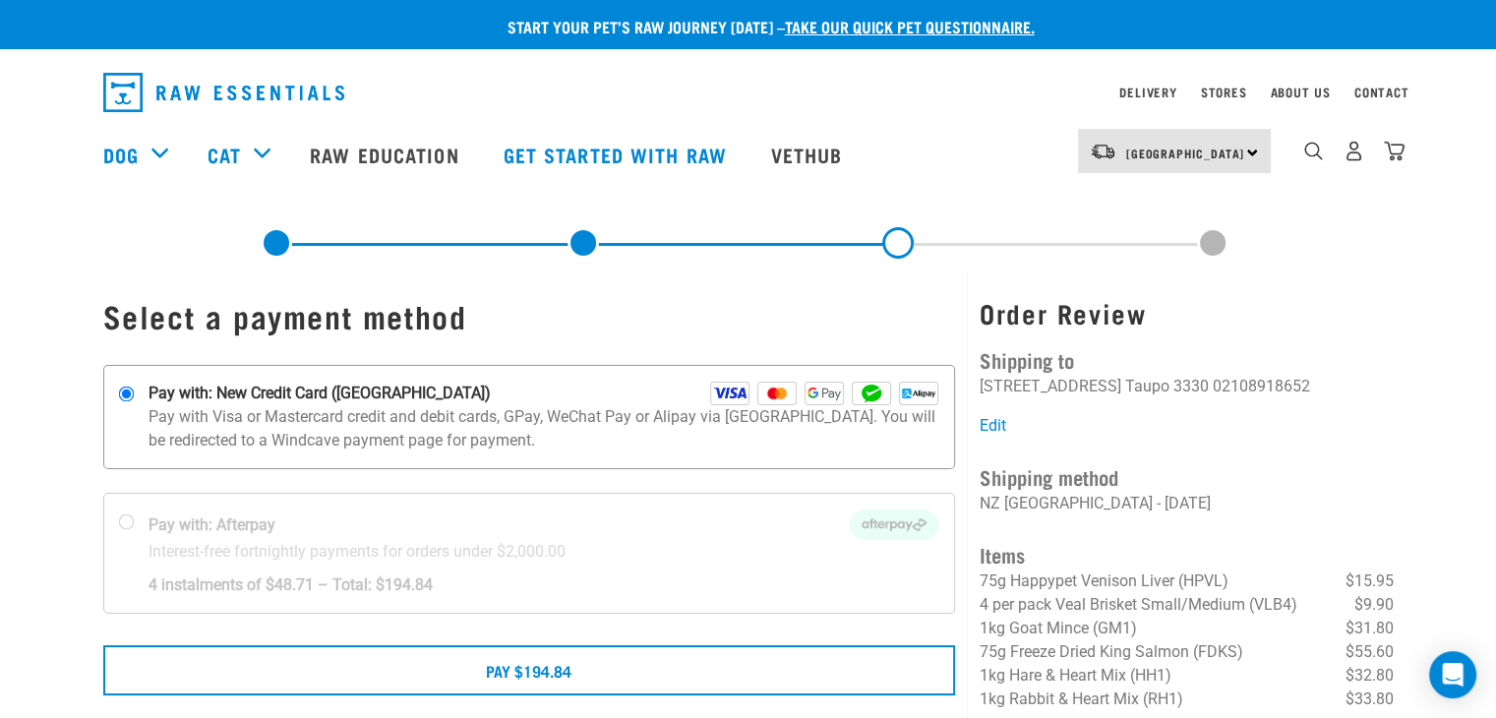
scroll to position [98, 0]
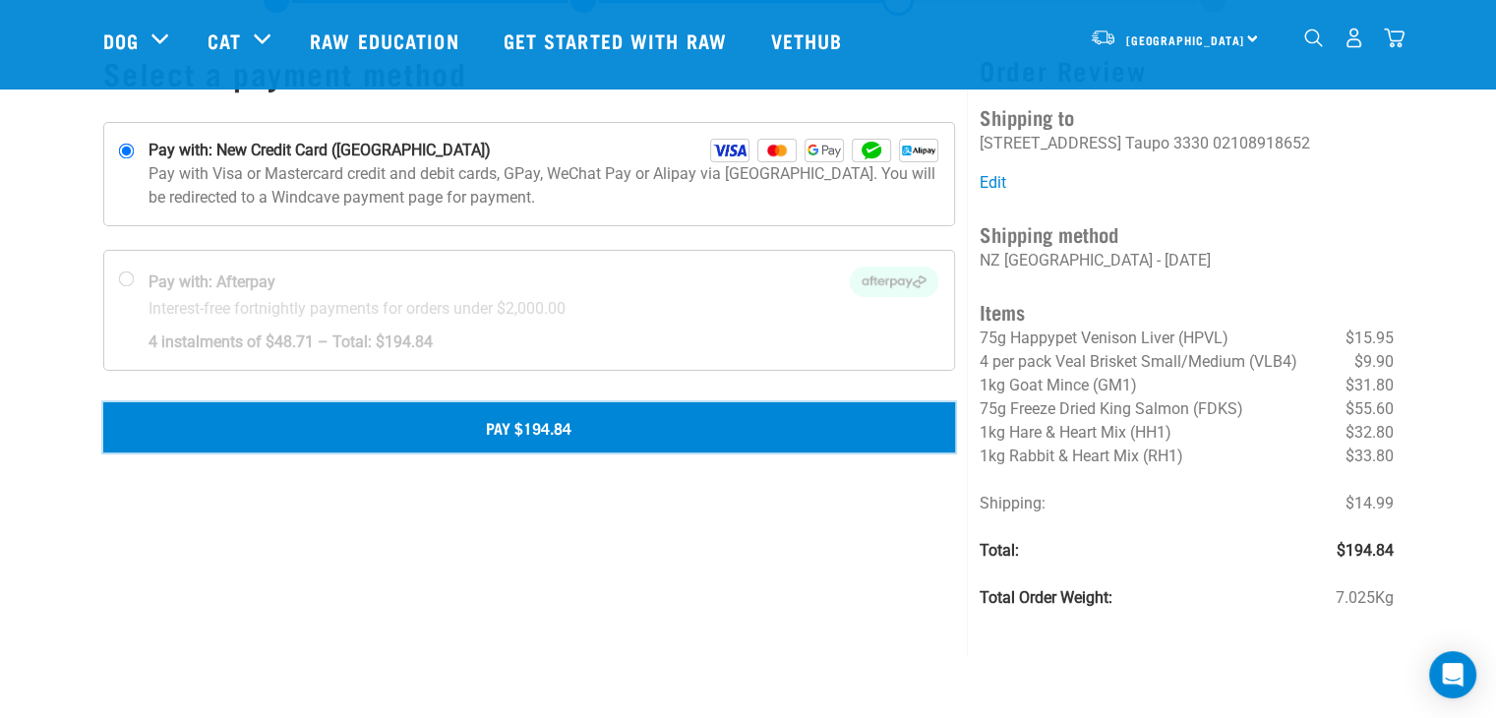
click at [494, 430] on button "Pay $194.84" at bounding box center [529, 426] width 852 height 49
